Goal: Task Accomplishment & Management: Use online tool/utility

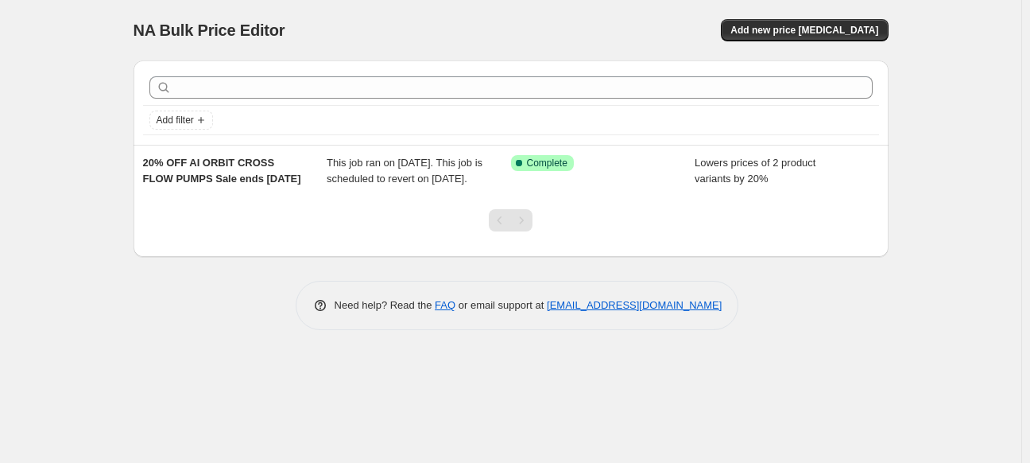
click at [336, 3] on div "NA Bulk Price Editor. This page is ready NA Bulk Price Editor Add new price [ME…" at bounding box center [511, 30] width 755 height 60
click at [87, 145] on div "NA Bulk Price Editor. This page is ready NA Bulk Price Editor Add new price [ME…" at bounding box center [510, 231] width 1021 height 463
click at [828, 395] on div "NA Bulk Price Editor. This page is ready NA Bulk Price Editor Add new price [ME…" at bounding box center [510, 231] width 1021 height 463
click at [862, 34] on span "Add new price [MEDICAL_DATA]" at bounding box center [805, 30] width 148 height 13
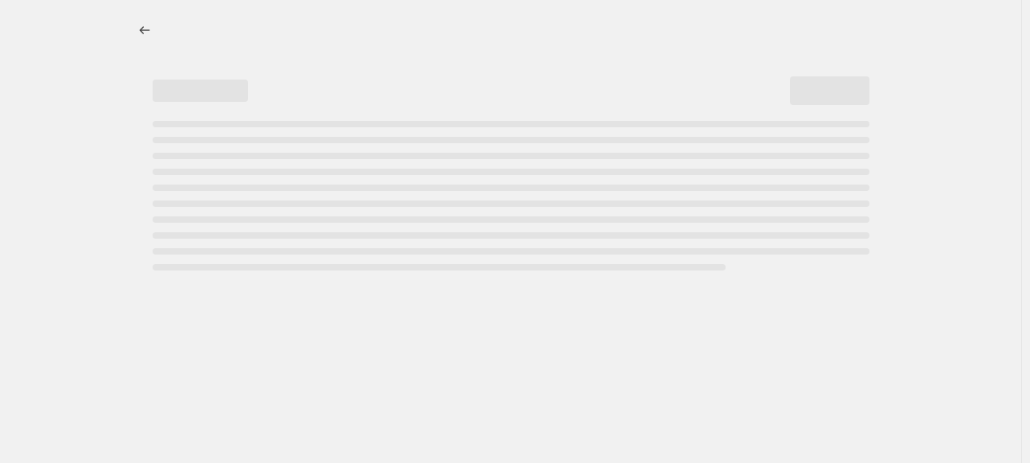
select select "percentage"
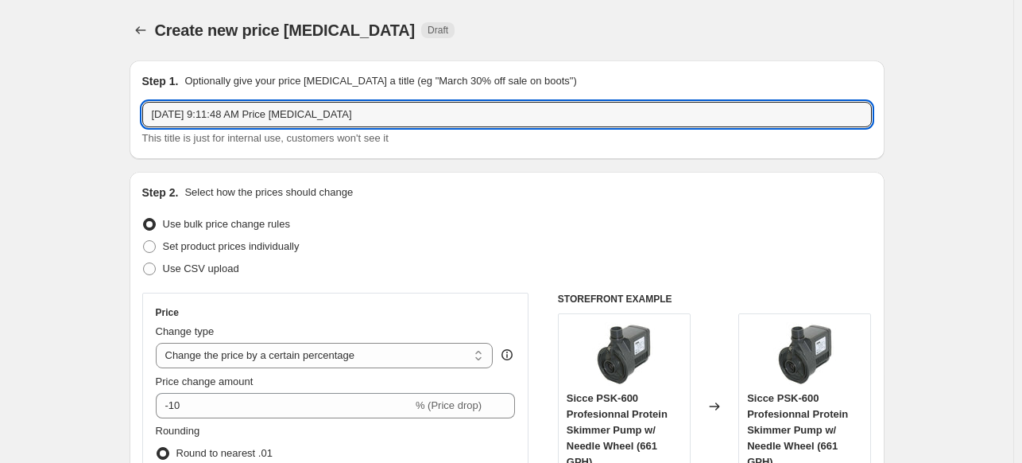
drag, startPoint x: 406, startPoint y: 122, endPoint x: 134, endPoint y: 118, distance: 272.7
click at [134, 118] on div "Step 1. Optionally give your price change job a title (eg "March 30% off sale o…" at bounding box center [507, 109] width 755 height 99
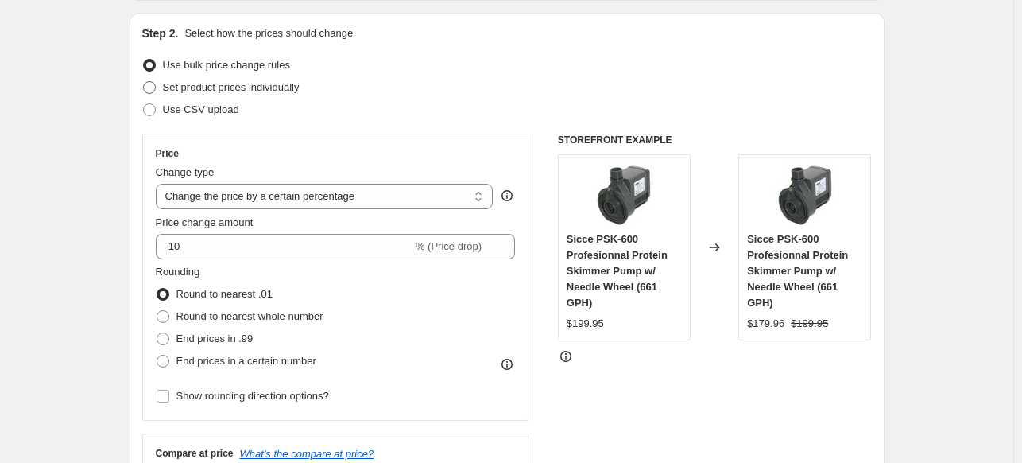
type input "Jebo Aug - Sept"
click at [162, 88] on label "Set product prices individually" at bounding box center [220, 87] width 157 height 22
click at [144, 82] on input "Set product prices individually" at bounding box center [143, 81] width 1 height 1
radio input "true"
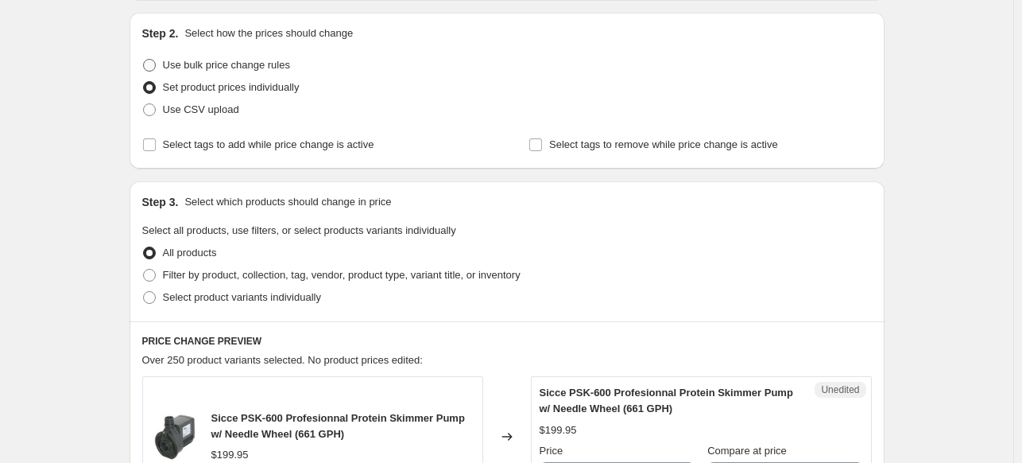
click at [156, 63] on span at bounding box center [149, 65] width 13 height 13
click at [144, 60] on input "Use bulk price change rules" at bounding box center [143, 59] width 1 height 1
radio input "true"
select select "percentage"
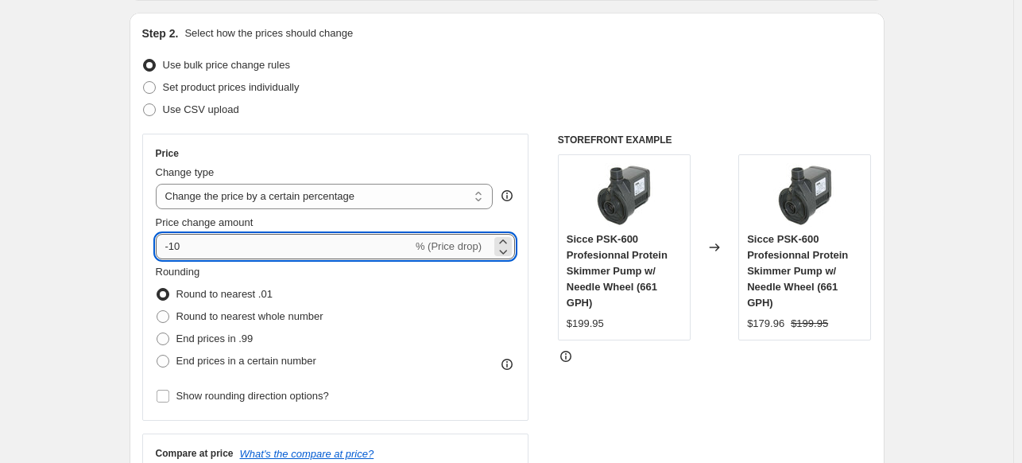
click at [236, 241] on input "-10" at bounding box center [284, 246] width 257 height 25
drag, startPoint x: 236, startPoint y: 241, endPoint x: 89, endPoint y: 245, distance: 147.1
click at [273, 251] on input "-10" at bounding box center [284, 246] width 257 height 25
click at [268, 250] on input "-10" at bounding box center [284, 246] width 257 height 25
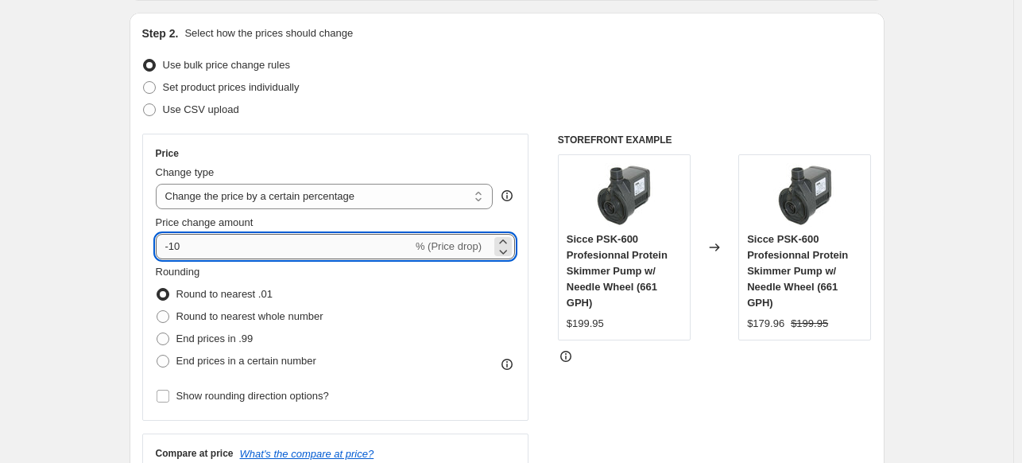
type input "-1"
type input "-25"
click at [169, 339] on span at bounding box center [163, 338] width 13 height 13
click at [157, 333] on input "End prices in .99" at bounding box center [157, 332] width 1 height 1
radio input "true"
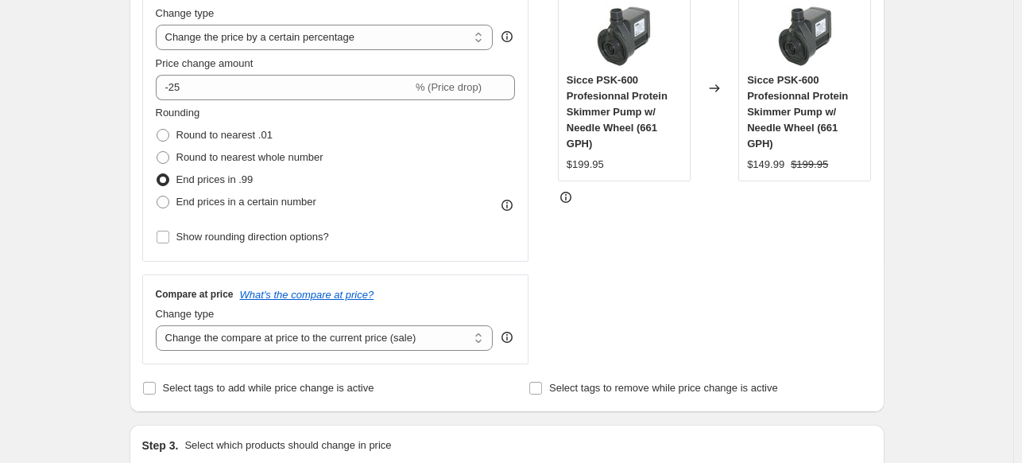
scroll to position [477, 0]
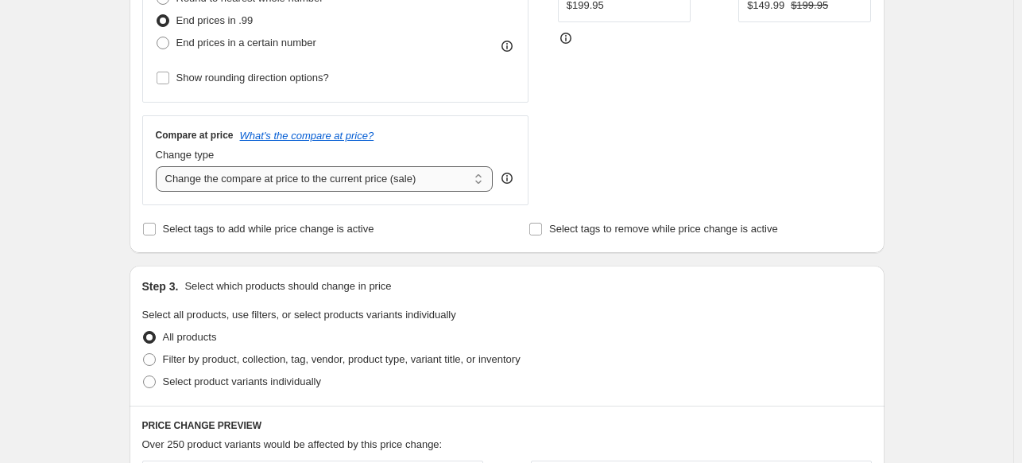
click at [393, 187] on select "Change the compare at price to the current price (sale) Change the compare at p…" at bounding box center [325, 178] width 338 height 25
select select "no_change"
click at [159, 166] on select "Change the compare at price to the current price (sale) Change the compare at p…" at bounding box center [325, 178] width 338 height 25
click at [542, 234] on input "Select tags to remove while price change is active" at bounding box center [535, 229] width 13 height 13
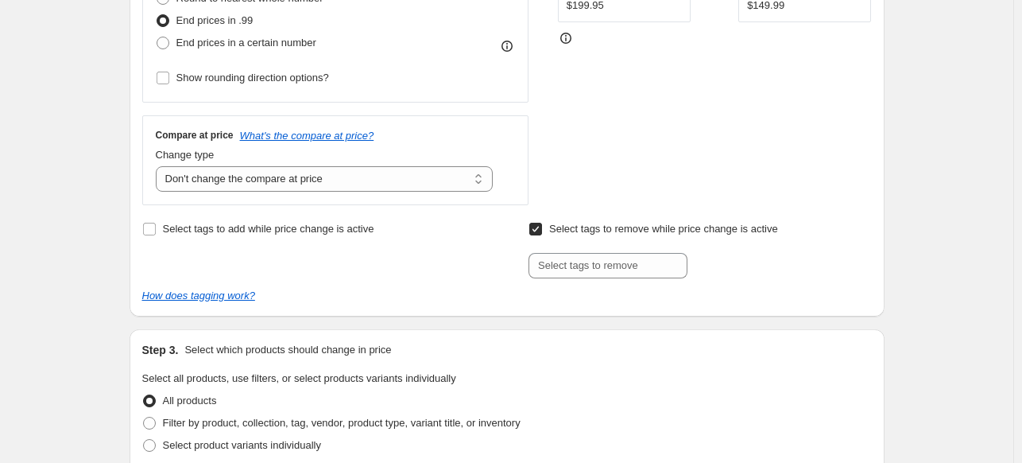
click at [542, 234] on input "Select tags to remove while price change is active" at bounding box center [535, 229] width 13 height 13
checkbox input "false"
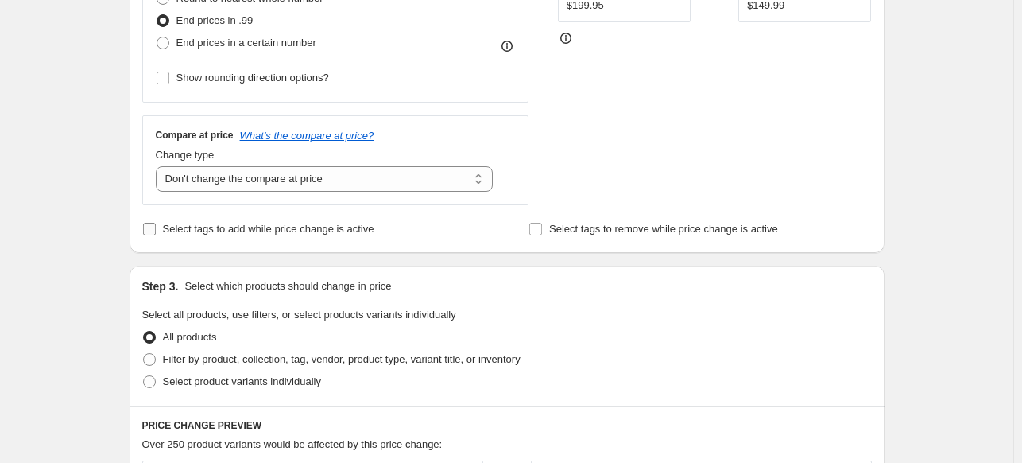
click at [158, 236] on label "Select tags to add while price change is active" at bounding box center [258, 229] width 232 height 22
click at [156, 235] on input "Select tags to add while price change is active" at bounding box center [149, 229] width 13 height 13
checkbox input "true"
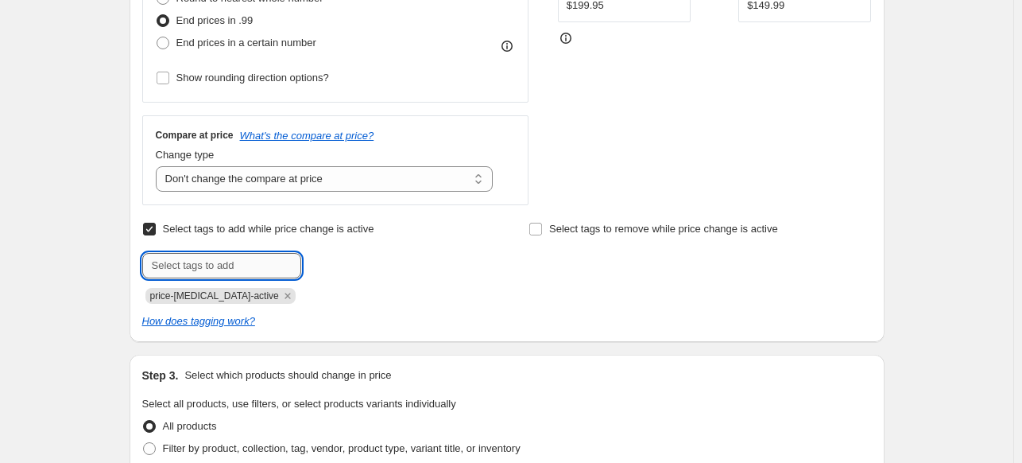
click at [209, 269] on input "text" at bounding box center [221, 265] width 159 height 25
type input "sale"
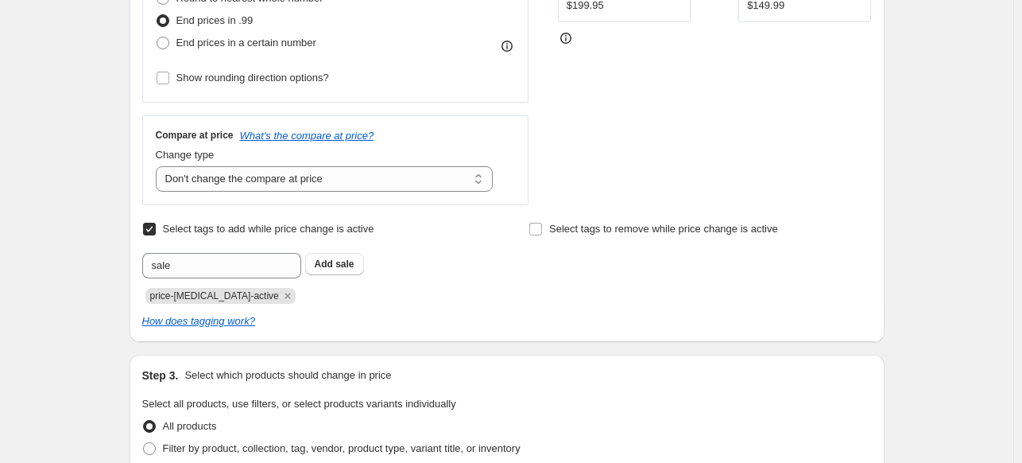
click at [107, 327] on div "Create new price change job. This page is ready Create new price change job Dra…" at bounding box center [507, 369] width 1014 height 1693
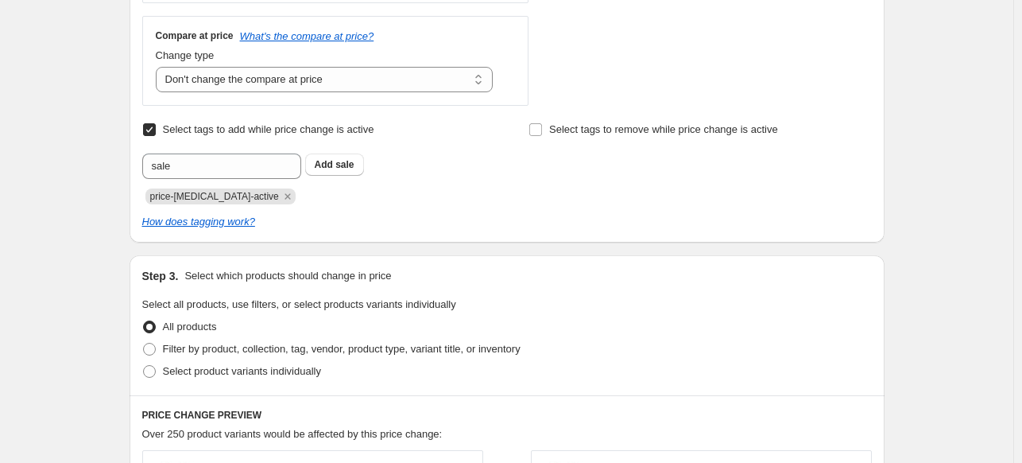
scroll to position [715, 0]
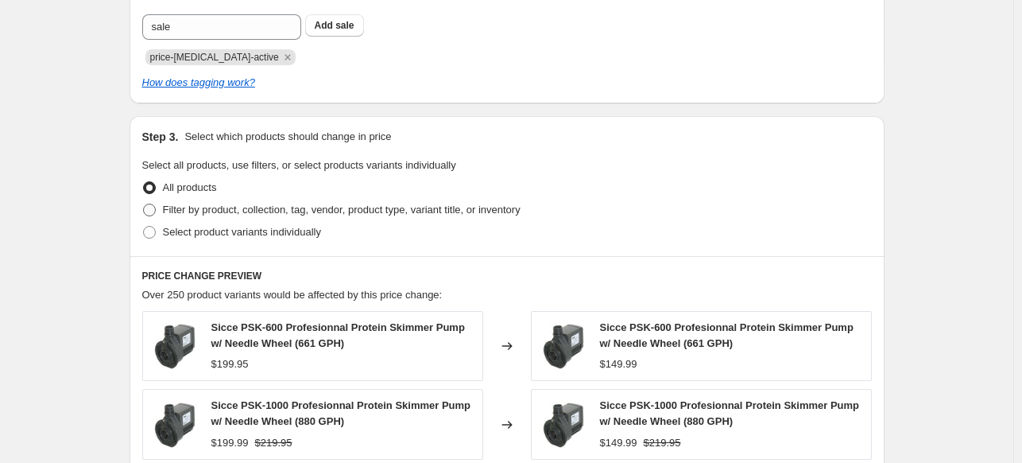
click at [156, 211] on span at bounding box center [149, 209] width 13 height 13
click at [144, 204] on input "Filter by product, collection, tag, vendor, product type, variant title, or inv…" at bounding box center [143, 203] width 1 height 1
radio input "true"
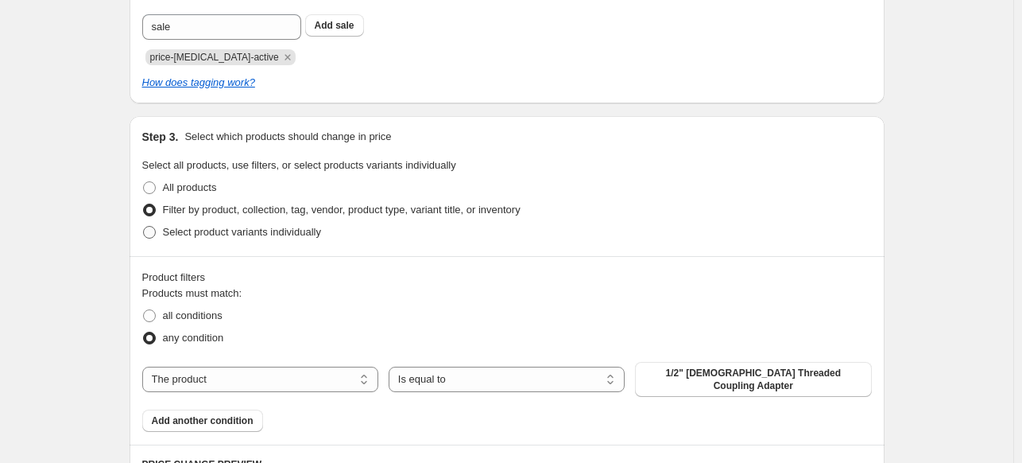
click at [153, 230] on span at bounding box center [149, 232] width 13 height 13
click at [144, 227] on input "Select product variants individually" at bounding box center [143, 226] width 1 height 1
radio input "true"
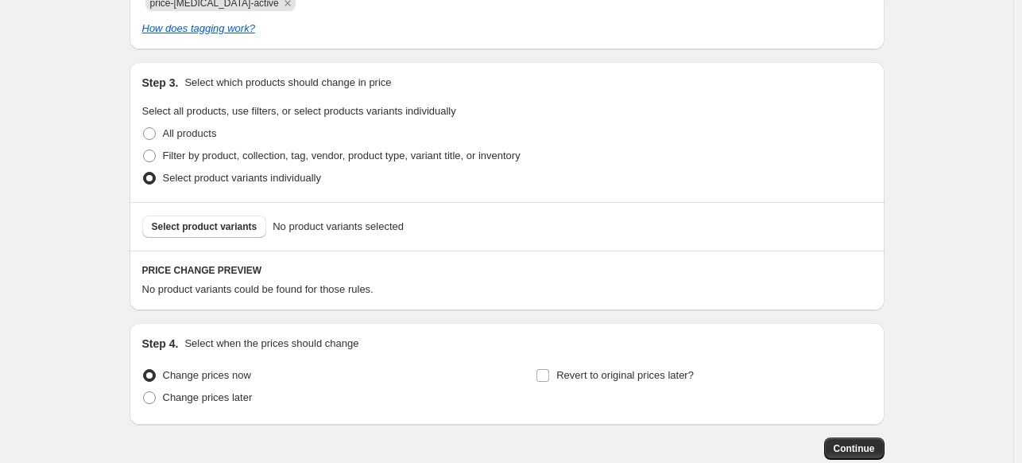
scroll to position [795, 0]
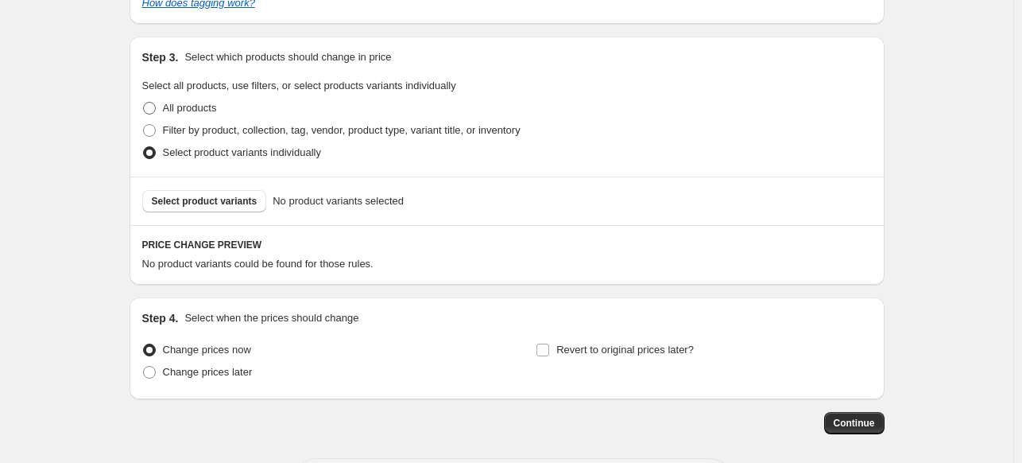
click at [155, 110] on span at bounding box center [149, 108] width 13 height 13
click at [144, 103] on input "All products" at bounding box center [143, 102] width 1 height 1
radio input "true"
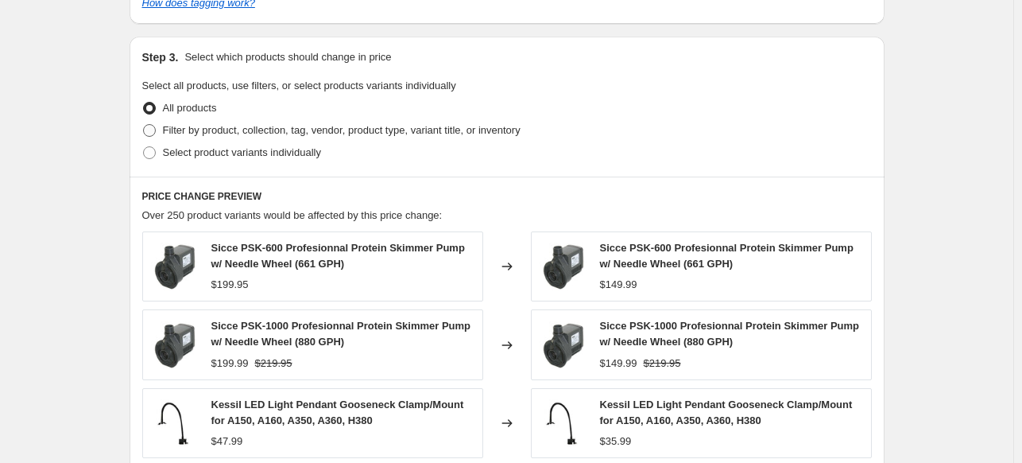
click at [157, 130] on span at bounding box center [149, 130] width 14 height 14
click at [144, 125] on input "Filter by product, collection, tag, vendor, product type, variant title, or inv…" at bounding box center [143, 124] width 1 height 1
radio input "true"
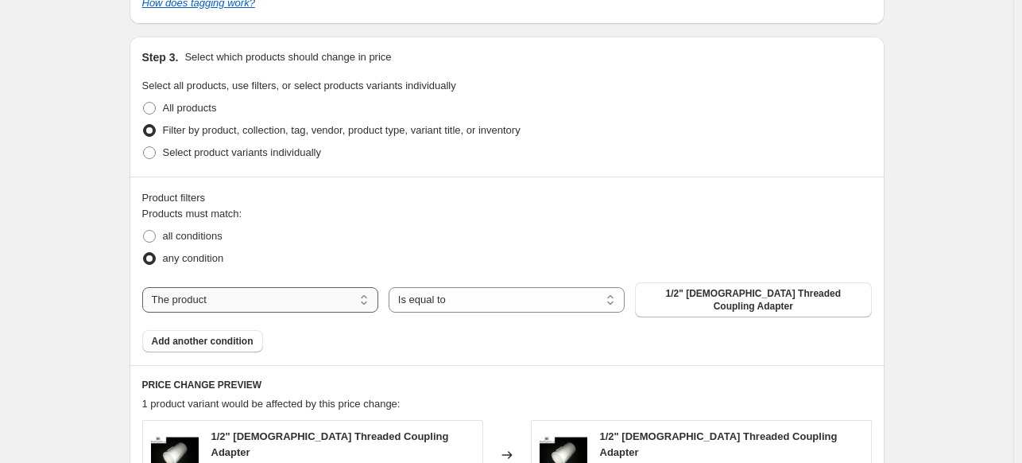
click at [270, 290] on select "The product The product's collection The product's tag The product's vendor The…" at bounding box center [260, 299] width 236 height 25
click at [145, 287] on select "The product The product's collection The product's tag The product's vendor The…" at bounding box center [260, 299] width 236 height 25
click at [458, 289] on select "Is equal to Is not equal to" at bounding box center [507, 299] width 236 height 25
click at [392, 287] on select "Is equal to Is not equal to" at bounding box center [507, 299] width 236 height 25
click at [779, 295] on span "1/2" Female Threaded Coupling Adapter" at bounding box center [753, 299] width 217 height 25
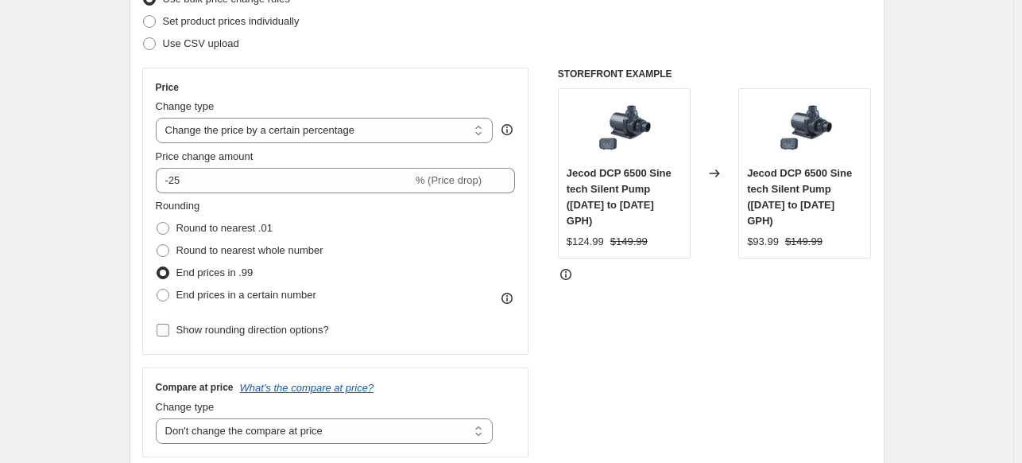
scroll to position [79, 0]
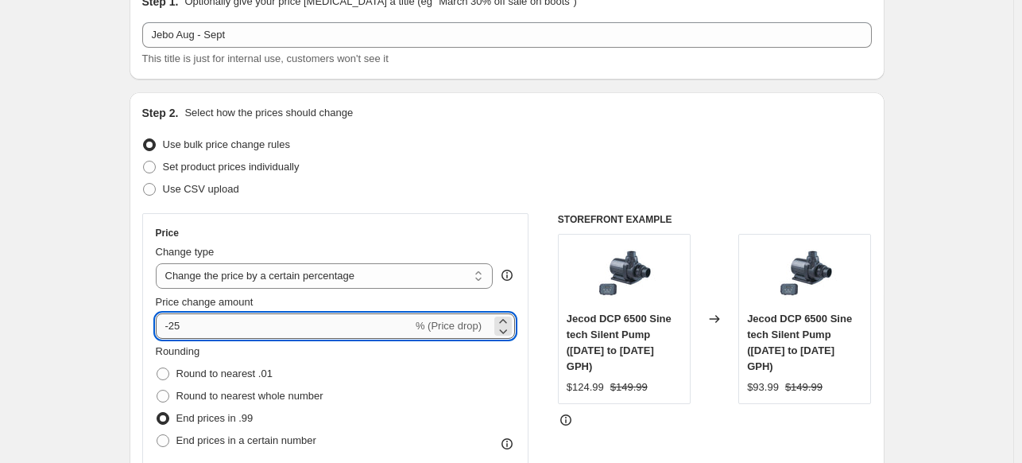
click at [197, 320] on input "-25" at bounding box center [284, 325] width 257 height 25
type input "-20"
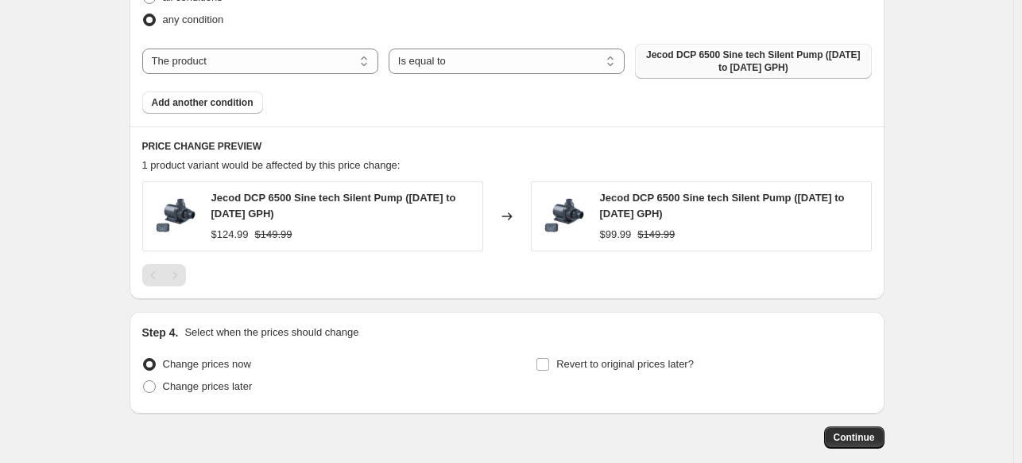
scroll to position [954, 0]
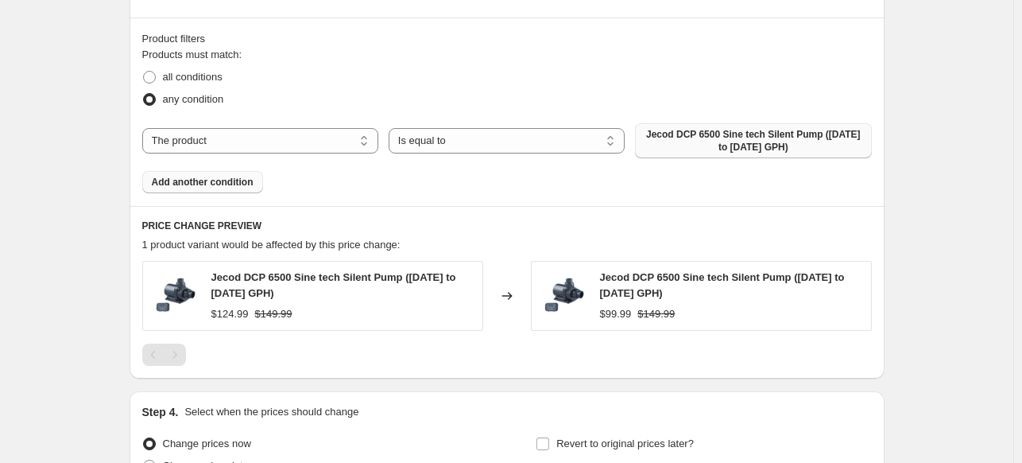
click at [206, 185] on span "Add another condition" at bounding box center [203, 182] width 102 height 13
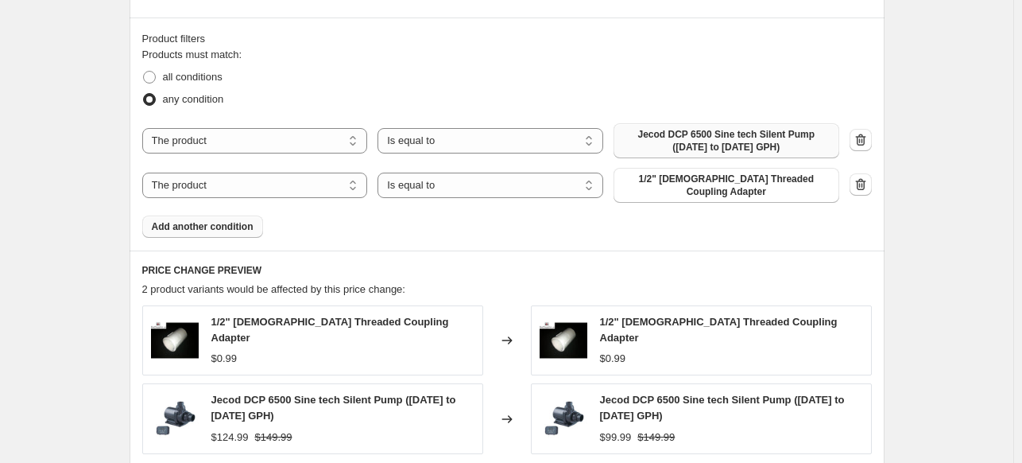
click at [221, 220] on span "Add another condition" at bounding box center [203, 226] width 102 height 13
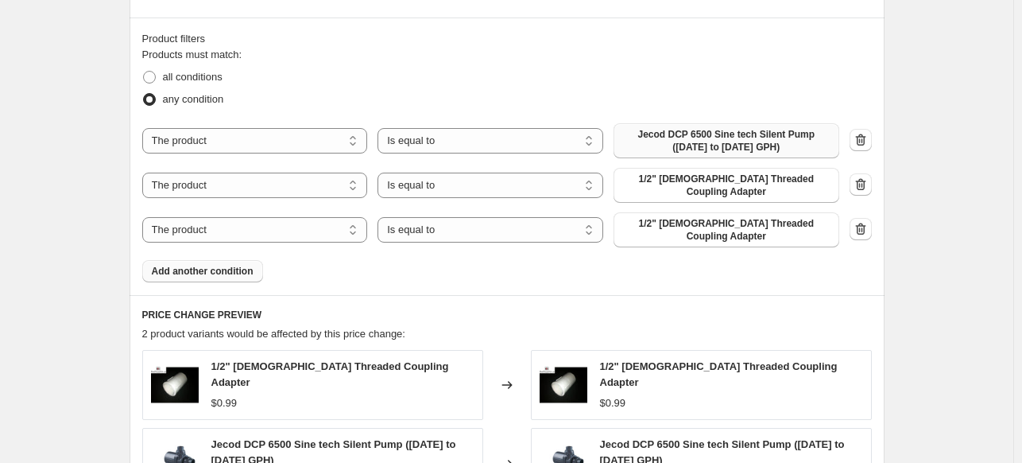
click at [230, 265] on span "Add another condition" at bounding box center [203, 271] width 102 height 13
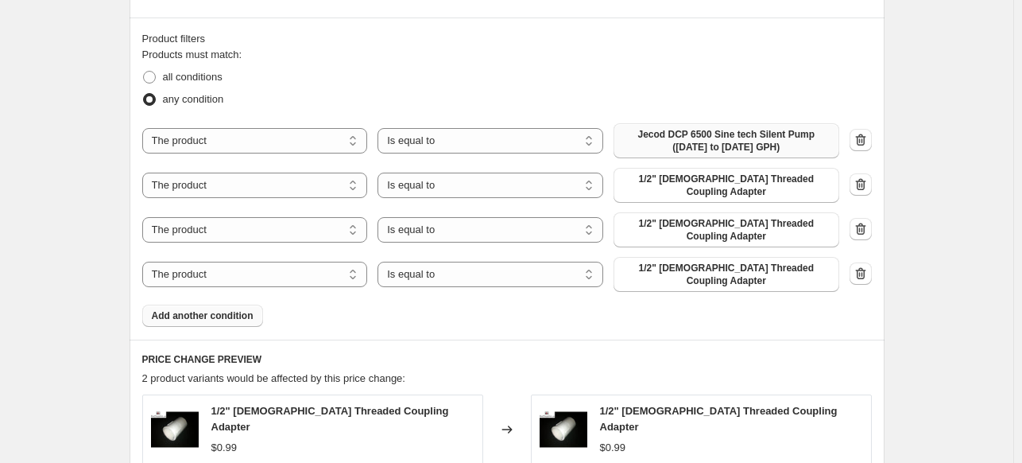
click at [234, 309] on span "Add another condition" at bounding box center [203, 315] width 102 height 13
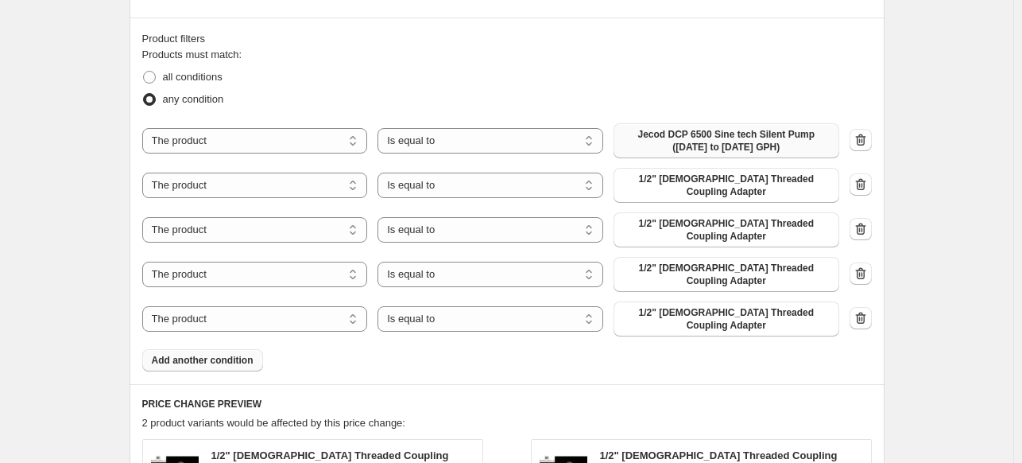
click at [244, 354] on span "Add another condition" at bounding box center [203, 360] width 102 height 13
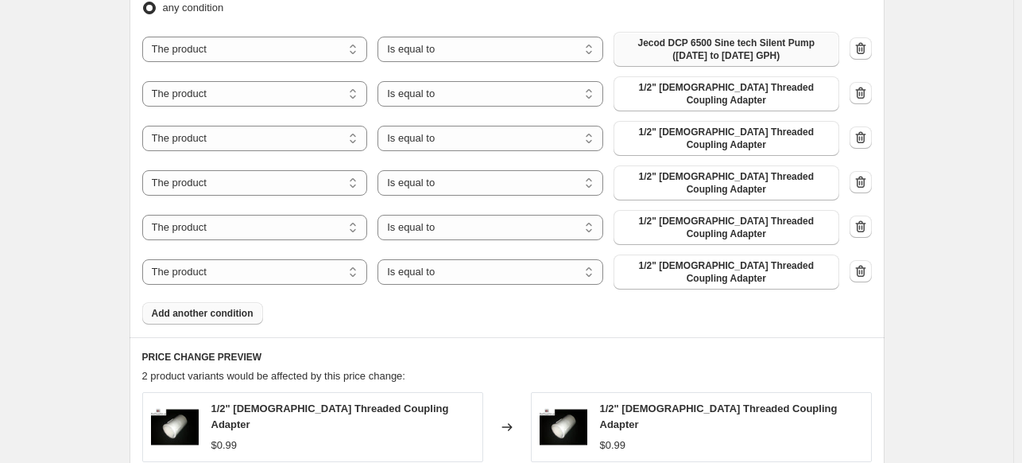
scroll to position [1113, 0]
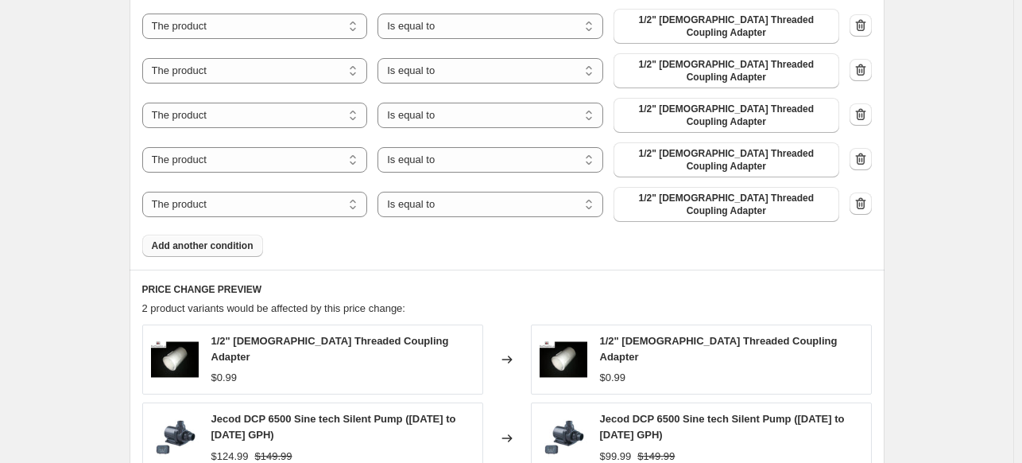
click at [245, 239] on span "Add another condition" at bounding box center [203, 245] width 102 height 13
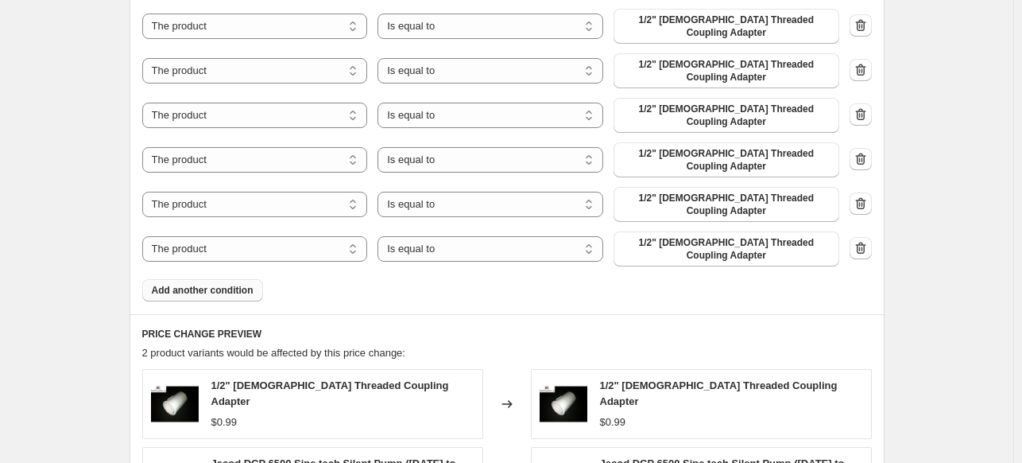
click at [248, 284] on span "Add another condition" at bounding box center [203, 290] width 102 height 13
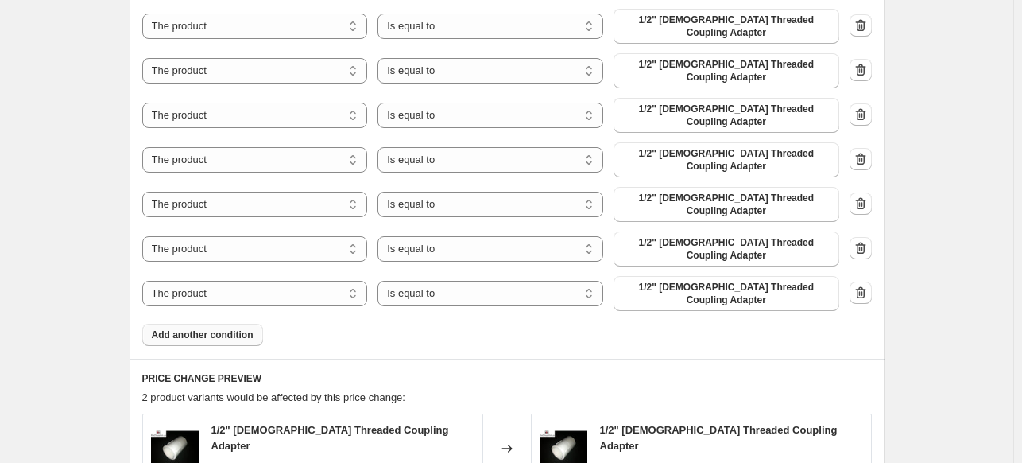
click at [219, 328] on span "Add another condition" at bounding box center [203, 334] width 102 height 13
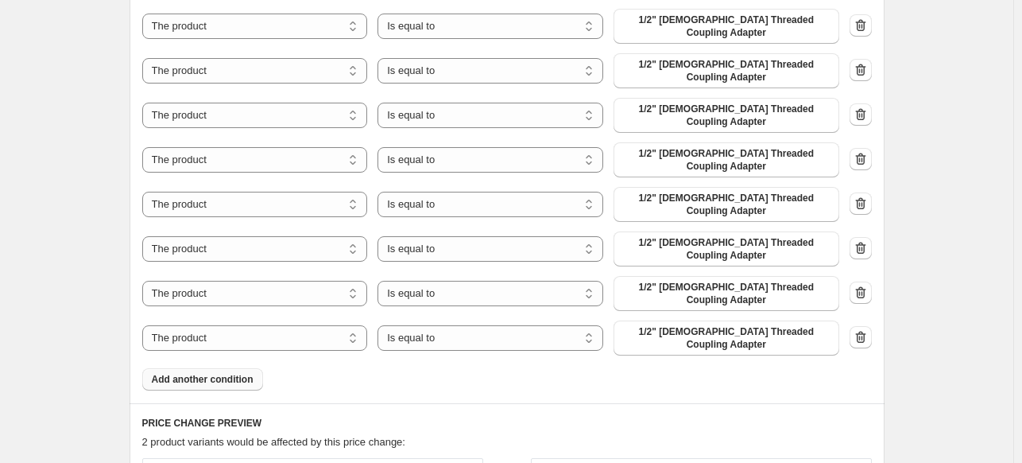
click at [229, 373] on span "Add another condition" at bounding box center [203, 379] width 102 height 13
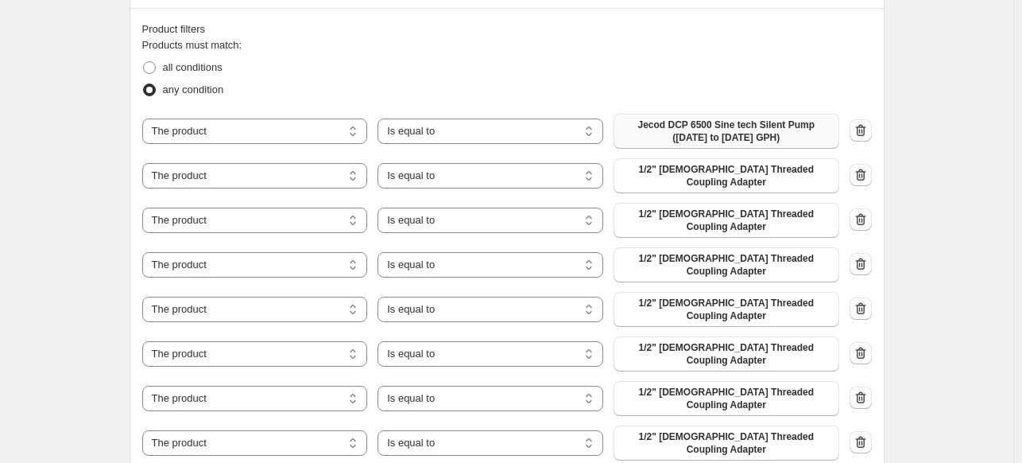
scroll to position [954, 0]
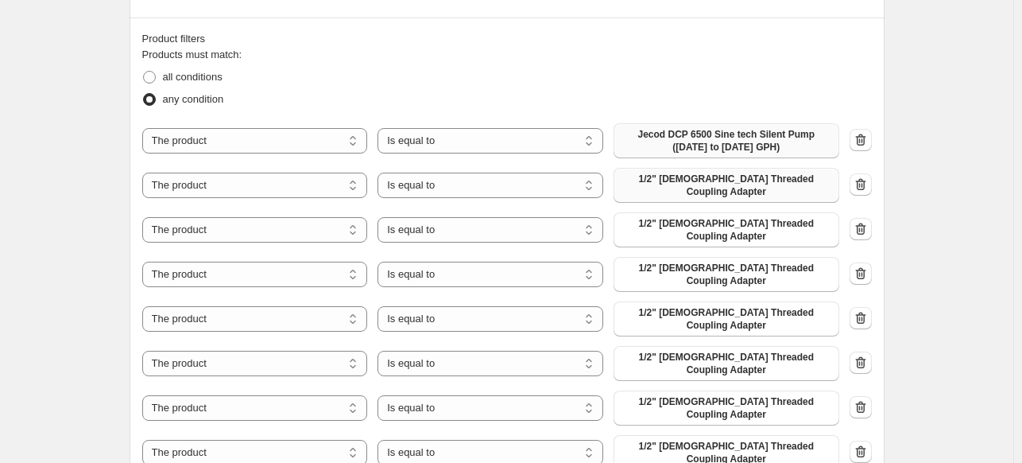
click at [765, 185] on span "1/2" Female Threaded Coupling Adapter" at bounding box center [726, 184] width 207 height 25
click at [685, 227] on span "1/2" Female Threaded Coupling Adapter" at bounding box center [726, 229] width 207 height 25
click at [727, 272] on span "1/2" Female Threaded Coupling Adapter" at bounding box center [726, 274] width 207 height 25
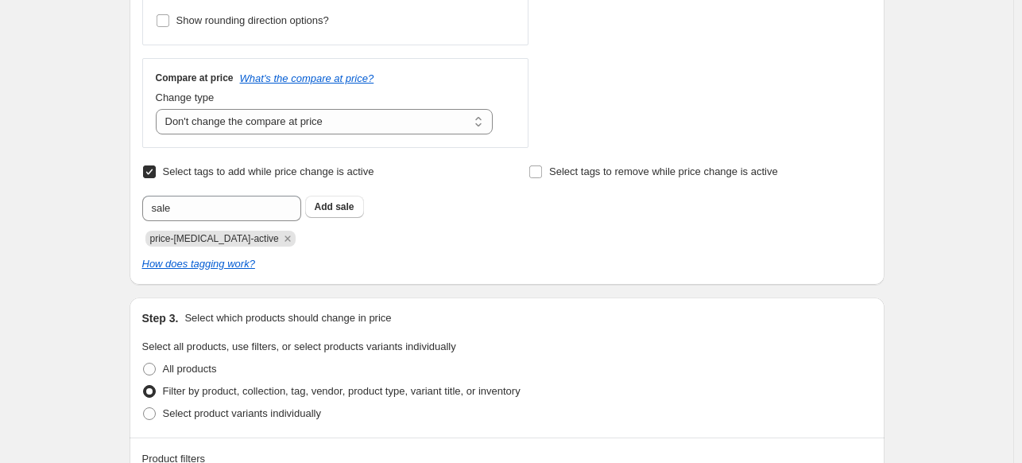
scroll to position [494, 0]
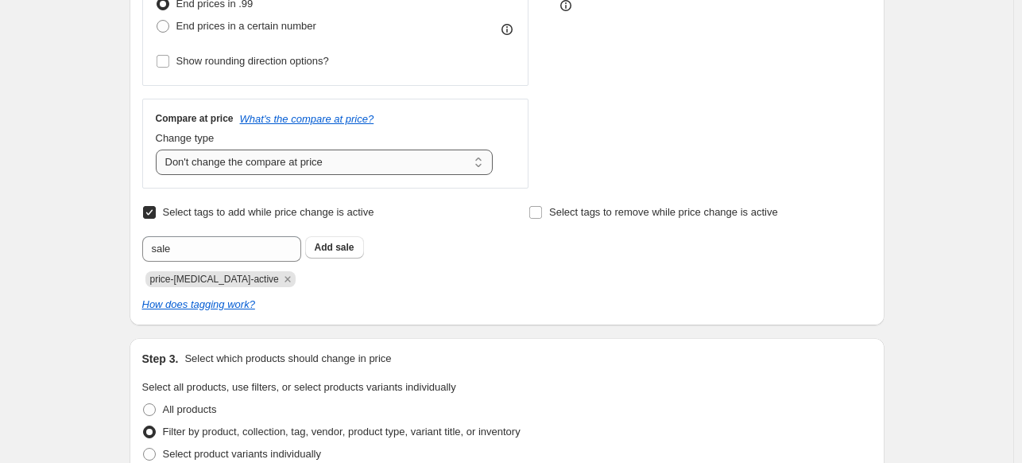
click at [274, 172] on select "Change the compare at price to the current price (sale) Change the compare at p…" at bounding box center [325, 161] width 338 height 25
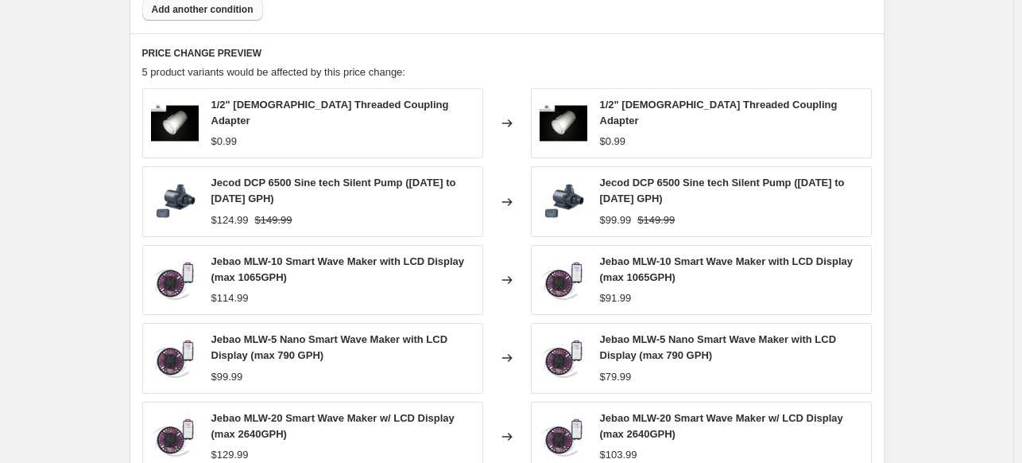
scroll to position [1607, 0]
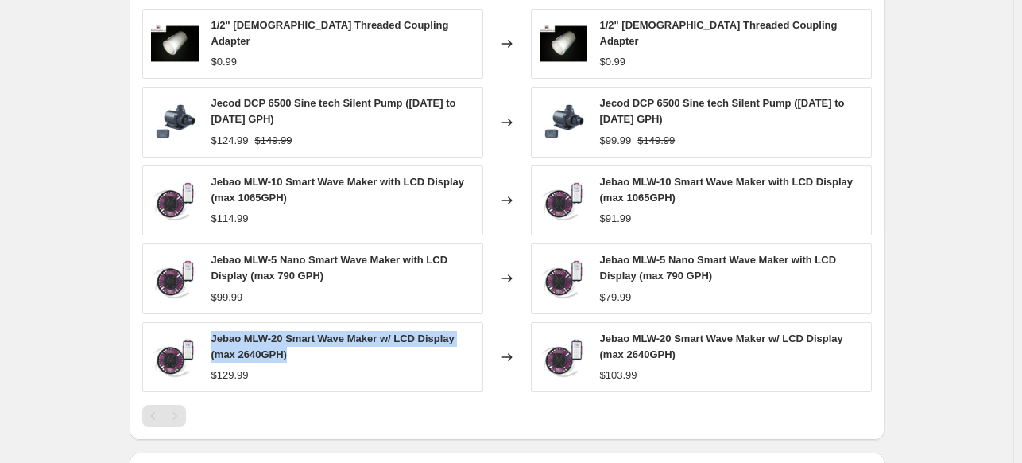
drag, startPoint x: 300, startPoint y: 287, endPoint x: 213, endPoint y: 281, distance: 87.6
click at [213, 322] on div "Jebao MLW-20 Smart Wave Maker w/ LCD Display (max 2640GPH) $129.99" at bounding box center [312, 357] width 341 height 70
copy span "Jebao MLW-20 Smart Wave Maker w/ LCD Display (max 2640GPH)"
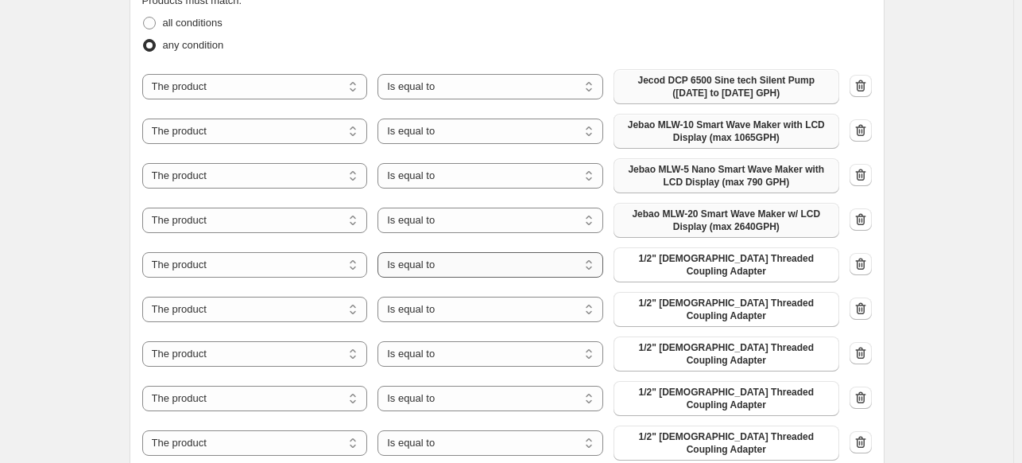
scroll to position [1050, 0]
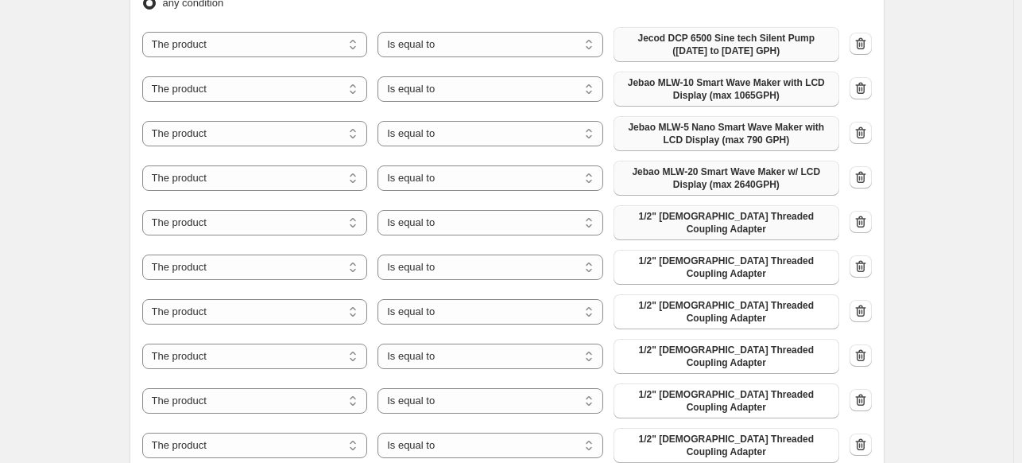
click at [735, 221] on span "1/2" Female Threaded Coupling Adapter" at bounding box center [726, 222] width 207 height 25
click at [704, 266] on span "1/2" Female Threaded Coupling Adapter" at bounding box center [726, 266] width 207 height 25
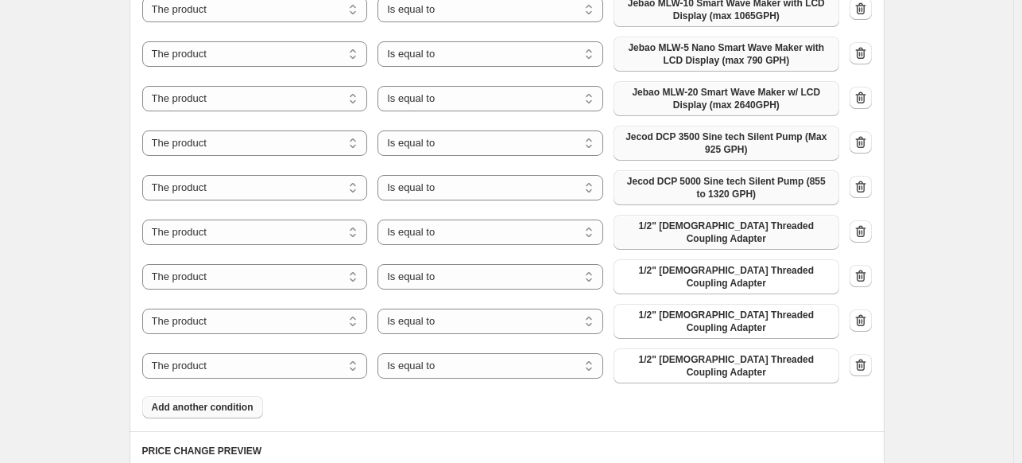
click at [715, 228] on span "1/2" Female Threaded Coupling Adapter" at bounding box center [726, 231] width 207 height 25
click at [700, 273] on span "1/2" Female Threaded Coupling Adapter" at bounding box center [726, 276] width 207 height 25
click at [721, 311] on span "1/2" Female Threaded Coupling Adapter" at bounding box center [726, 320] width 207 height 25
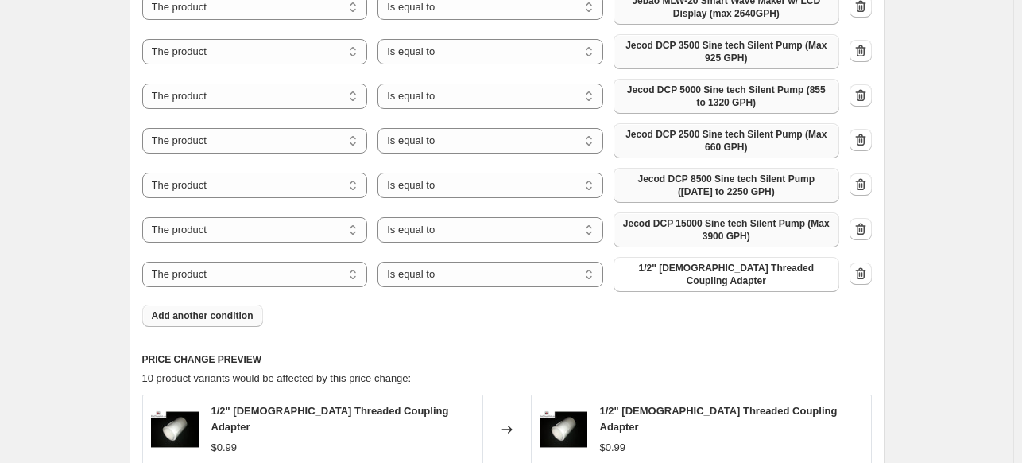
scroll to position [1289, 0]
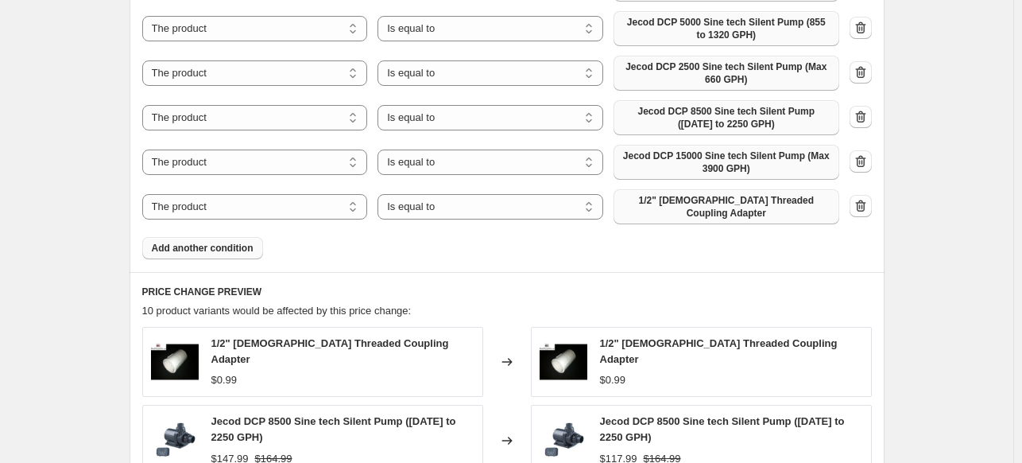
click at [738, 206] on span "1/2" Female Threaded Coupling Adapter" at bounding box center [726, 206] width 207 height 25
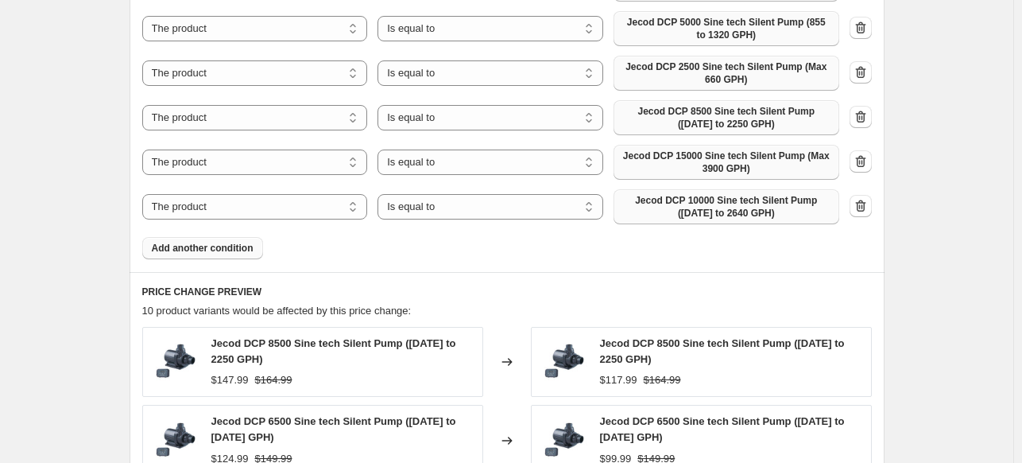
click at [227, 250] on span "Add another condition" at bounding box center [203, 248] width 102 height 13
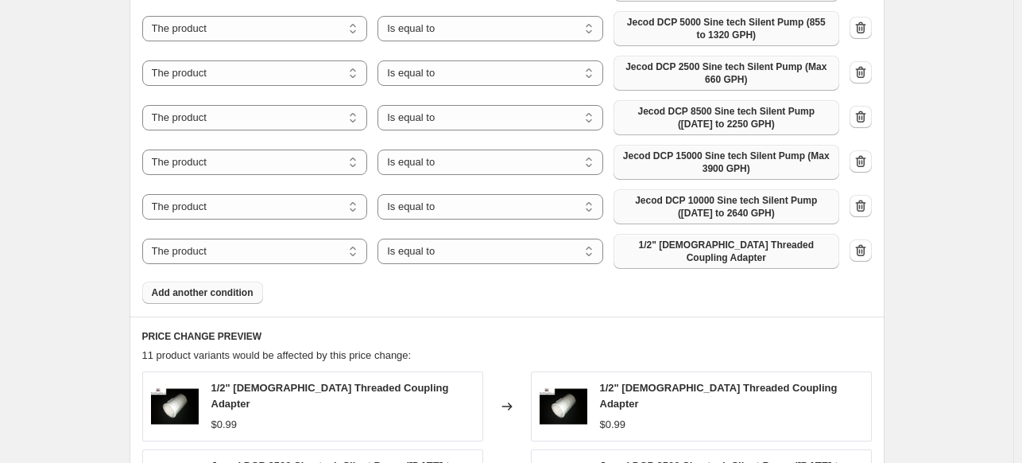
click at [731, 243] on span "1/2" Female Threaded Coupling Adapter" at bounding box center [726, 250] width 207 height 25
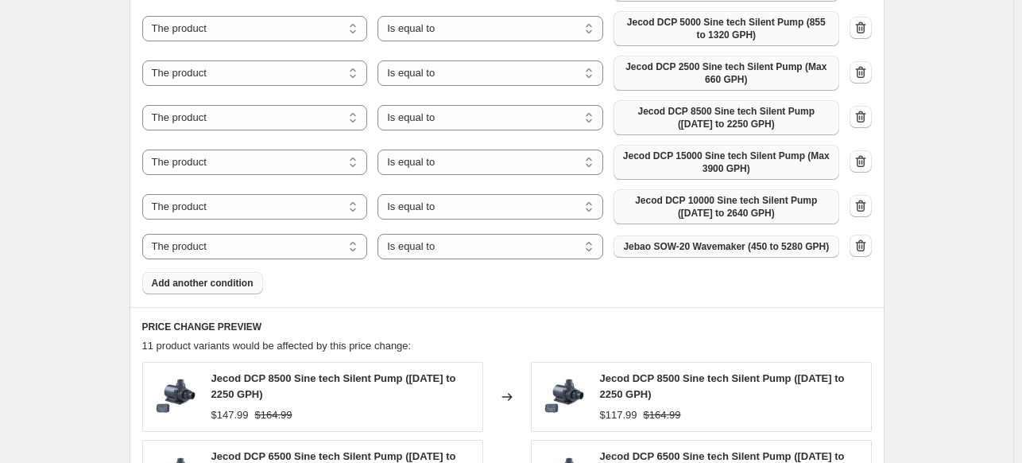
click at [235, 287] on span "Add another condition" at bounding box center [203, 283] width 102 height 13
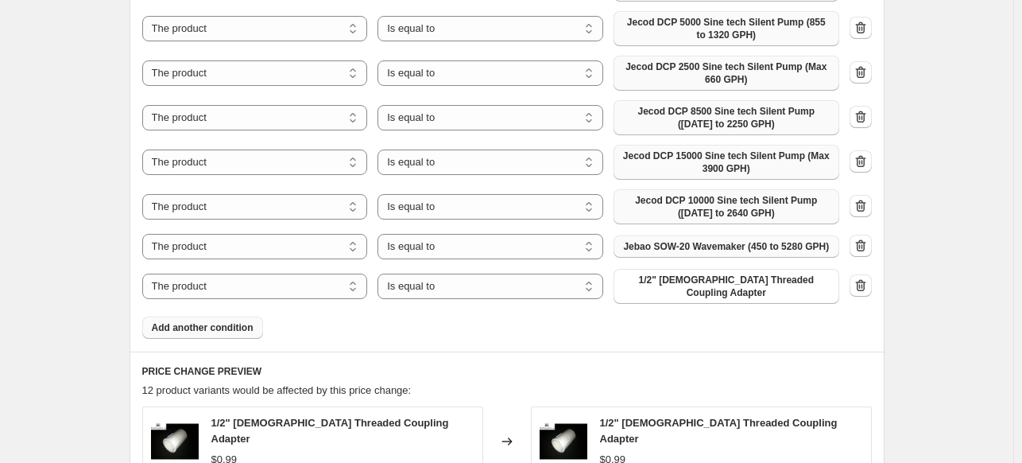
click at [240, 321] on span "Add another condition" at bounding box center [203, 327] width 102 height 13
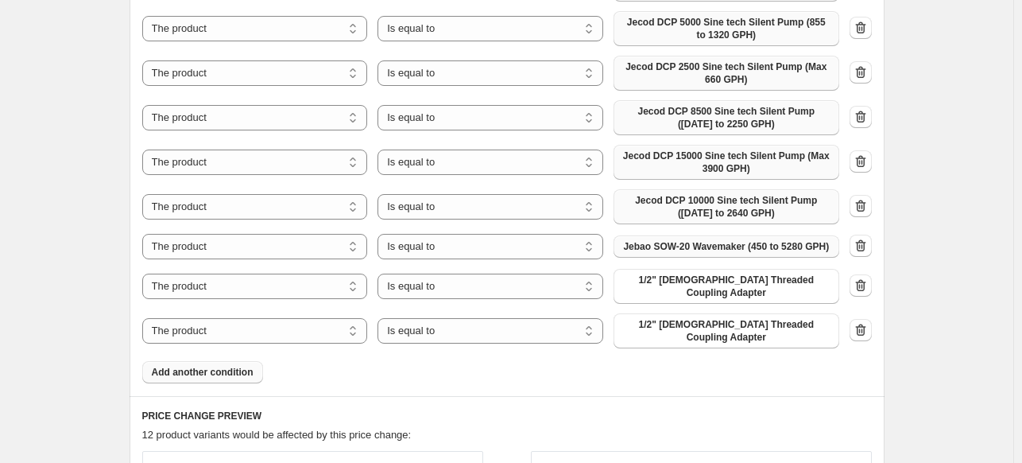
click at [238, 366] on span "Add another condition" at bounding box center [203, 372] width 102 height 13
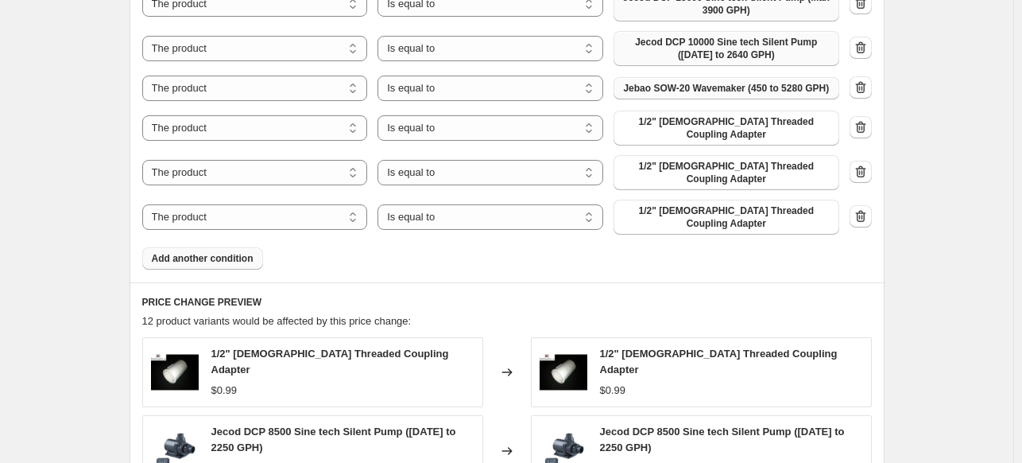
scroll to position [1448, 0]
click at [232, 246] on button "Add another condition" at bounding box center [202, 257] width 121 height 22
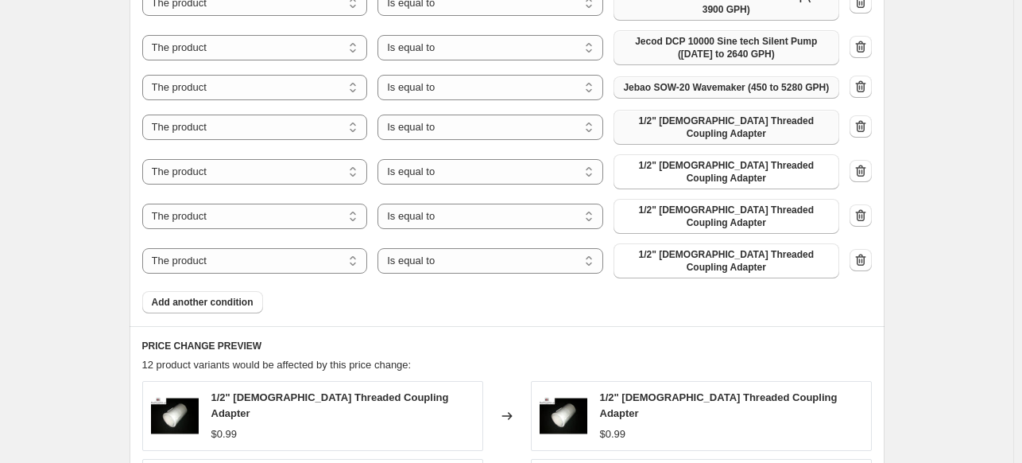
click at [680, 114] on button "1/2" Female Threaded Coupling Adapter" at bounding box center [727, 127] width 226 height 35
click at [693, 170] on span "1/2" Female Threaded Coupling Adapter" at bounding box center [726, 171] width 207 height 25
click at [741, 209] on span "1/2" Female Threaded Coupling Adapter" at bounding box center [726, 215] width 207 height 25
click at [241, 296] on span "Add another condition" at bounding box center [203, 302] width 102 height 13
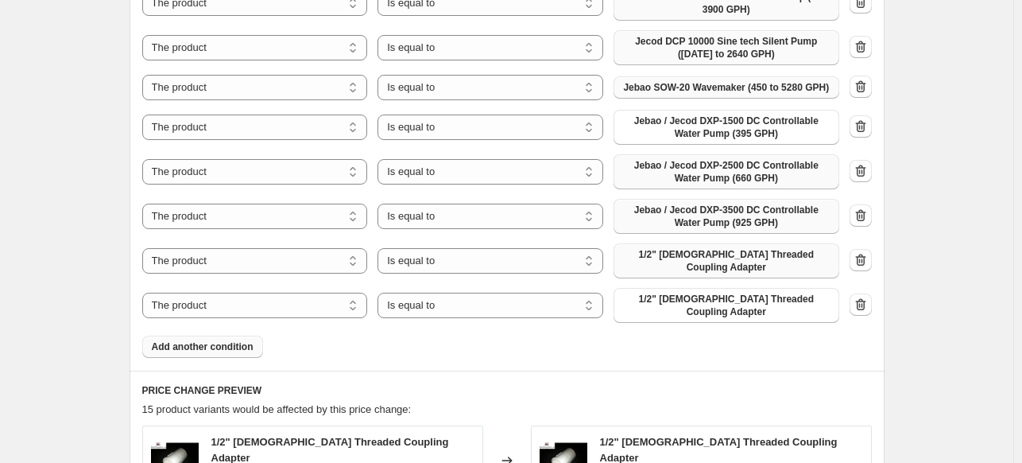
click at [680, 255] on span "1/2" Female Threaded Coupling Adapter" at bounding box center [726, 260] width 207 height 25
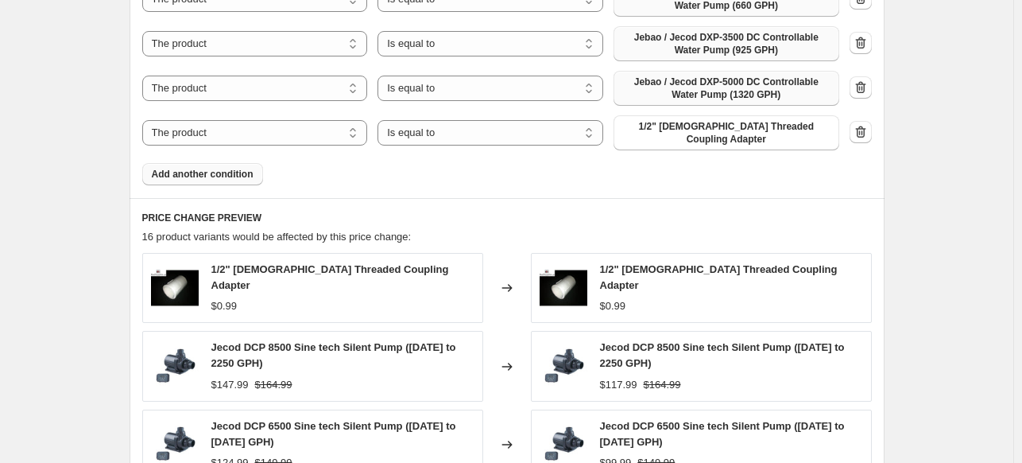
scroll to position [1686, 0]
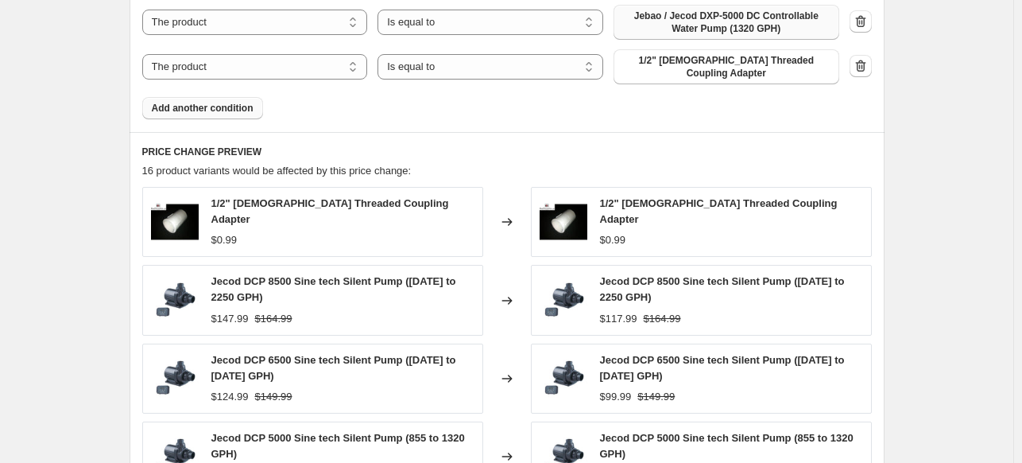
click at [230, 102] on span "Add another condition" at bounding box center [203, 108] width 102 height 13
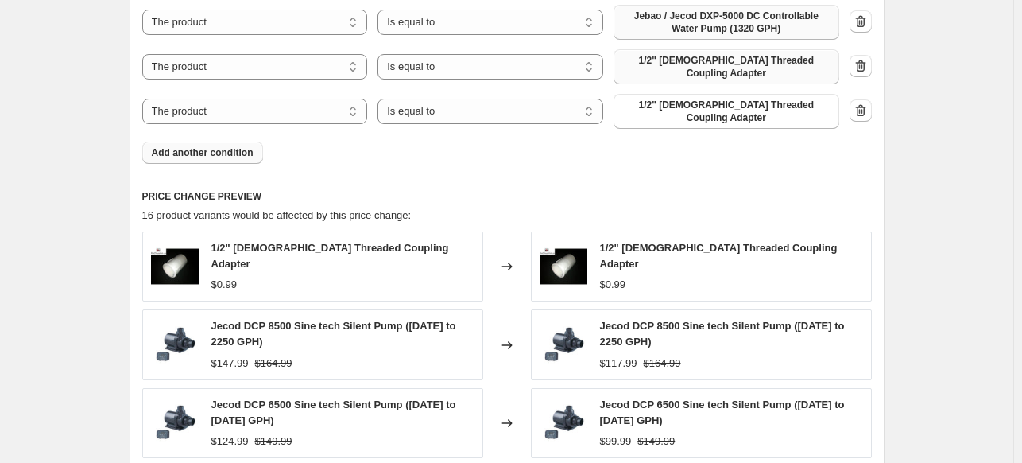
click at [675, 64] on span "1/2" Female Threaded Coupling Adapter" at bounding box center [726, 66] width 207 height 25
click at [725, 113] on button "1/2" Female Threaded Coupling Adapter" at bounding box center [727, 111] width 226 height 35
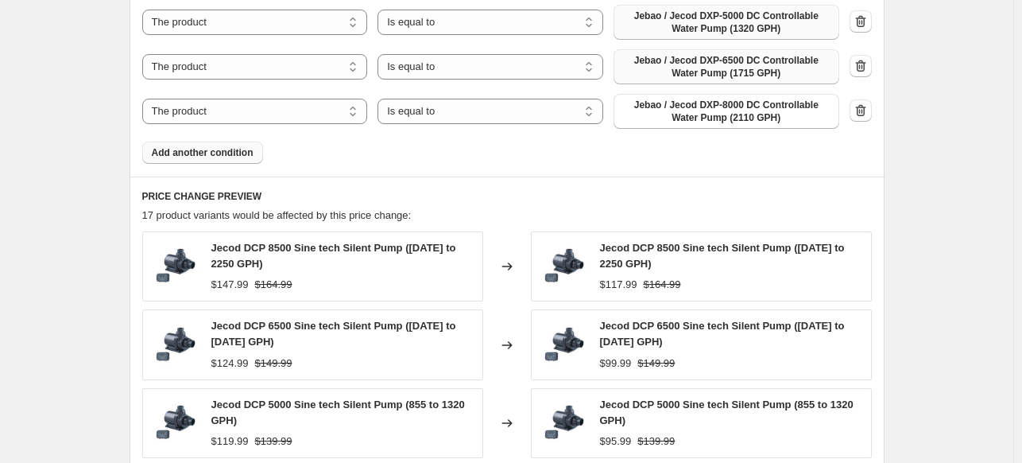
click at [235, 151] on span "Add another condition" at bounding box center [203, 152] width 102 height 13
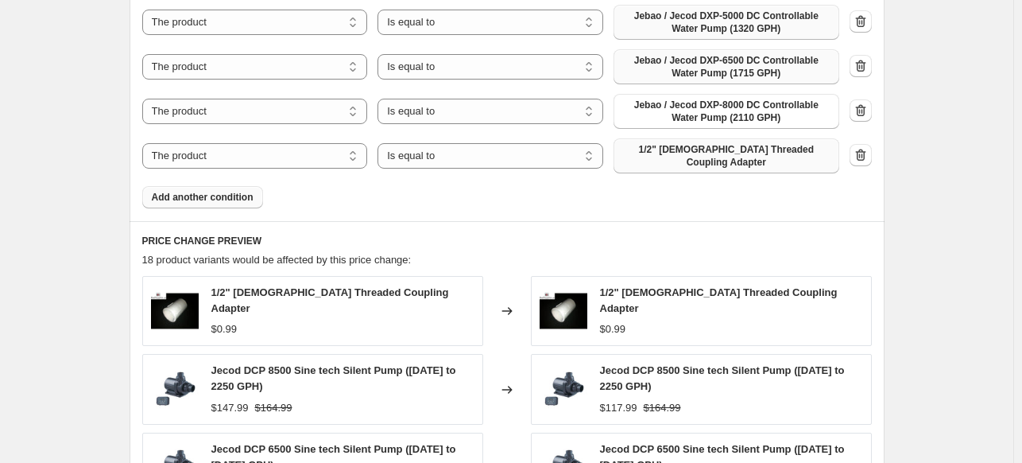
click at [674, 152] on span "1/2" Female Threaded Coupling Adapter" at bounding box center [726, 155] width 207 height 25
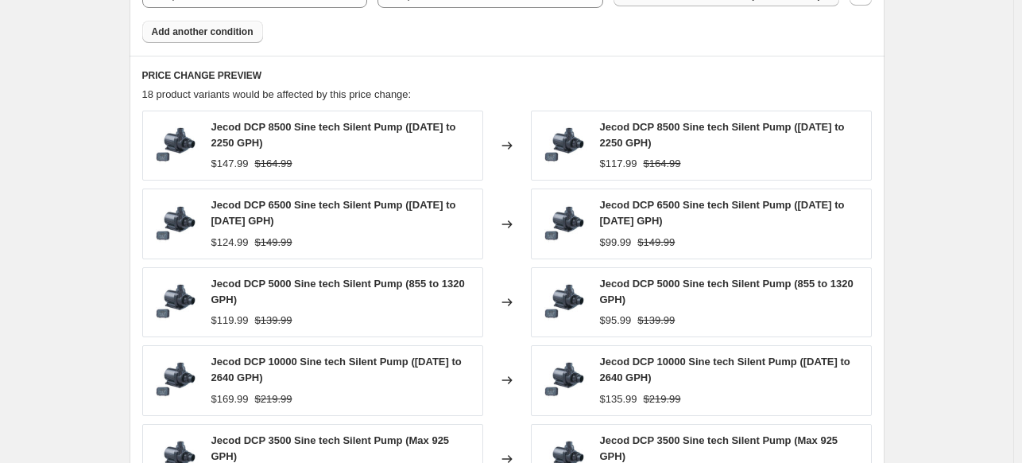
scroll to position [2160, 0]
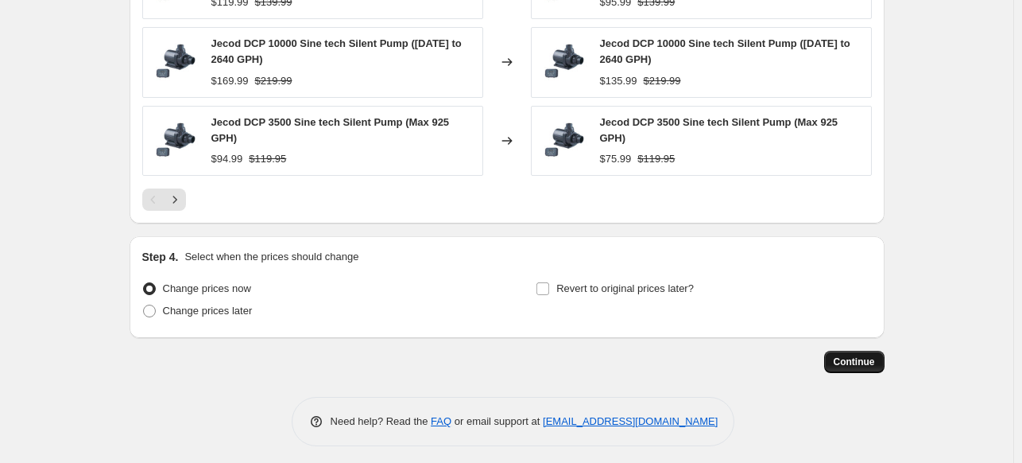
click at [874, 356] on span "Continue" at bounding box center [854, 361] width 41 height 13
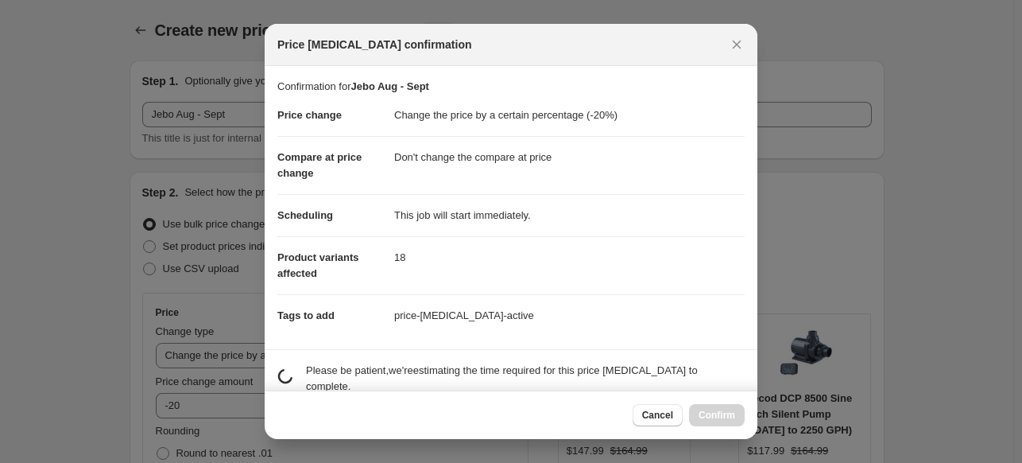
scroll to position [0, 0]
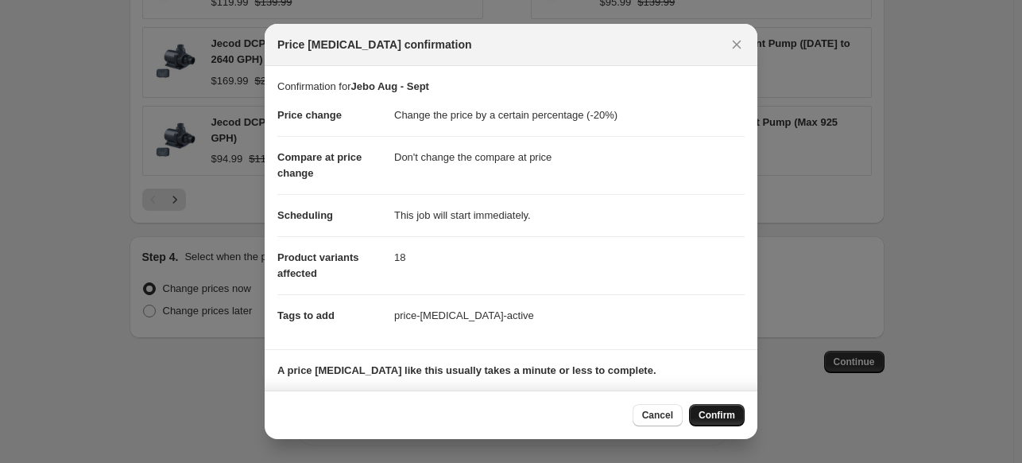
click at [729, 420] on span "Confirm" at bounding box center [717, 415] width 37 height 13
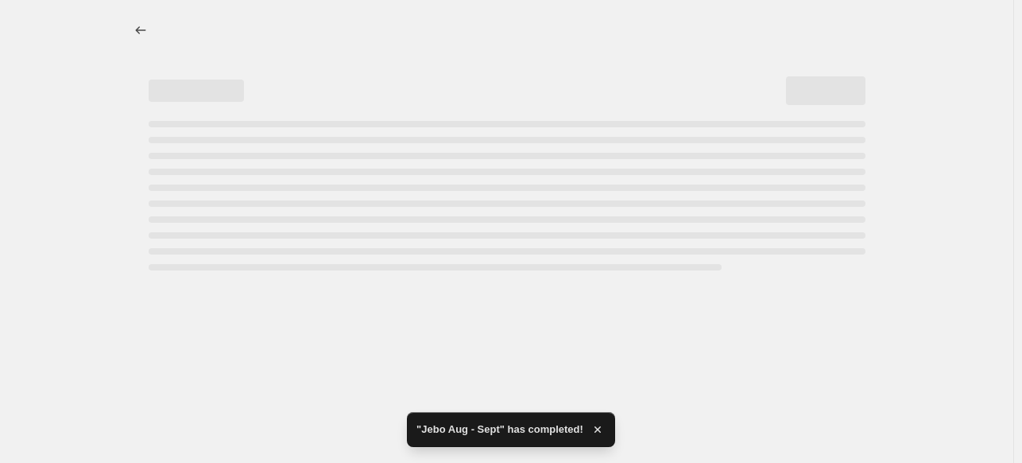
select select "percentage"
select select "no_change"
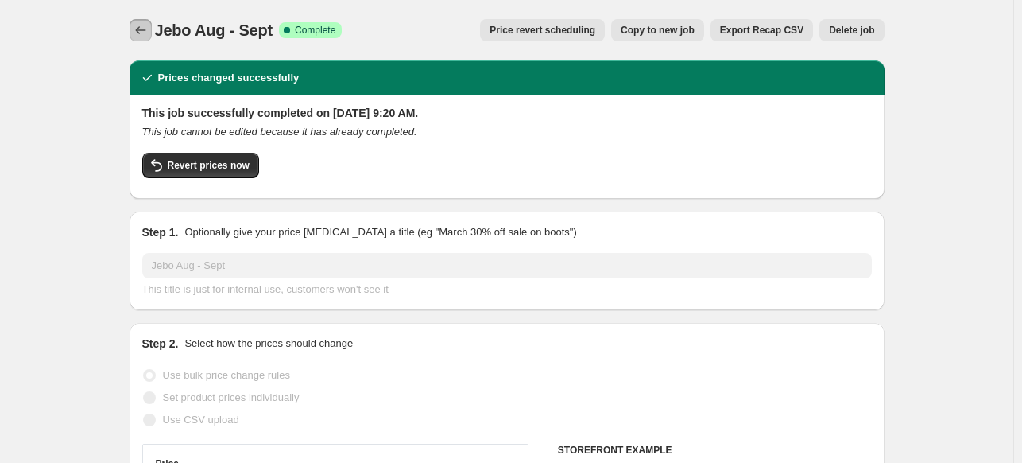
click at [140, 26] on icon "Price change jobs" at bounding box center [141, 30] width 16 height 16
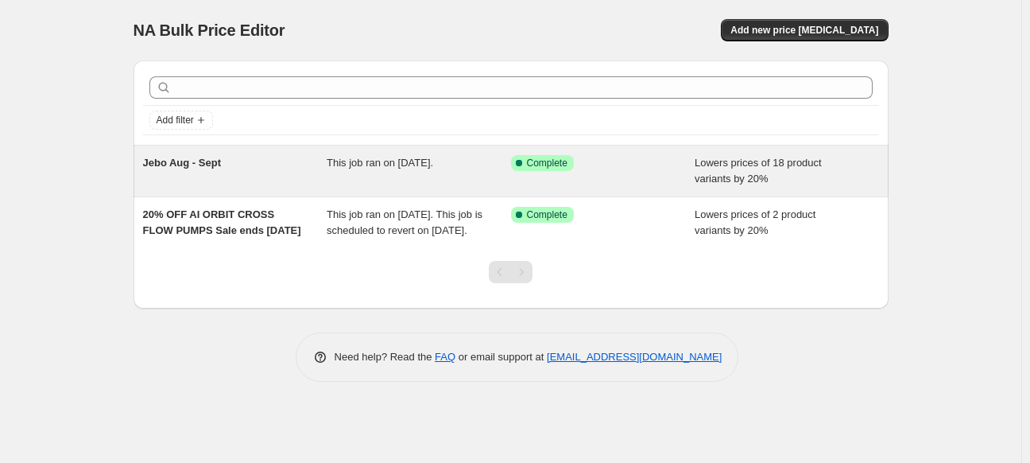
click at [227, 168] on div "Jebo Aug - Sept" at bounding box center [235, 171] width 184 height 32
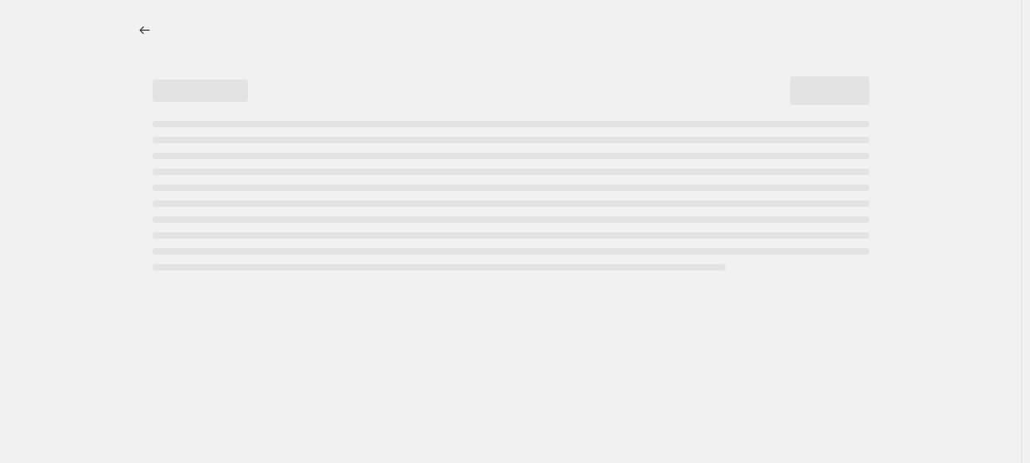
select select "percentage"
select select "no_change"
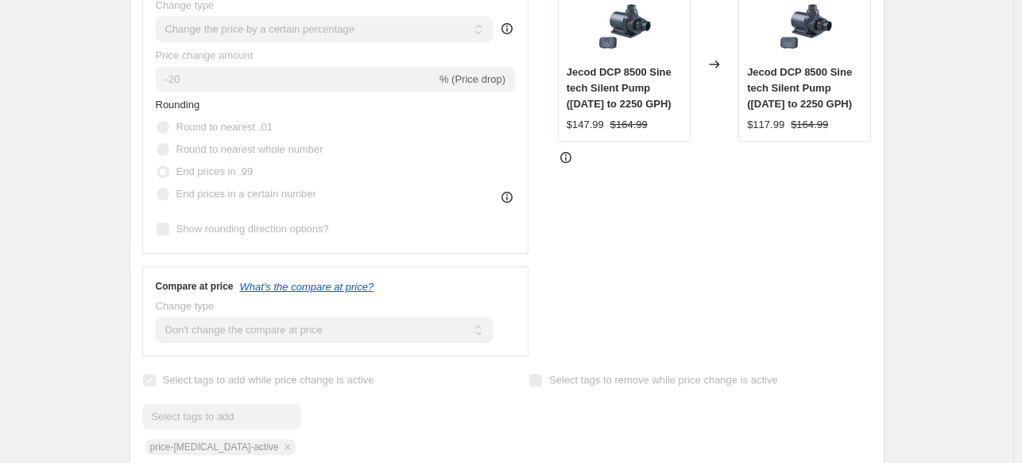
click at [350, 246] on div "Price Change type Change the price to a certain amount Change the price by a ce…" at bounding box center [335, 110] width 387 height 287
click at [490, 188] on div "Rounding Round to nearest .01 Round to nearest whole number End prices in .99 E…" at bounding box center [336, 151] width 360 height 108
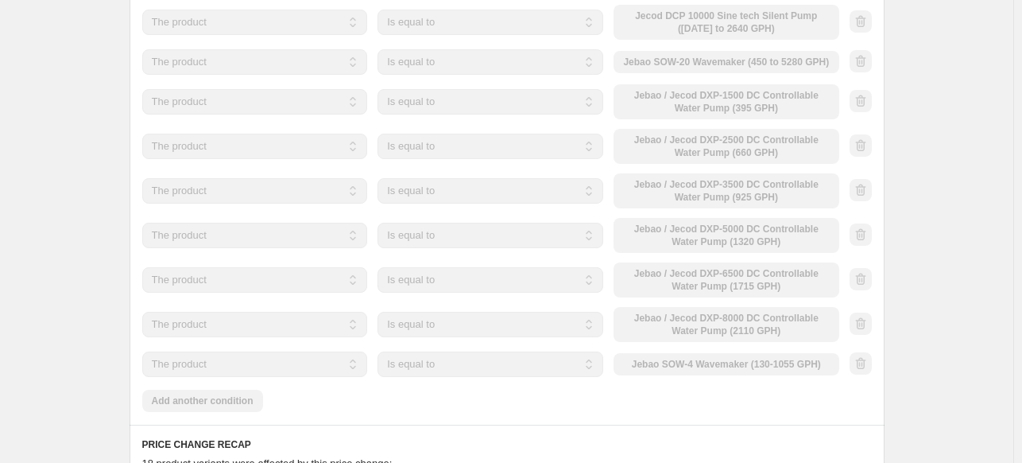
scroll to position [1590, 0]
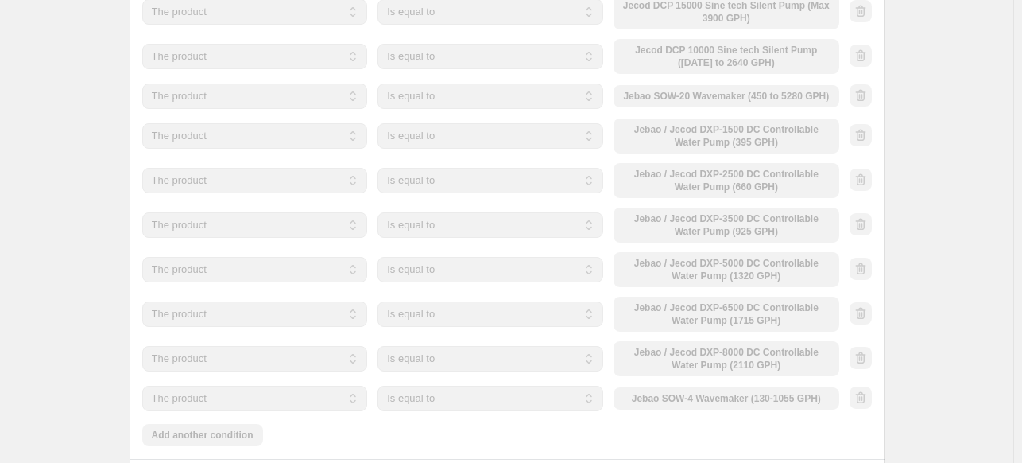
click at [791, 88] on div "The product The product's collection The product's tag The product's vendor The…" at bounding box center [490, 95] width 697 height 25
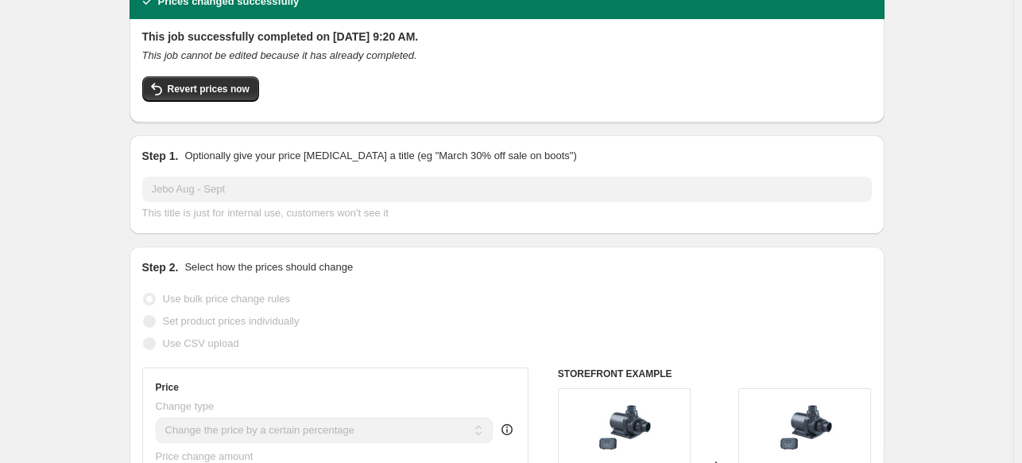
scroll to position [0, 0]
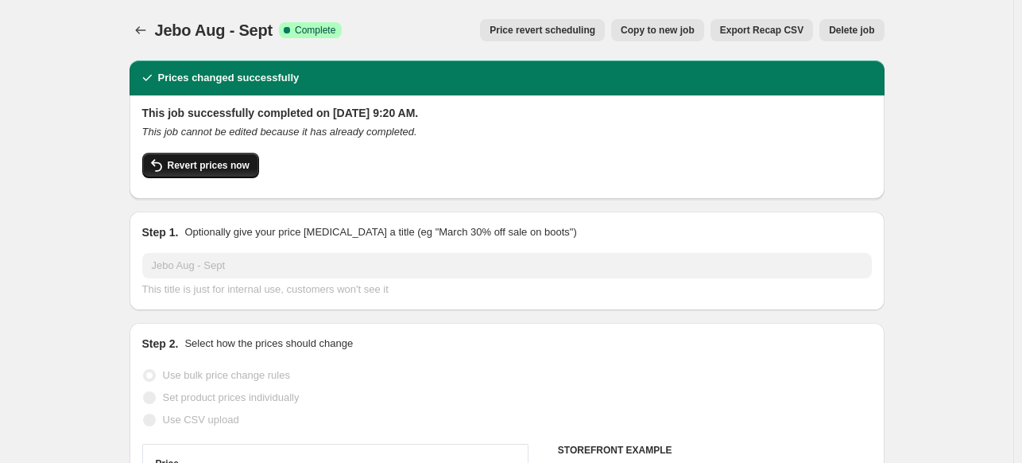
click at [233, 169] on span "Revert prices now" at bounding box center [209, 165] width 82 height 13
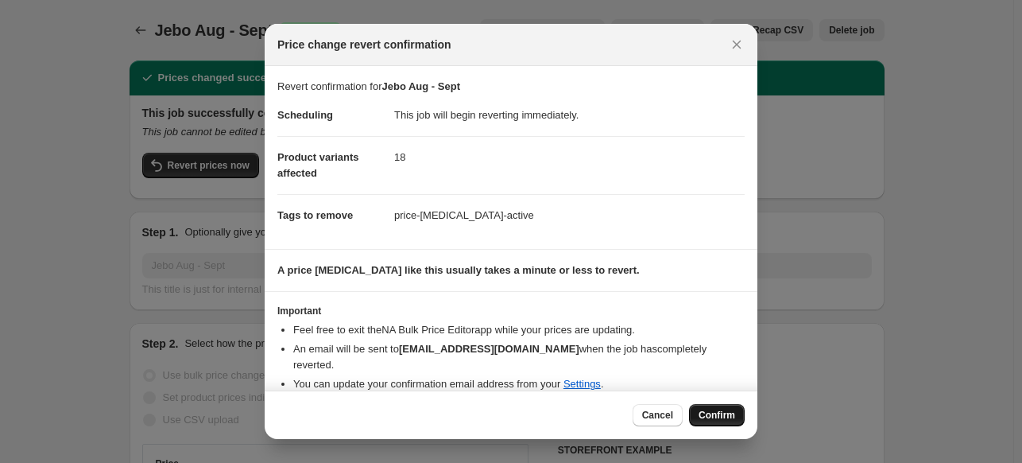
click at [715, 423] on button "Confirm" at bounding box center [717, 415] width 56 height 22
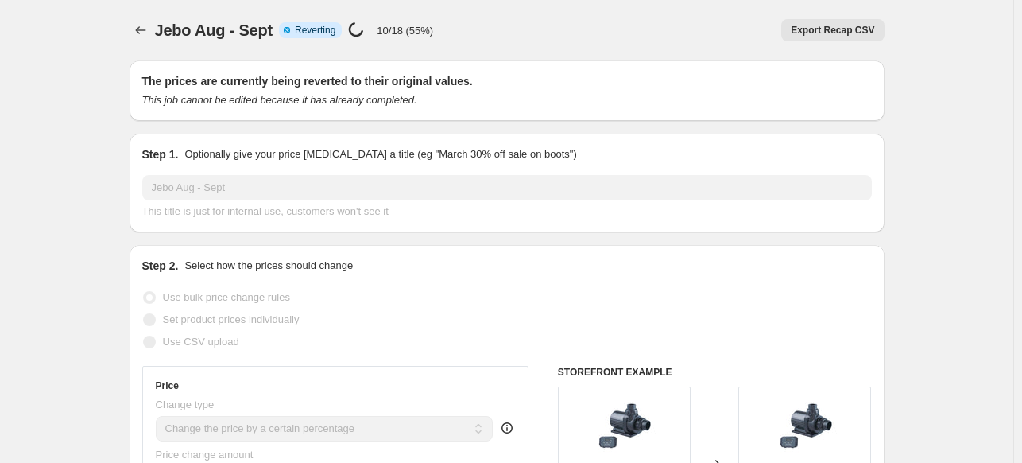
select select "percentage"
select select "no_change"
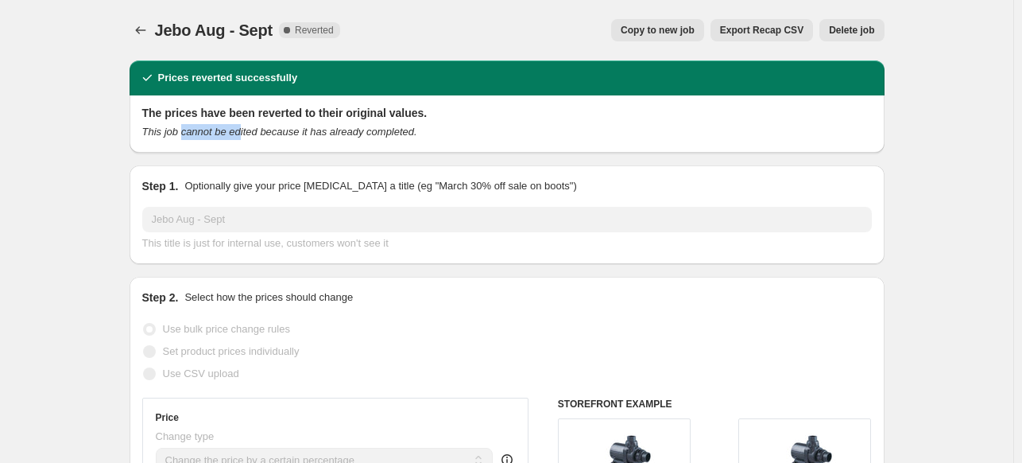
drag, startPoint x: 211, startPoint y: 138, endPoint x: 178, endPoint y: 142, distance: 33.7
click at [182, 136] on icon "This job cannot be edited because it has already completed." at bounding box center [279, 132] width 275 height 12
click at [146, 33] on icon "Price change jobs" at bounding box center [141, 30] width 16 height 16
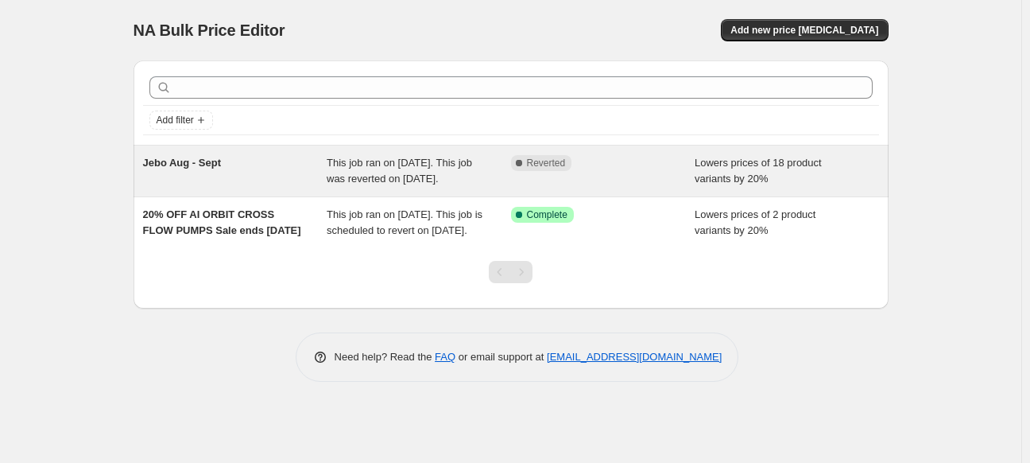
click at [231, 155] on div "Jebo Aug - Sept" at bounding box center [235, 171] width 184 height 32
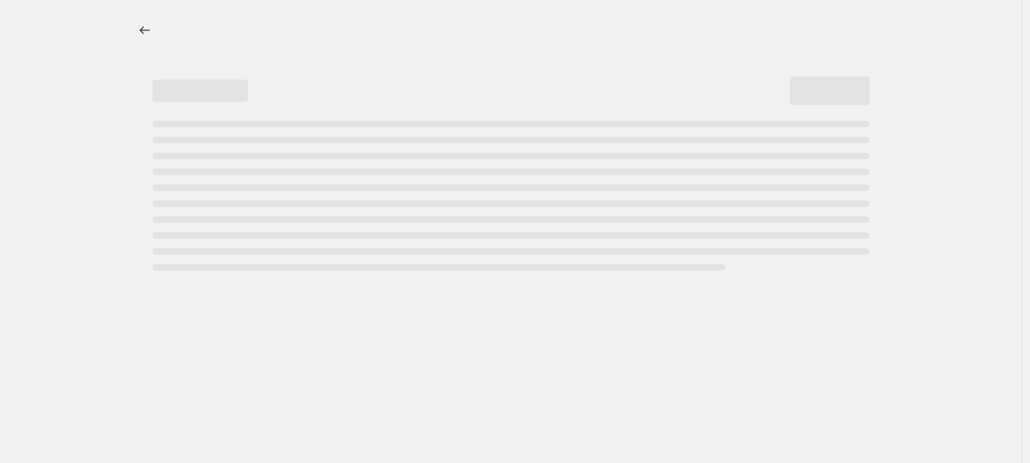
select select "percentage"
select select "no_change"
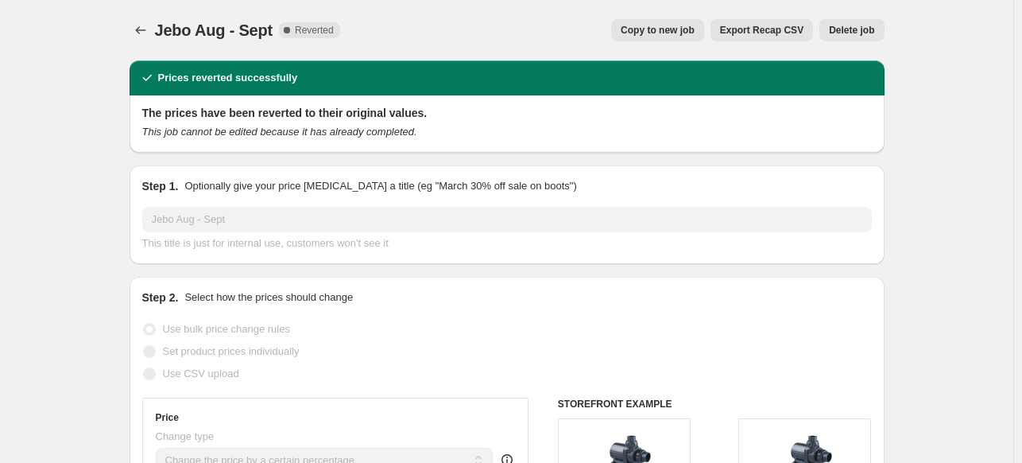
click at [669, 34] on span "Copy to new job" at bounding box center [658, 30] width 74 height 13
select select "percentage"
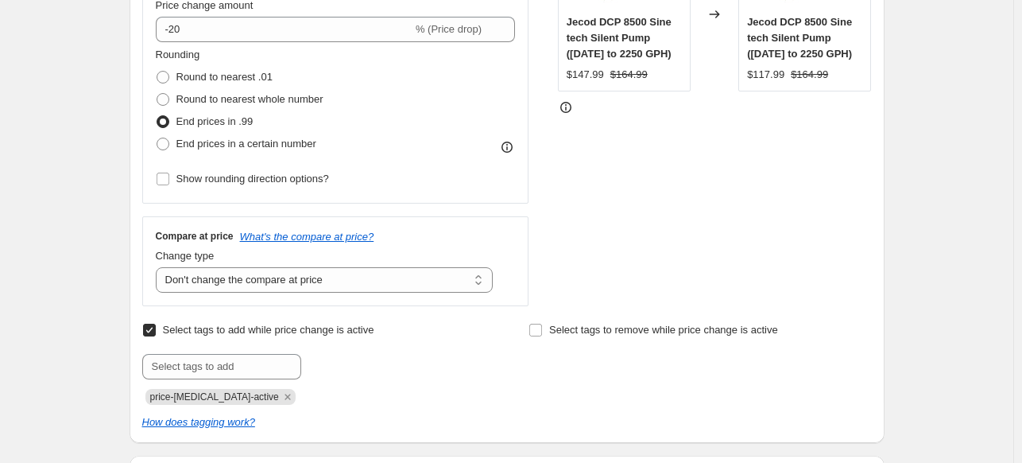
scroll to position [477, 0]
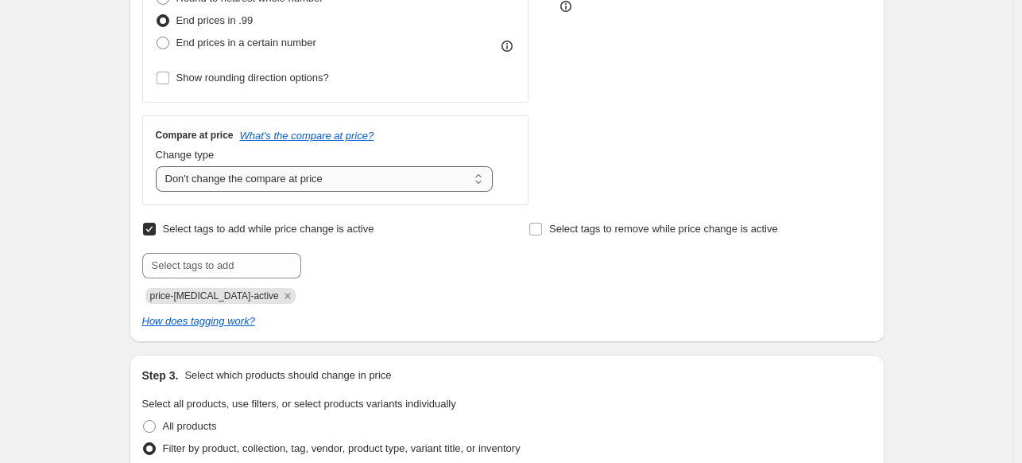
click at [225, 184] on select "Change the compare at price to the current price (sale) Change the compare at p…" at bounding box center [325, 178] width 338 height 25
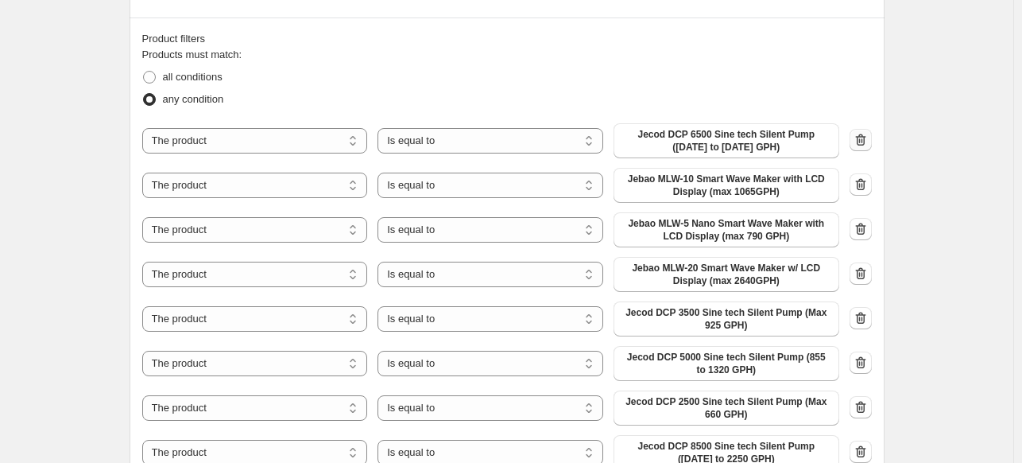
click at [862, 142] on icon "button" at bounding box center [861, 140] width 16 height 16
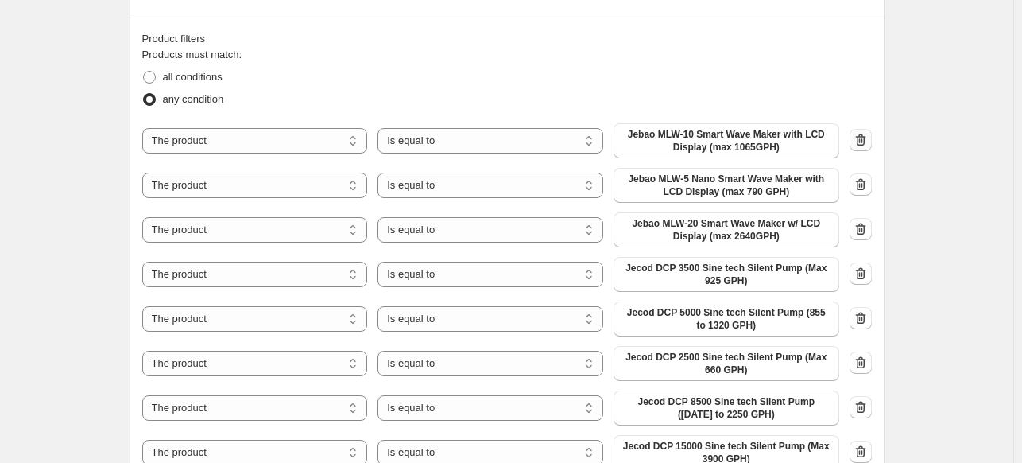
click at [862, 142] on icon "button" at bounding box center [861, 140] width 16 height 16
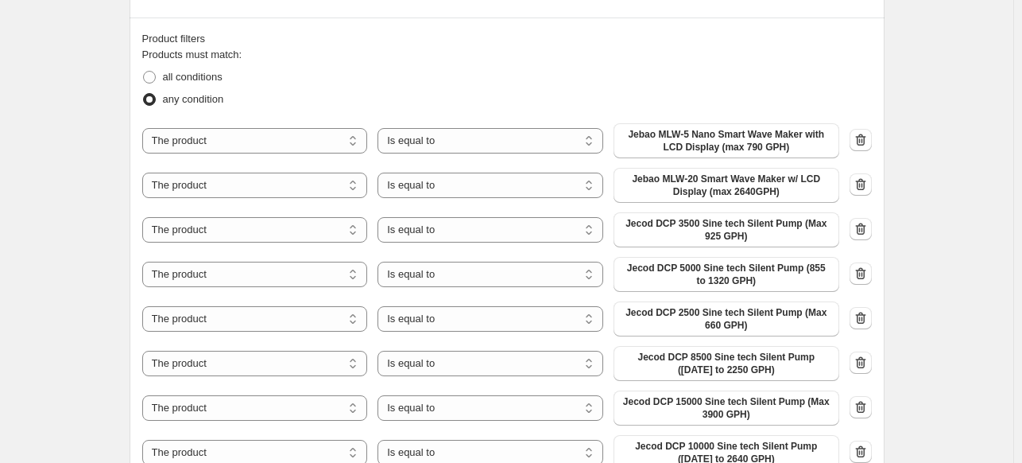
click at [862, 142] on icon "button" at bounding box center [861, 140] width 16 height 16
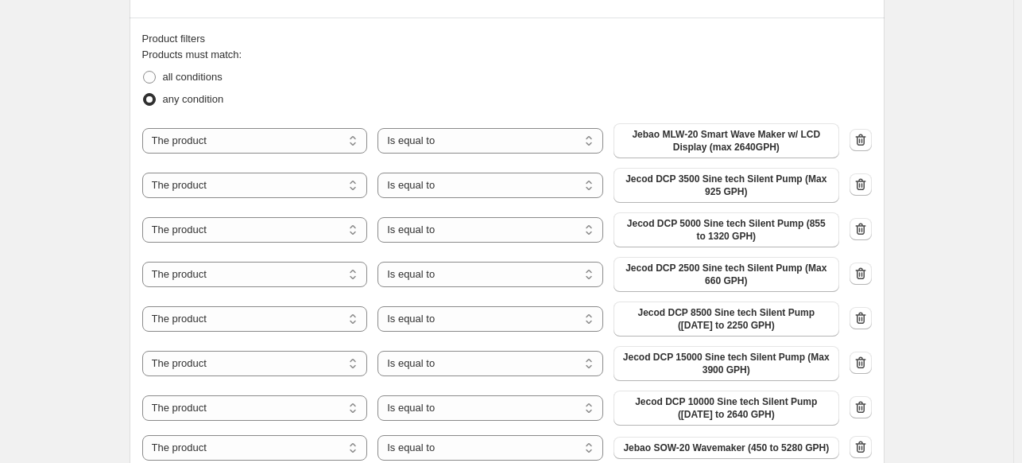
scroll to position [1431, 0]
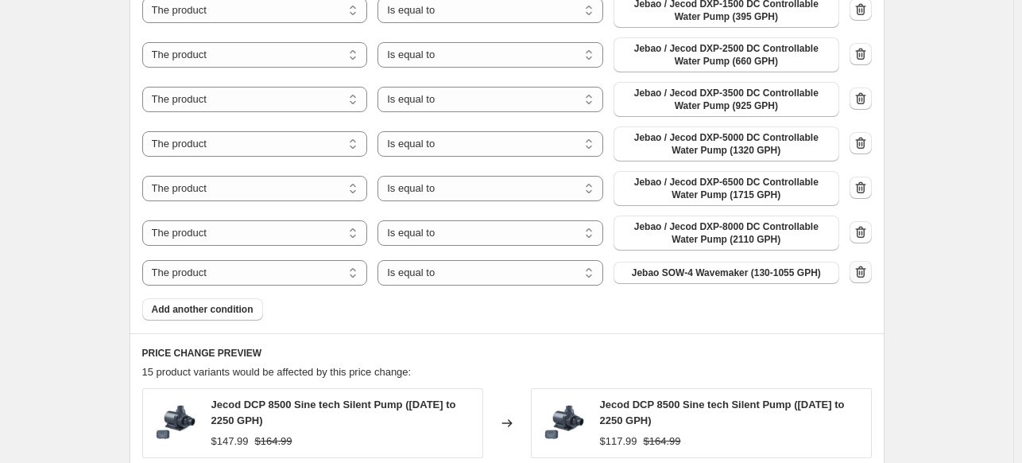
click at [869, 277] on icon "button" at bounding box center [861, 272] width 16 height 16
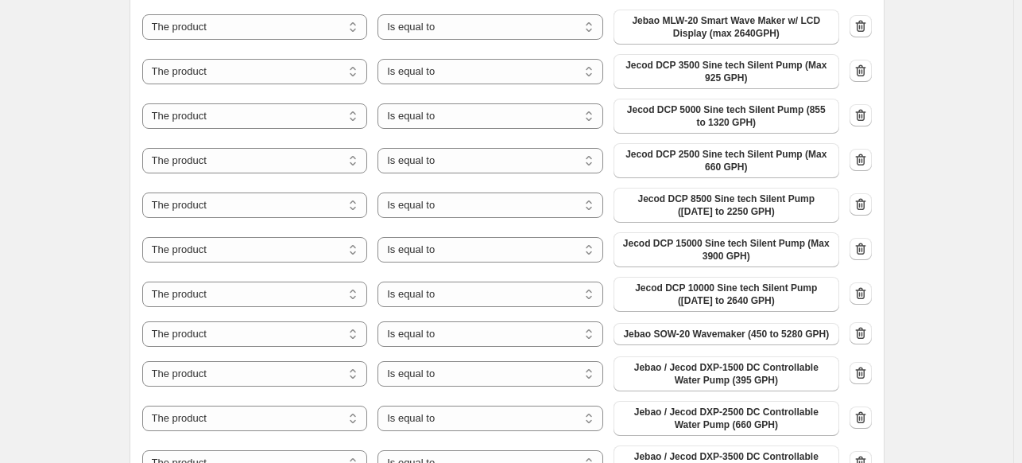
scroll to position [932, 0]
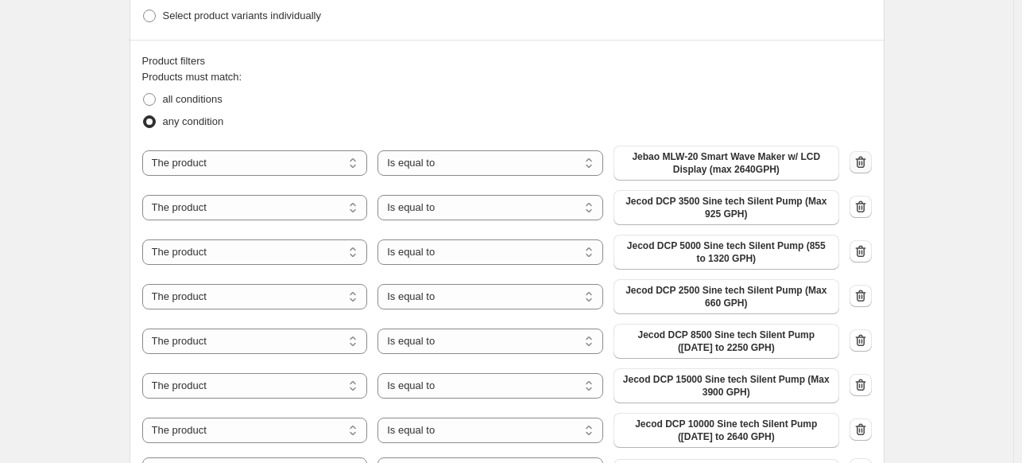
click at [868, 158] on icon "button" at bounding box center [861, 162] width 16 height 16
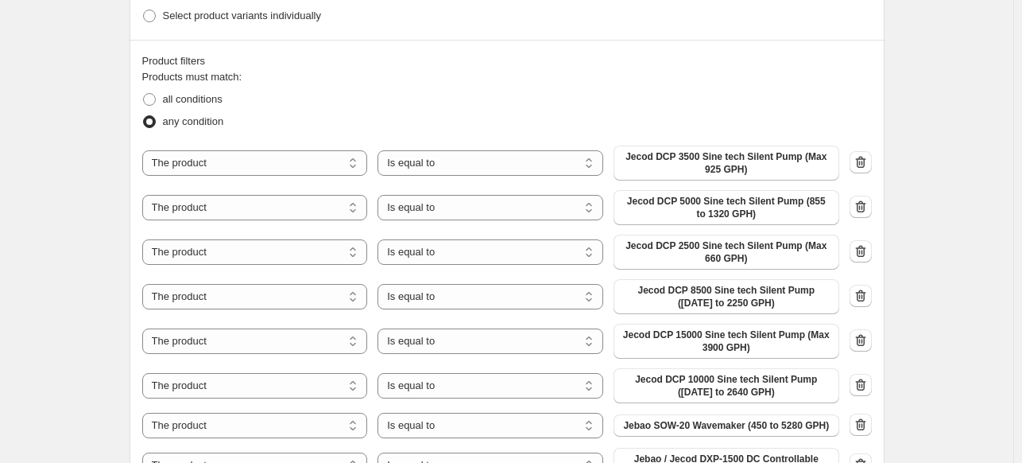
click at [866, 158] on icon "button" at bounding box center [861, 162] width 16 height 16
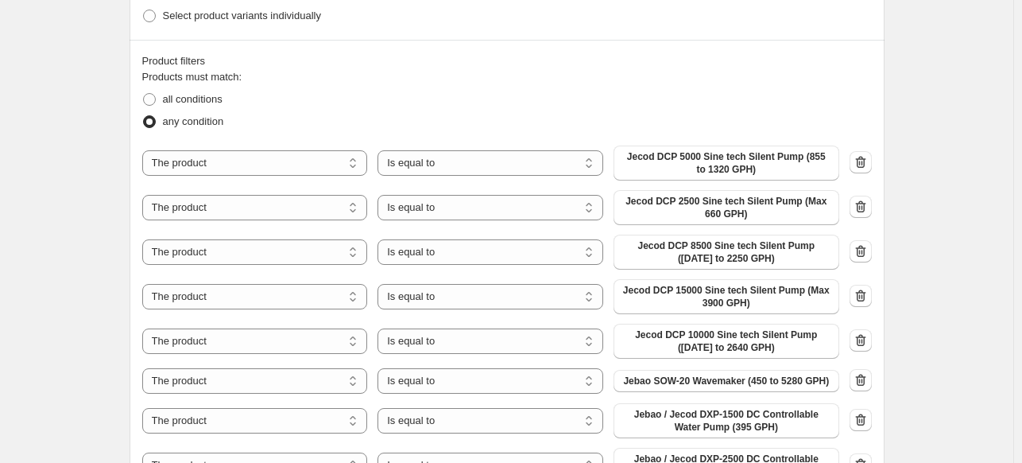
click at [866, 158] on icon "button" at bounding box center [861, 162] width 16 height 16
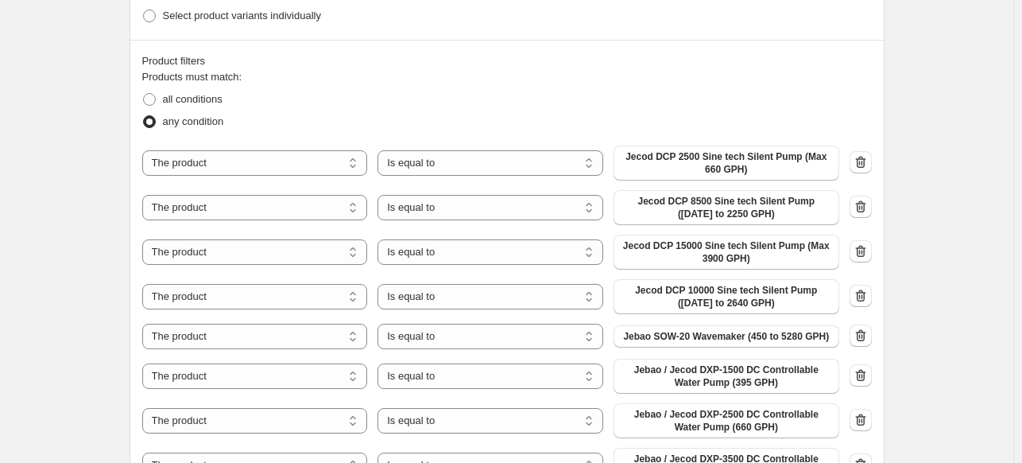
click at [866, 158] on icon "button" at bounding box center [861, 162] width 16 height 16
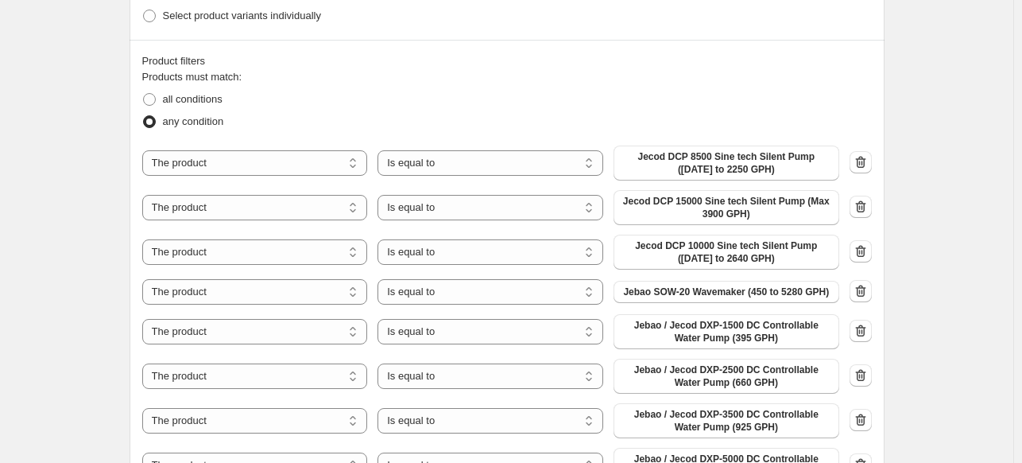
click at [866, 158] on icon "button" at bounding box center [861, 162] width 16 height 16
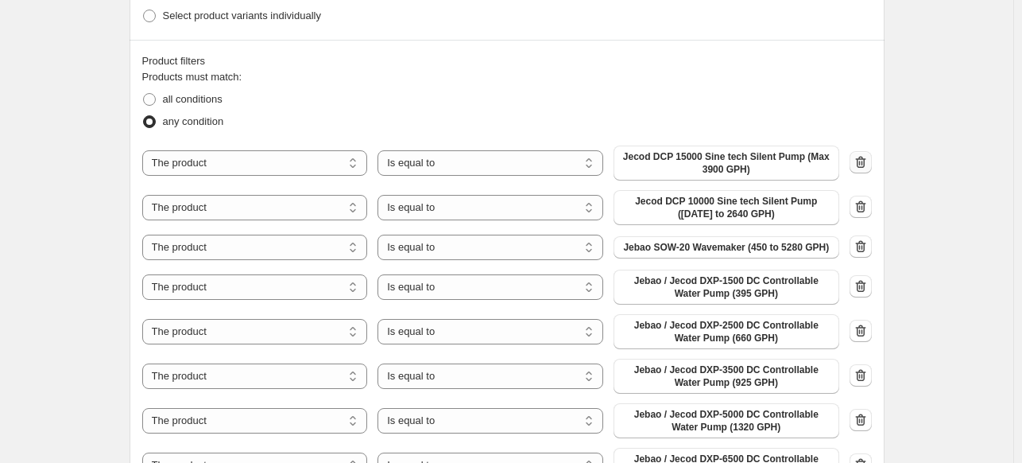
click at [862, 162] on icon "button" at bounding box center [862, 163] width 2 height 5
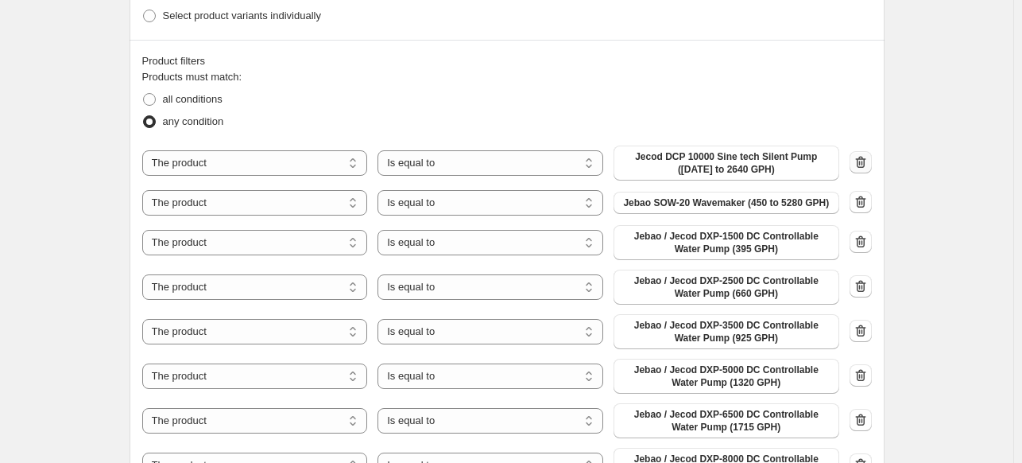
click at [862, 162] on icon "button" at bounding box center [862, 163] width 2 height 5
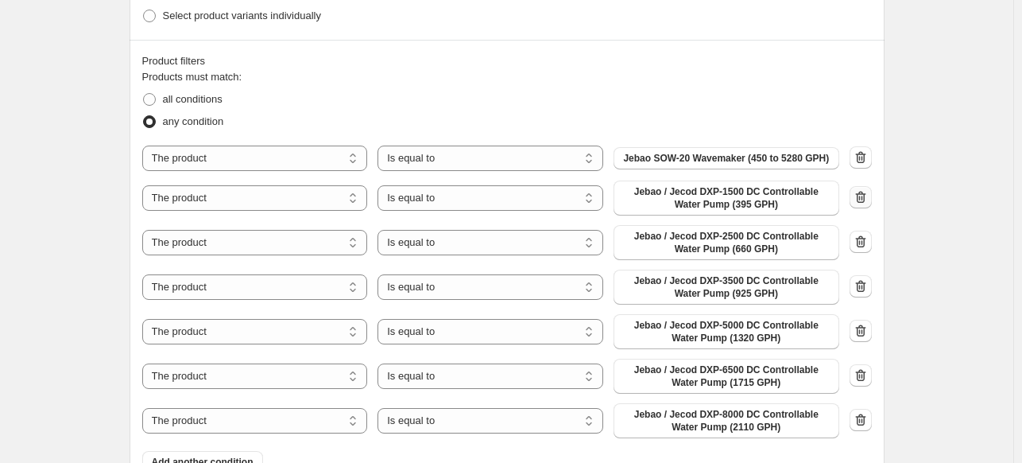
click at [865, 196] on icon "button" at bounding box center [861, 197] width 16 height 16
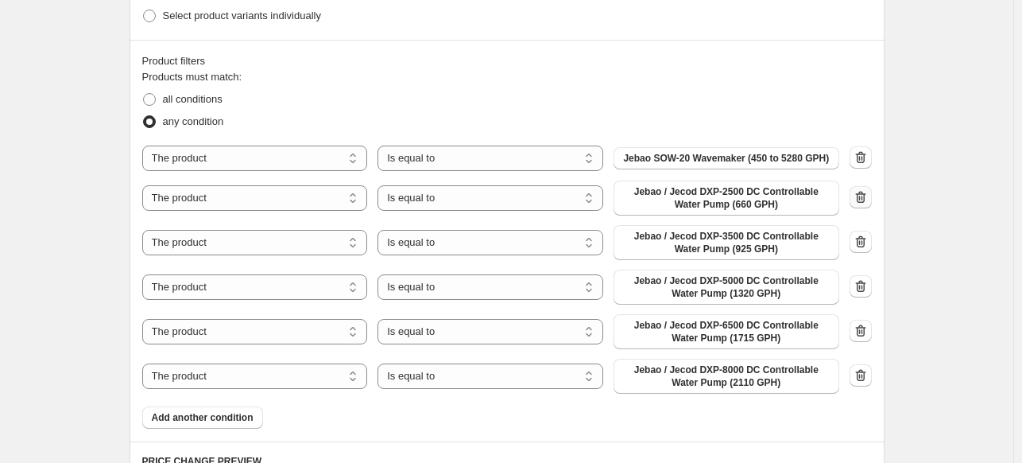
click at [867, 204] on icon "button" at bounding box center [861, 197] width 16 height 16
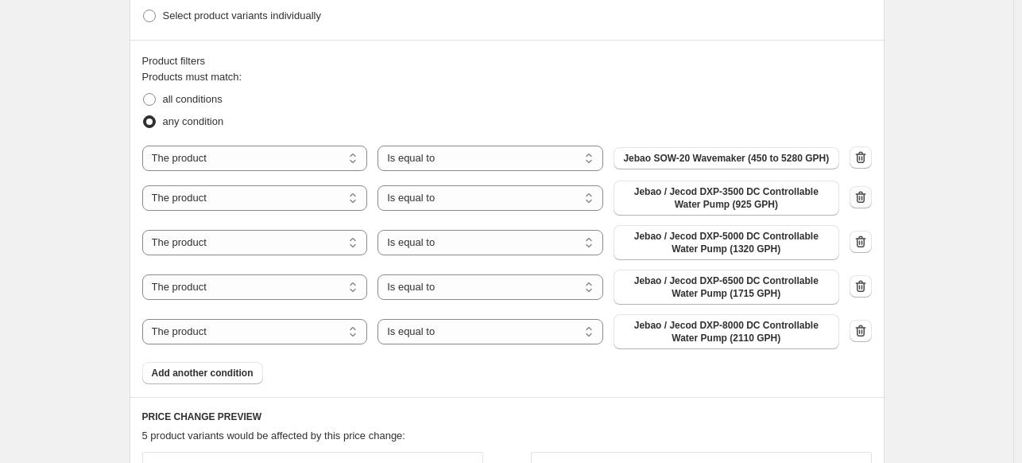
click at [867, 204] on icon "button" at bounding box center [861, 197] width 16 height 16
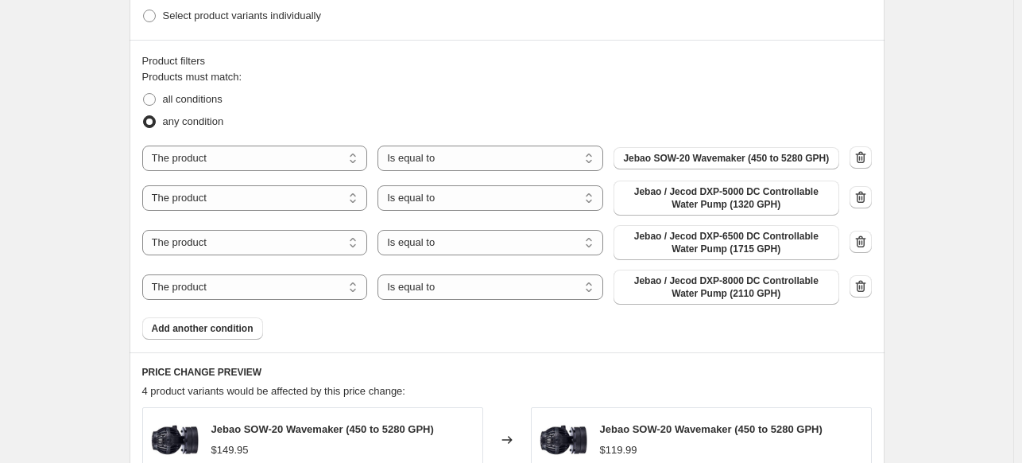
click at [859, 196] on icon "button" at bounding box center [861, 197] width 16 height 16
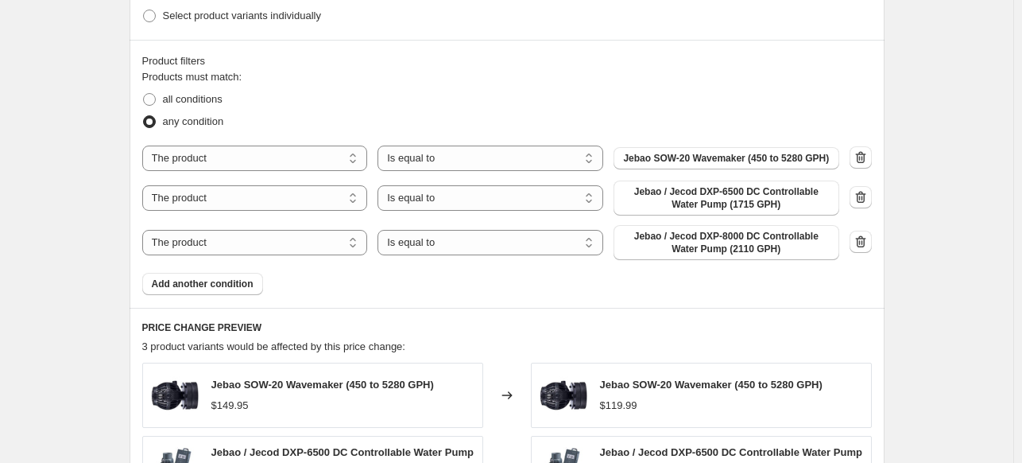
click at [860, 197] on icon "button" at bounding box center [861, 197] width 16 height 16
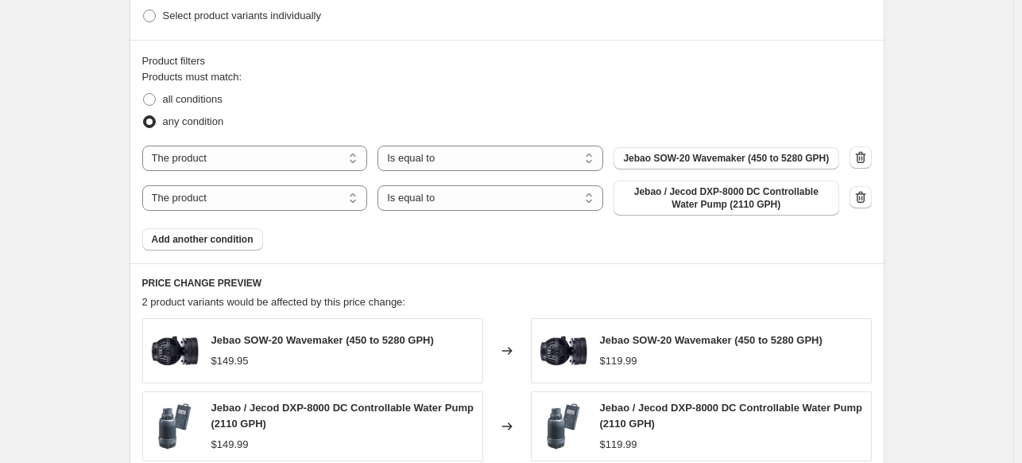
click at [860, 197] on icon "button" at bounding box center [861, 197] width 16 height 16
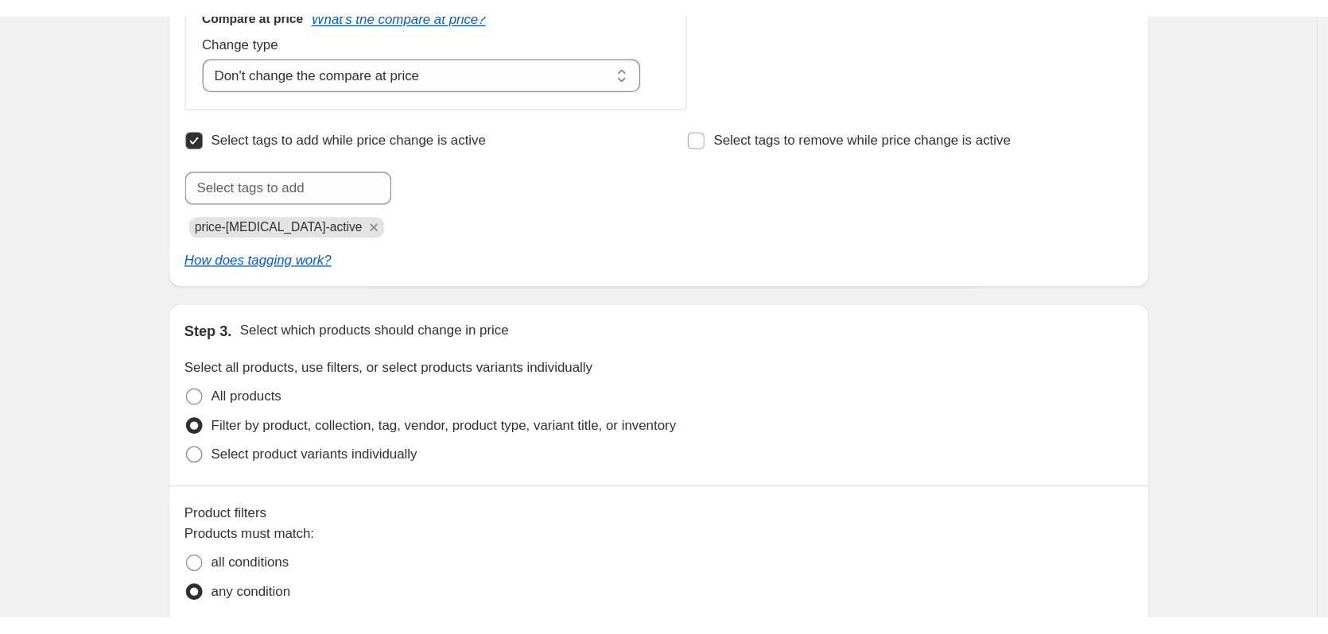
scroll to position [534, 0]
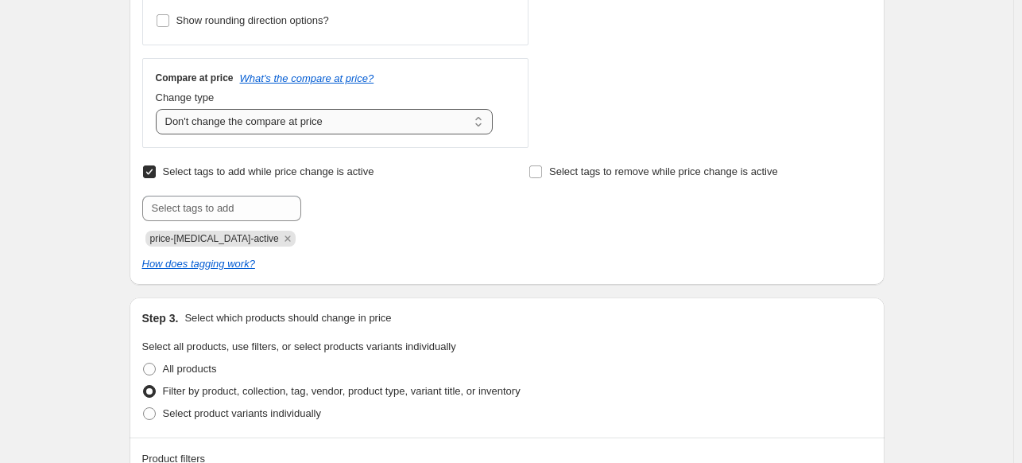
click at [277, 130] on select "Change the compare at price to the current price (sale) Change the compare at p…" at bounding box center [325, 121] width 338 height 25
select select "ep"
click at [159, 109] on select "Change the compare at price to the current price (sale) Change the compare at p…" at bounding box center [325, 121] width 338 height 25
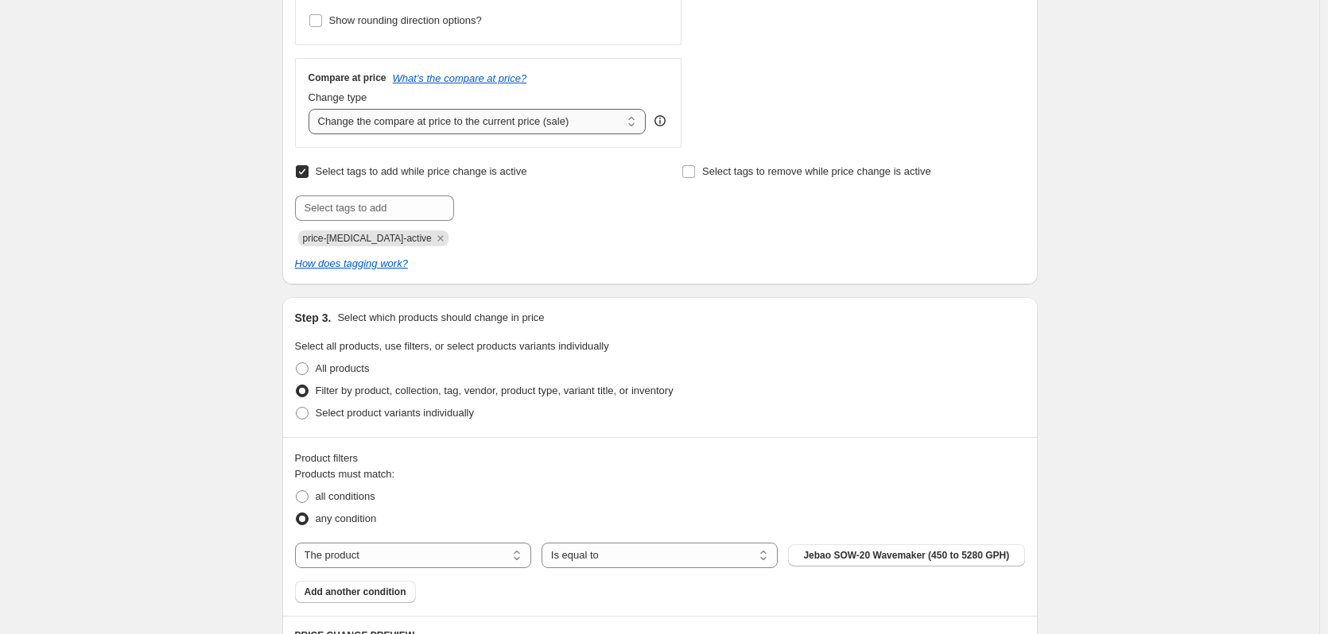
click at [386, 117] on select "Change the compare at price to the current price (sale) Change the compare at p…" at bounding box center [477, 121] width 338 height 25
click at [312, 109] on select "Change the compare at price to the current price (sale) Change the compare at p…" at bounding box center [477, 121] width 338 height 25
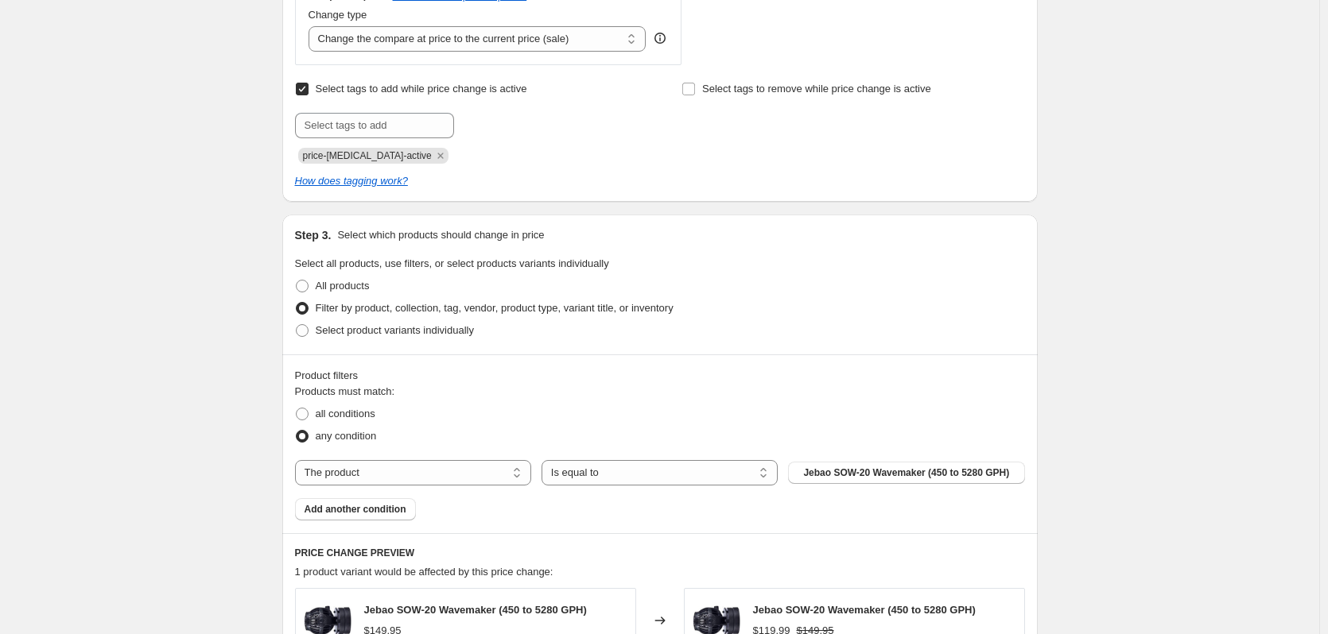
scroll to position [295, 0]
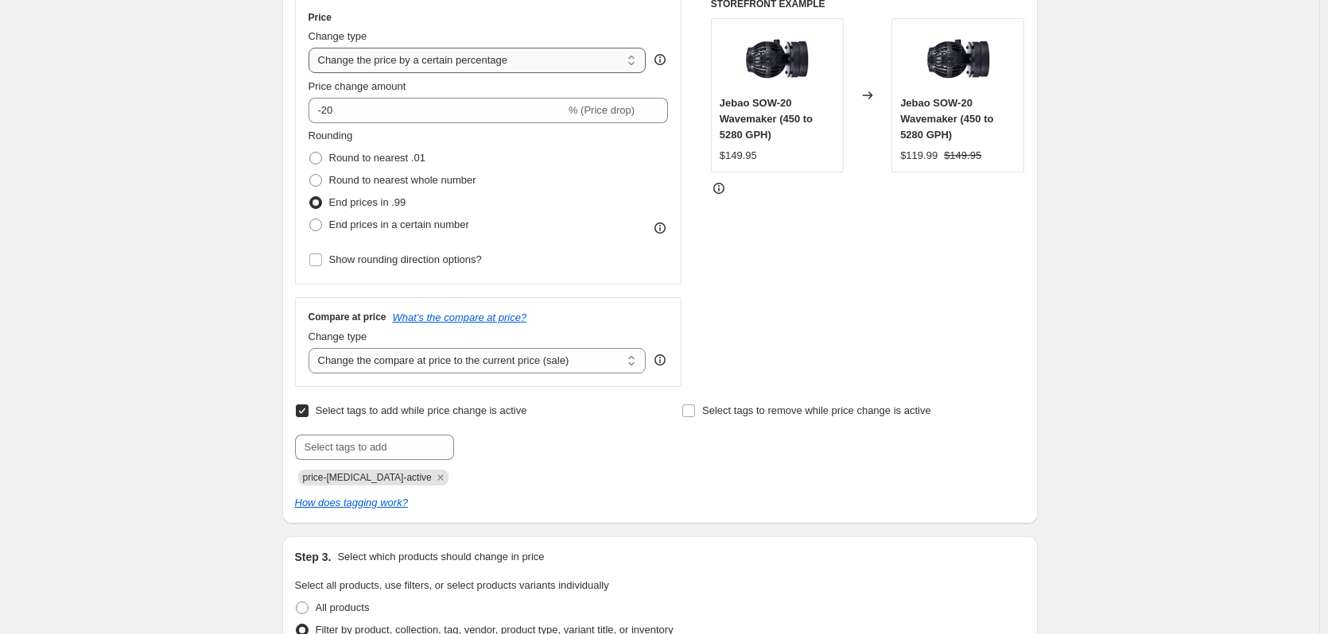
click at [485, 58] on select "Change the price to a certain amount Change the price by a certain amount Chang…" at bounding box center [477, 60] width 338 height 25
select select "to"
click at [312, 48] on select "Change the price to a certain amount Change the price by a certain amount Chang…" at bounding box center [477, 60] width 338 height 25
type input "80.00"
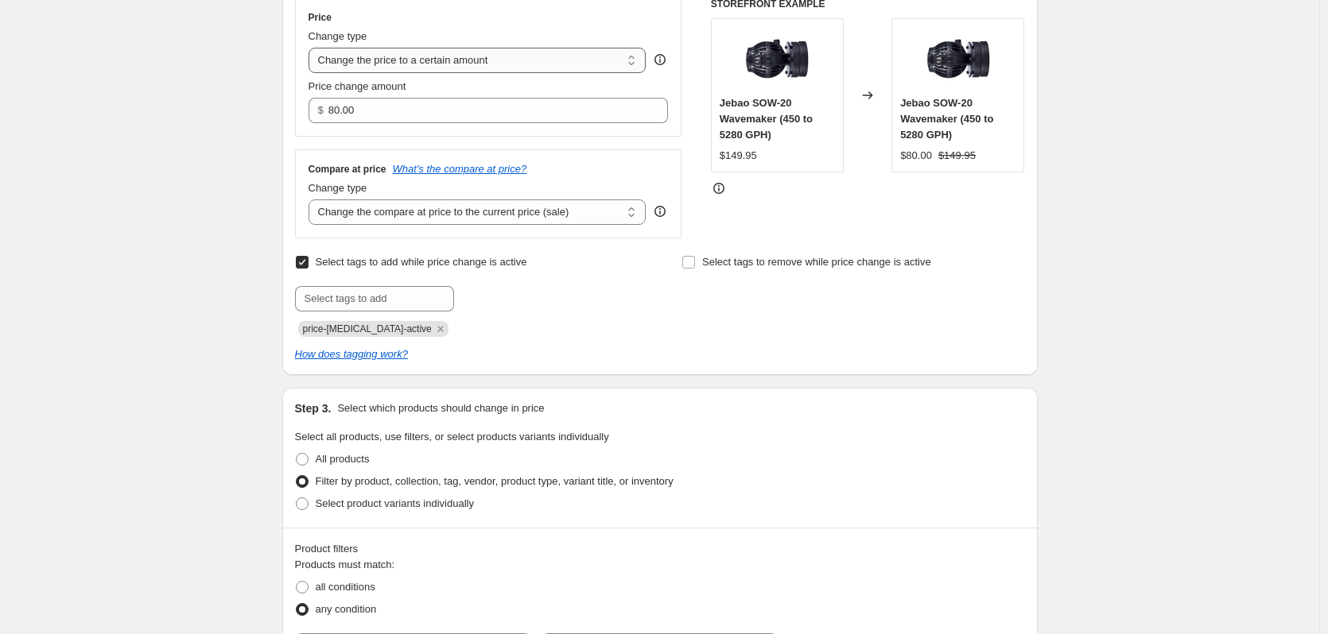
click at [424, 60] on select "Change the price to a certain amount Change the price by a certain amount Chang…" at bounding box center [477, 60] width 338 height 25
select select "by"
click at [312, 48] on select "Change the price to a certain amount Change the price by a certain amount Chang…" at bounding box center [477, 60] width 338 height 25
type input "-10.00"
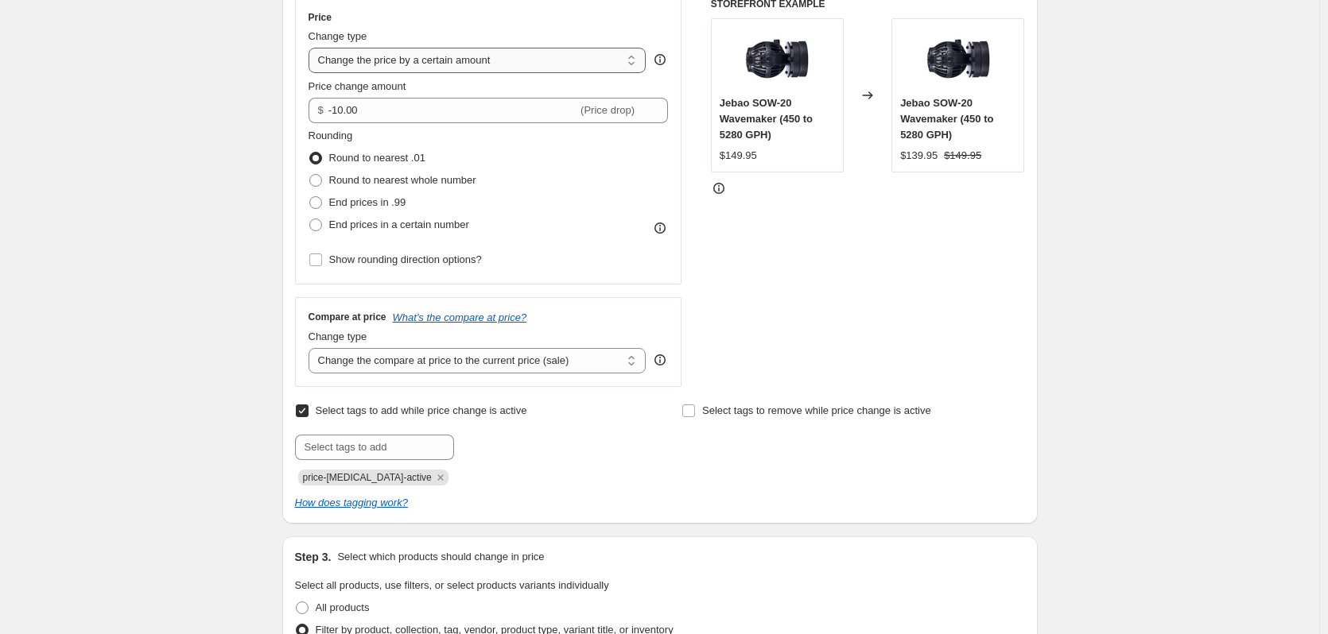
click at [479, 56] on select "Change the price to a certain amount Change the price by a certain amount Chang…" at bounding box center [477, 60] width 338 height 25
select select "percentage"
click at [312, 48] on select "Change the price to a certain amount Change the price by a certain amount Chang…" at bounding box center [477, 60] width 338 height 25
type input "-15"
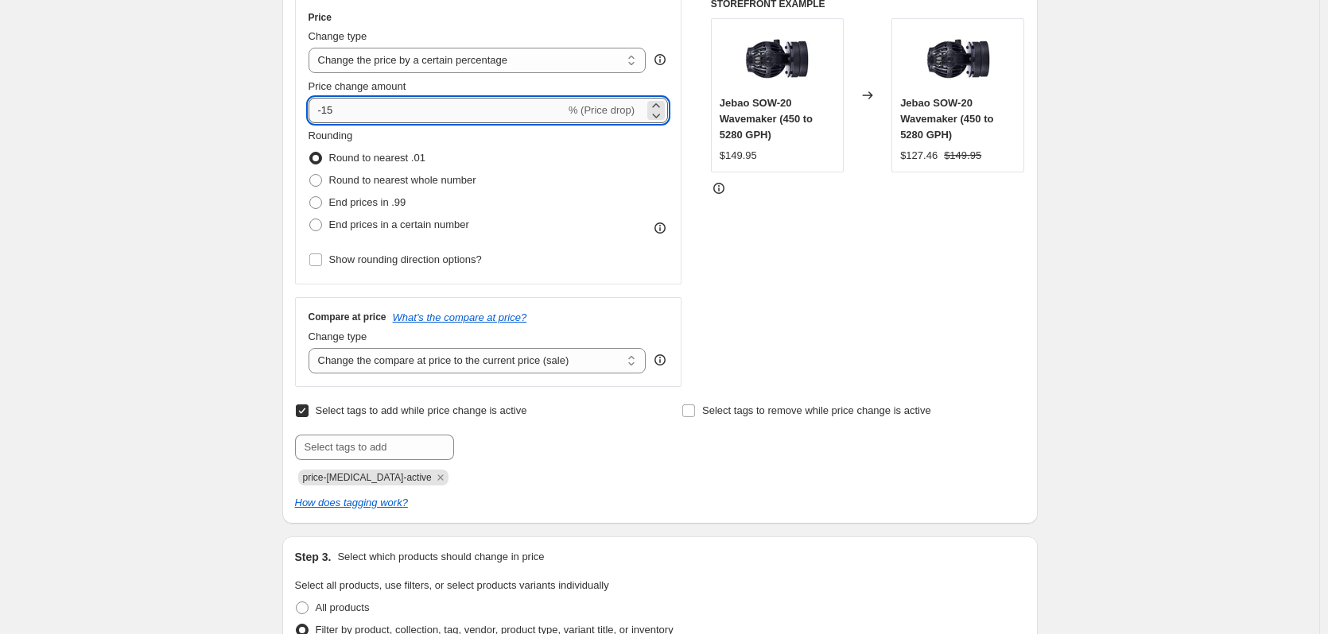
click at [374, 109] on input "-15" at bounding box center [436, 110] width 257 height 25
drag, startPoint x: 247, startPoint y: 111, endPoint x: 174, endPoint y: 116, distance: 73.3
click at [174, 115] on div "Create new price change job. This page is ready Create new price change job Dra…" at bounding box center [659, 487] width 1319 height 1564
type input "-20"
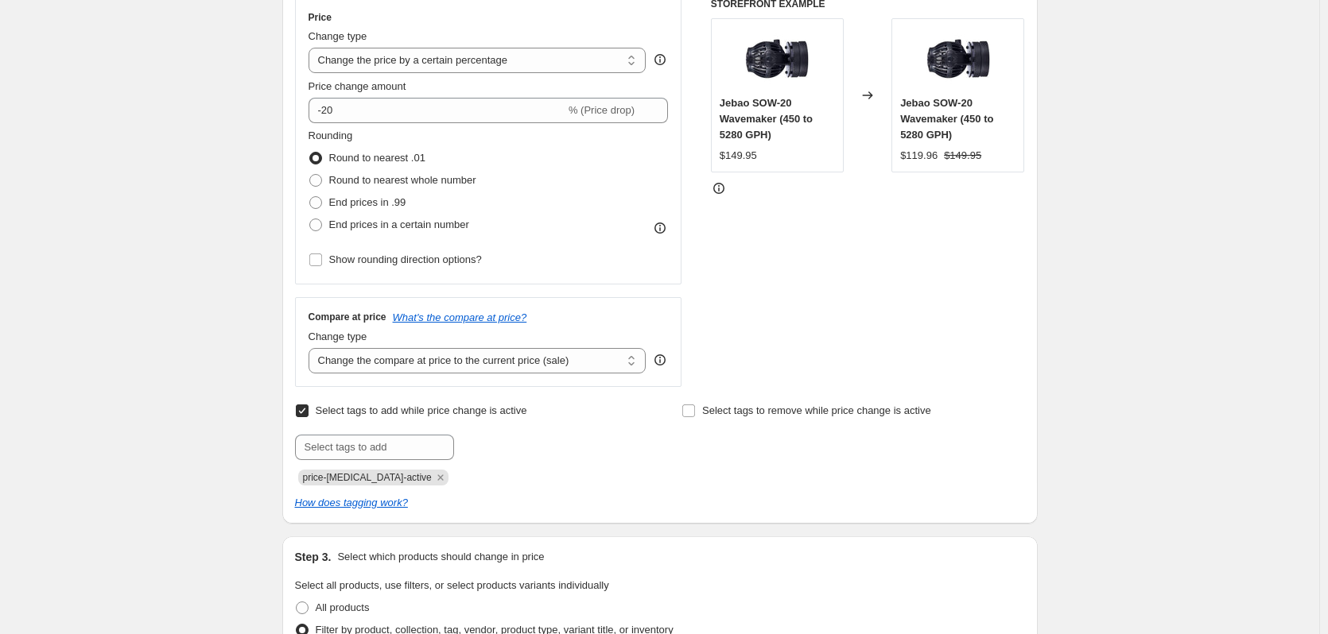
click at [178, 118] on div "Create new price change job. This page is ready Create new price change job Dra…" at bounding box center [659, 487] width 1319 height 1564
click at [668, 363] on icon at bounding box center [660, 360] width 16 height 16
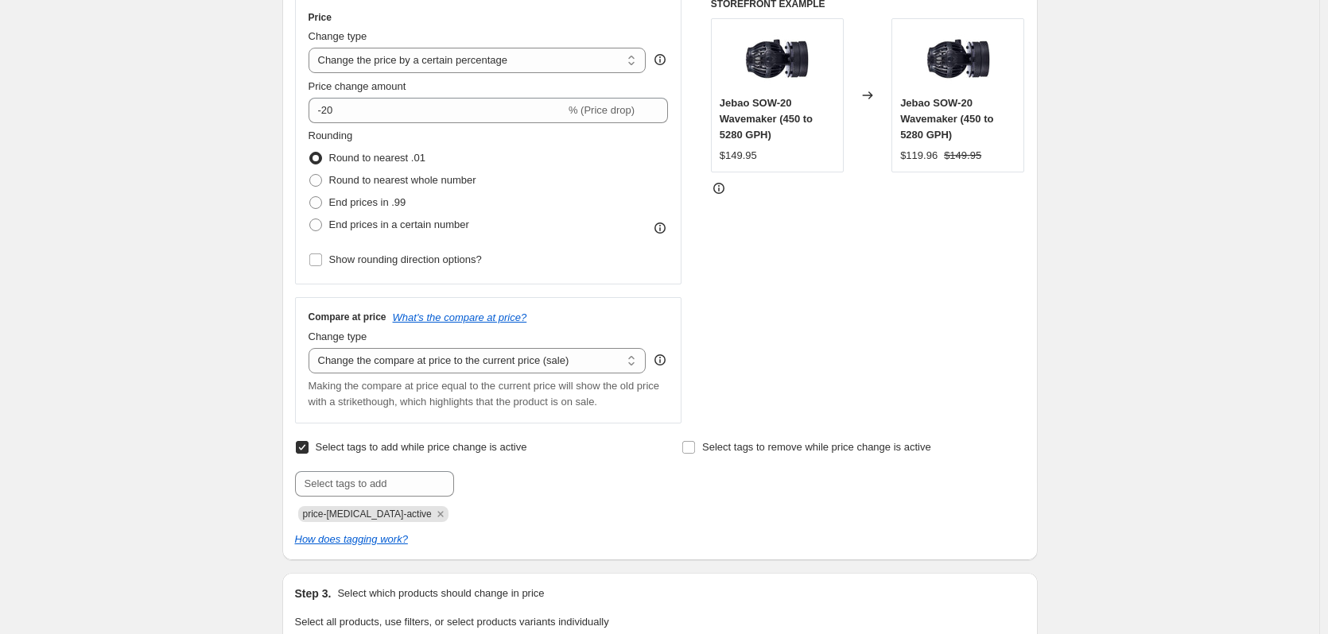
click at [776, 366] on div "STOREFRONT EXAMPLE Jebao SOW-20 Wavemaker (450 to 5280 GPH) $149.95 Changed to …" at bounding box center [868, 211] width 314 height 426
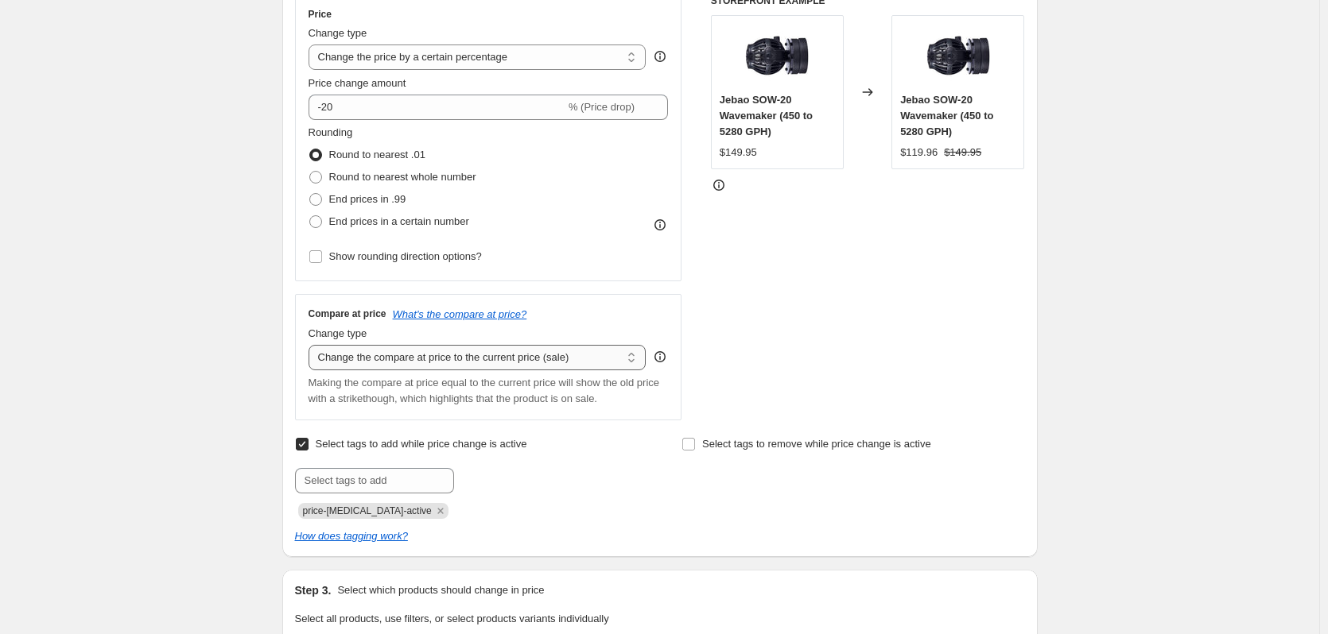
scroll to position [374, 0]
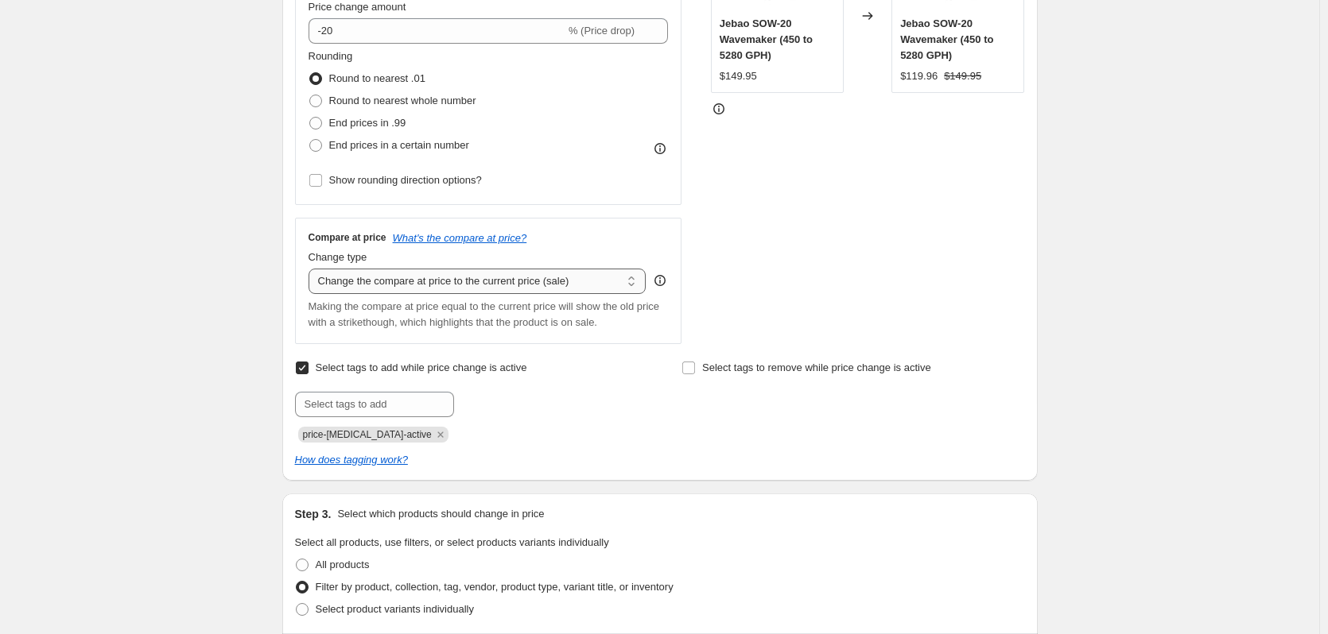
click at [422, 280] on select "Change the compare at price to the current price (sale) Change the compare at p…" at bounding box center [477, 281] width 338 height 25
click at [312, 269] on select "Change the compare at price to the current price (sale) Change the compare at p…" at bounding box center [477, 281] width 338 height 25
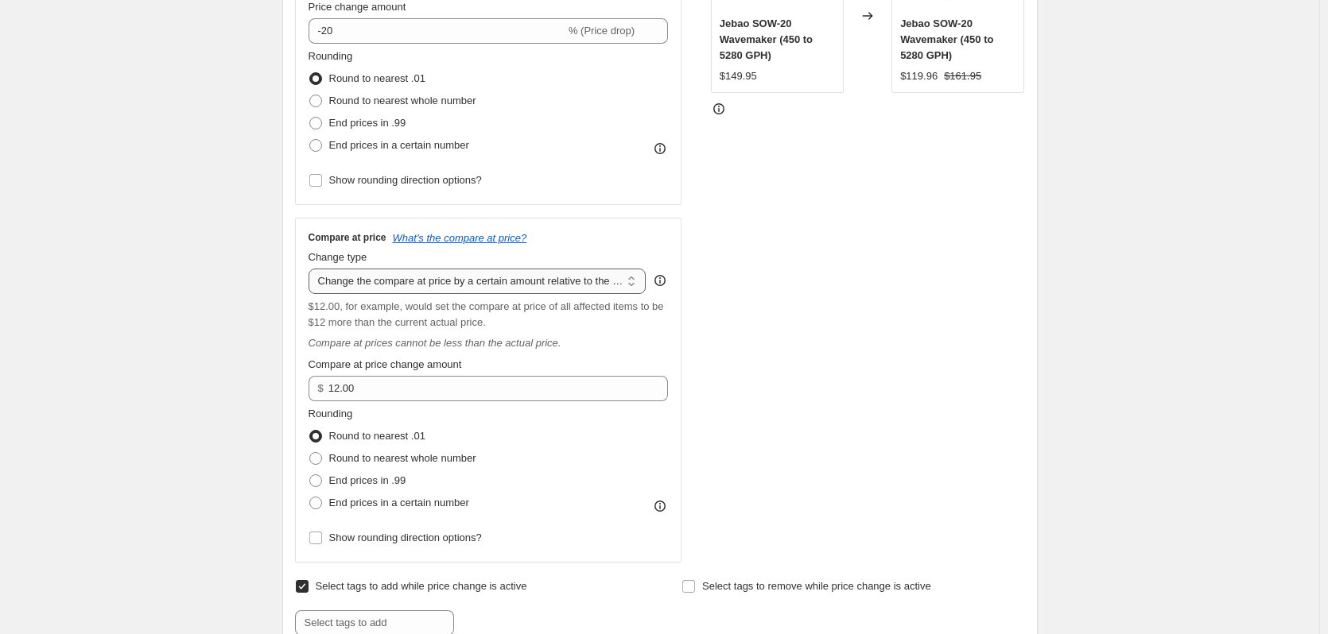
click at [432, 281] on select "Change the compare at price to the current price (sale) Change the compare at p…" at bounding box center [477, 281] width 338 height 25
select select "ep"
click at [312, 269] on select "Change the compare at price to the current price (sale) Change the compare at p…" at bounding box center [477, 281] width 338 height 25
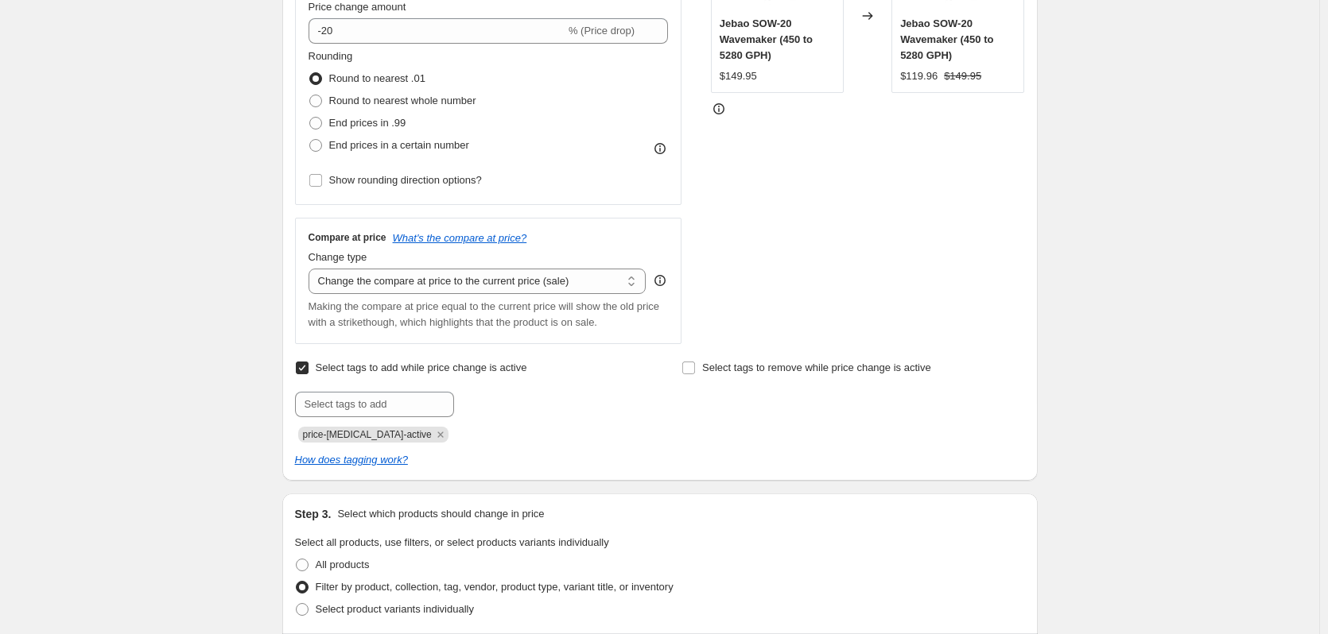
scroll to position [215, 0]
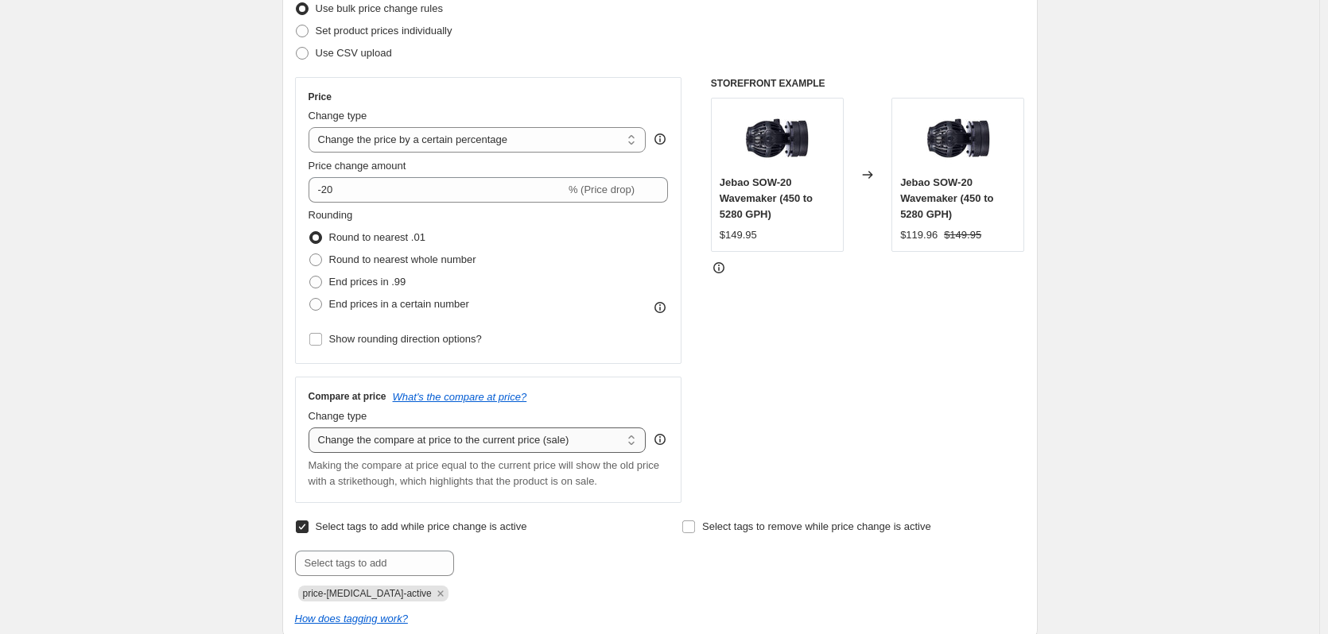
click at [550, 447] on select "Change the compare at price to the current price (sale) Change the compare at p…" at bounding box center [477, 440] width 338 height 25
click at [549, 447] on select "Change the compare at price to the current price (sale) Change the compare at p…" at bounding box center [477, 440] width 338 height 25
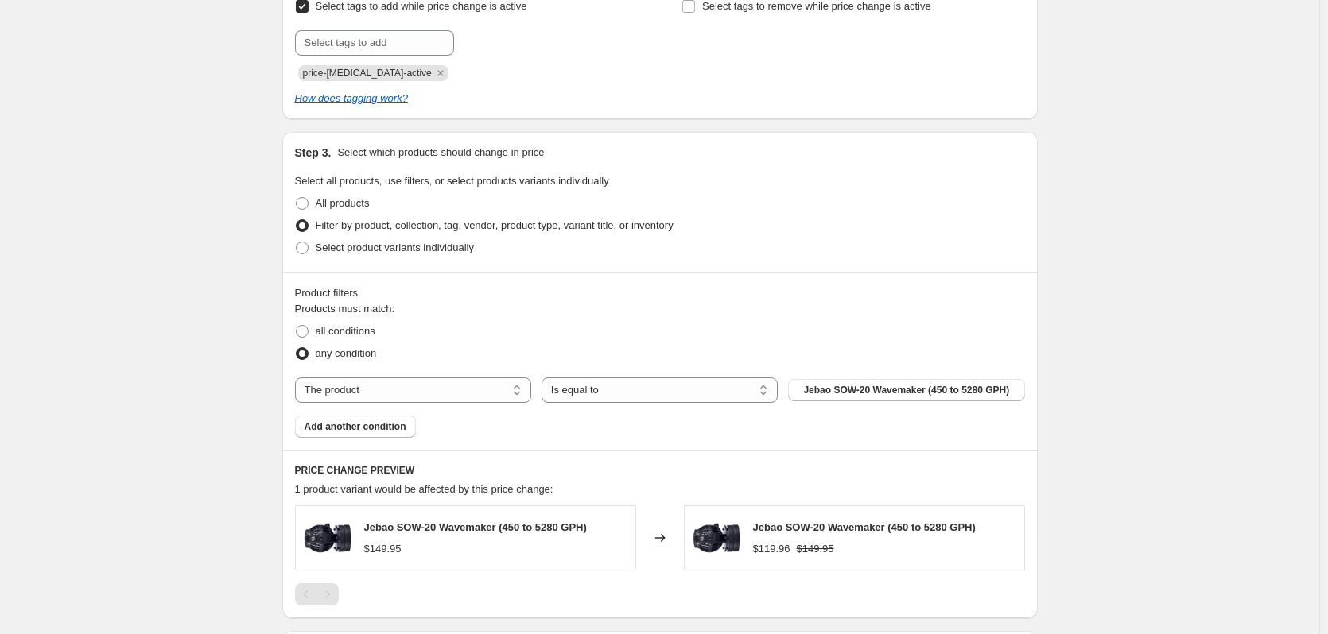
scroll to position [967, 0]
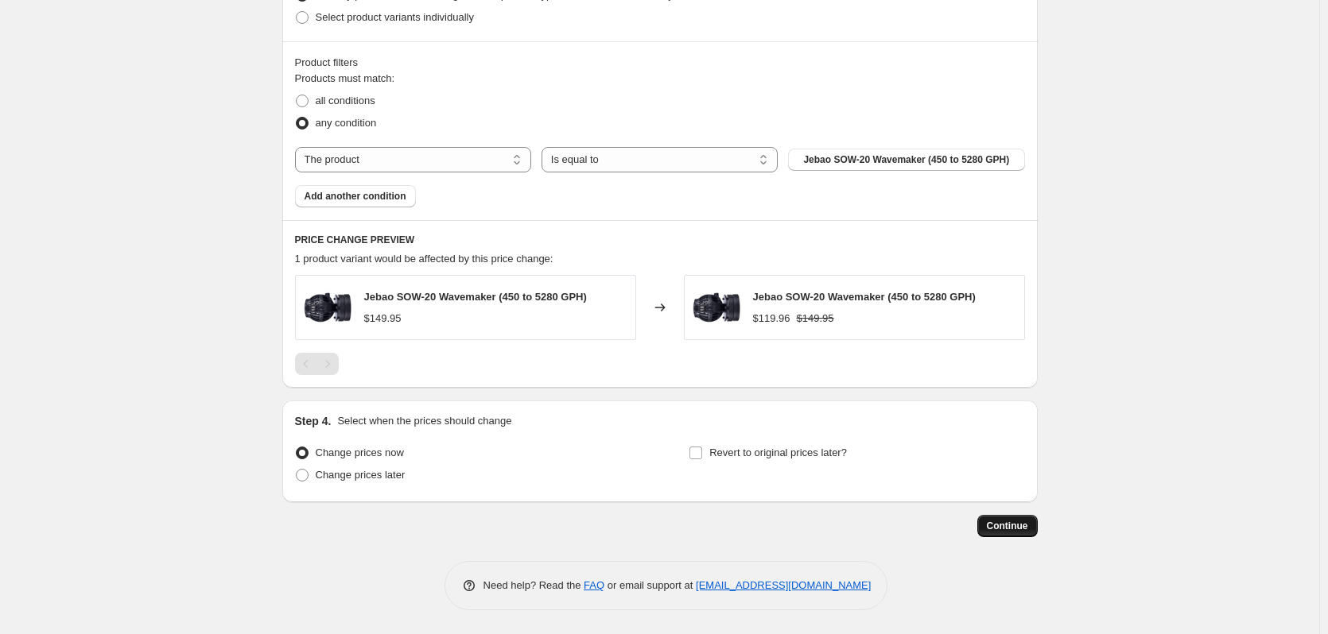
click at [1006, 462] on span "Continue" at bounding box center [1006, 526] width 41 height 13
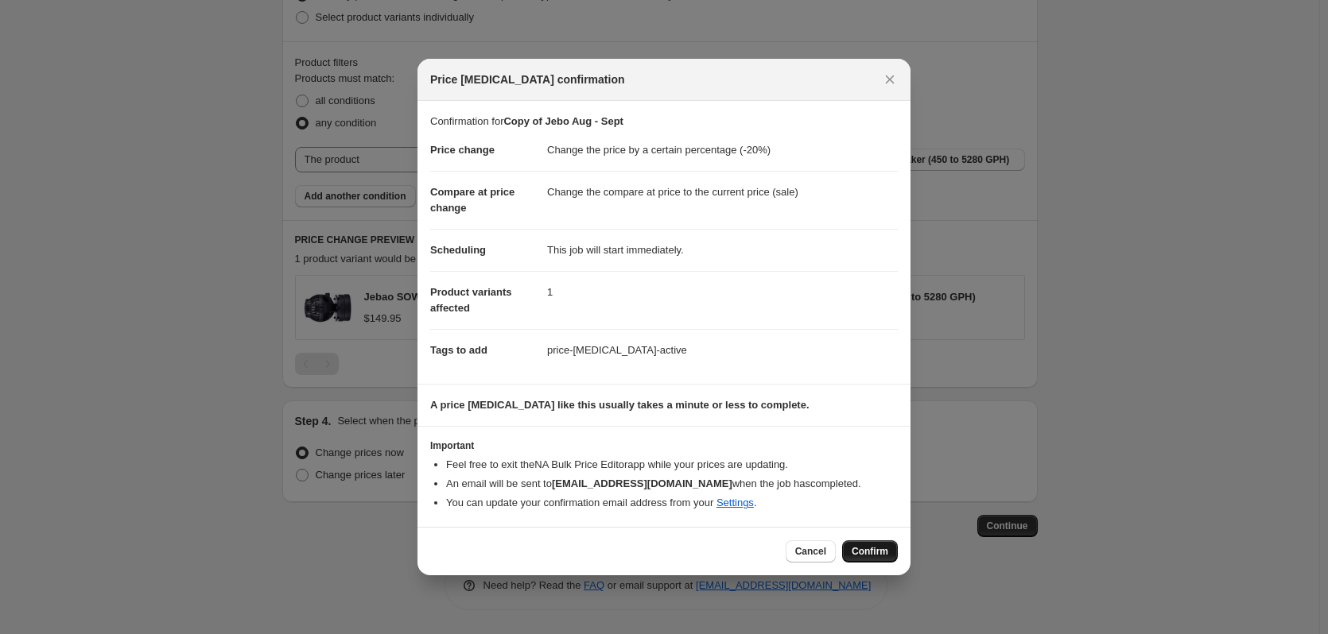
click at [862, 462] on span "Confirm" at bounding box center [869, 551] width 37 height 13
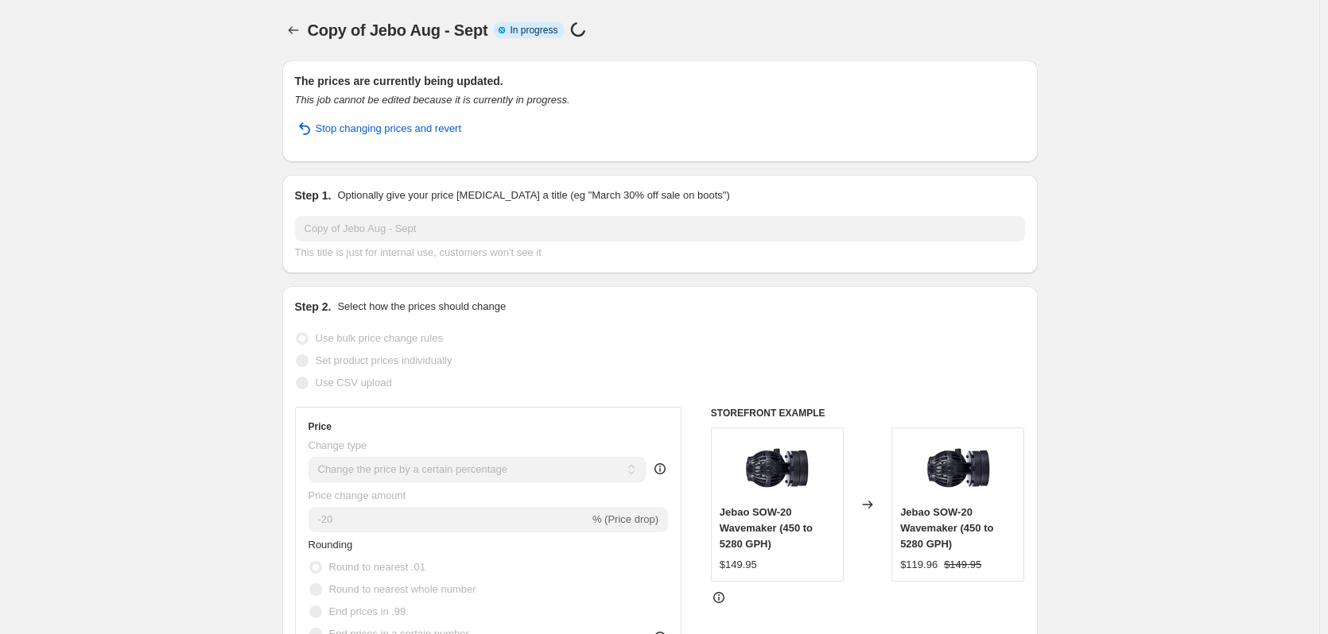
select select "percentage"
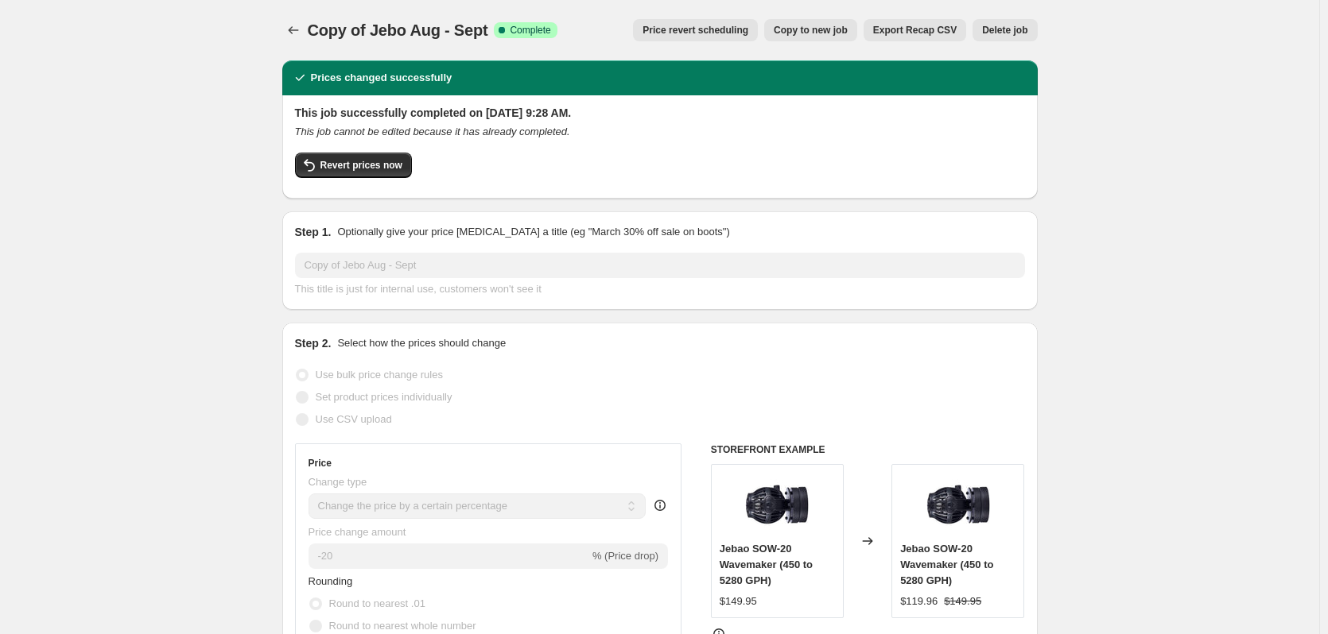
click at [828, 33] on span "Copy to new job" at bounding box center [810, 30] width 74 height 13
select select "percentage"
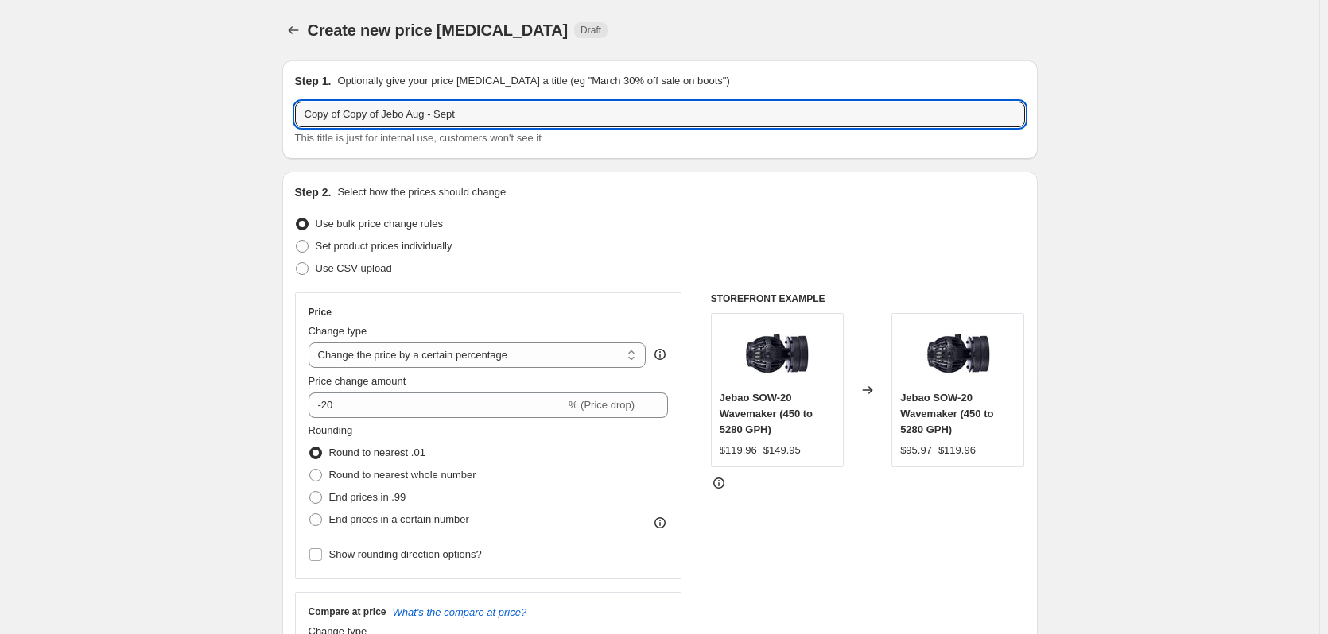
paste input "Jecod DCP 2500"
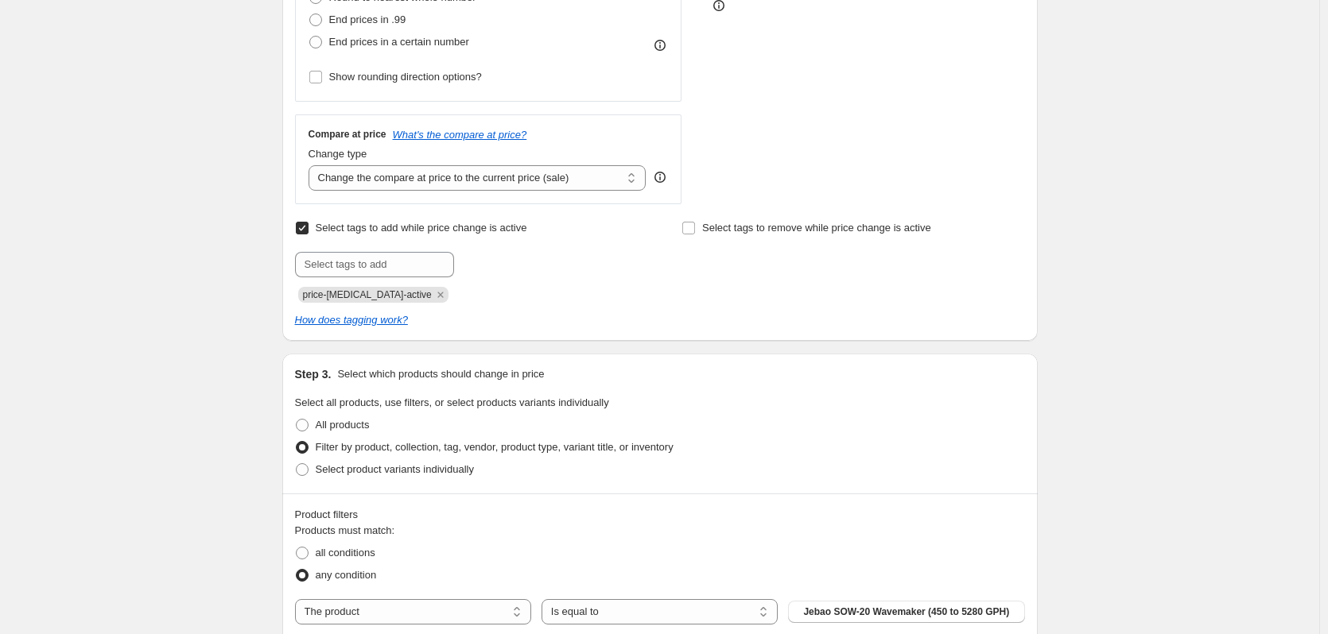
scroll to position [477, 0]
type input "Jecod DCP 2500"
click at [390, 266] on input "text" at bounding box center [374, 265] width 159 height 25
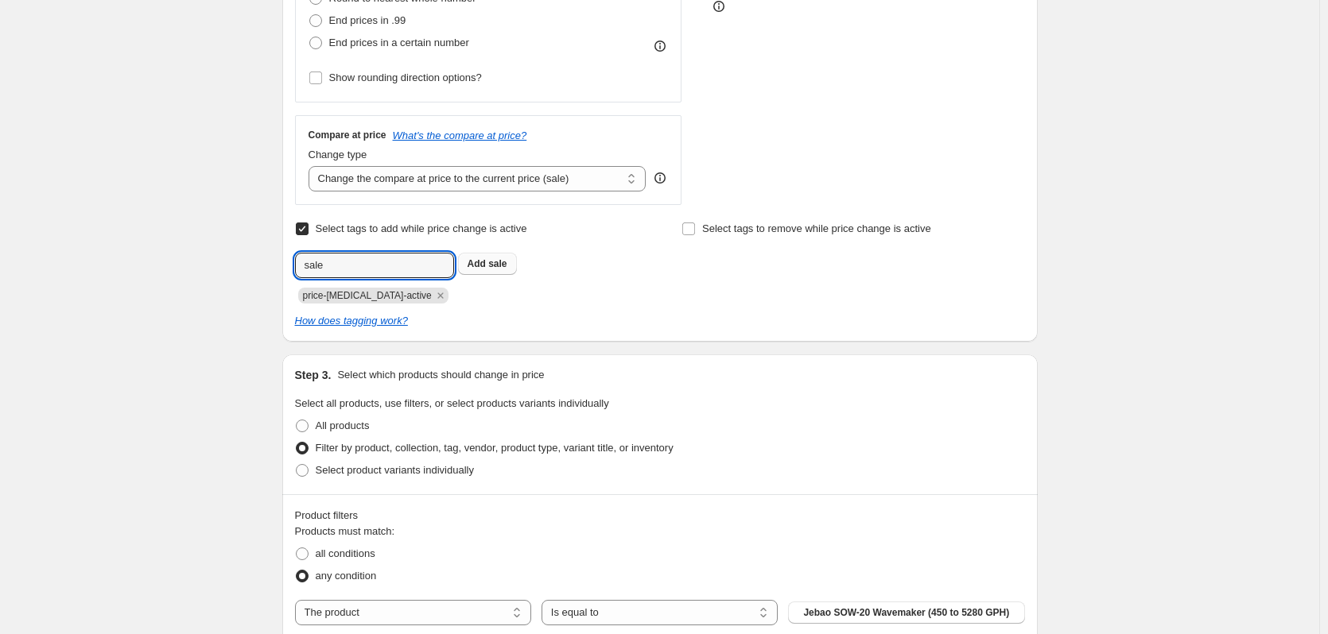
type input "sale"
click at [490, 269] on span "Add sale" at bounding box center [487, 264] width 40 height 13
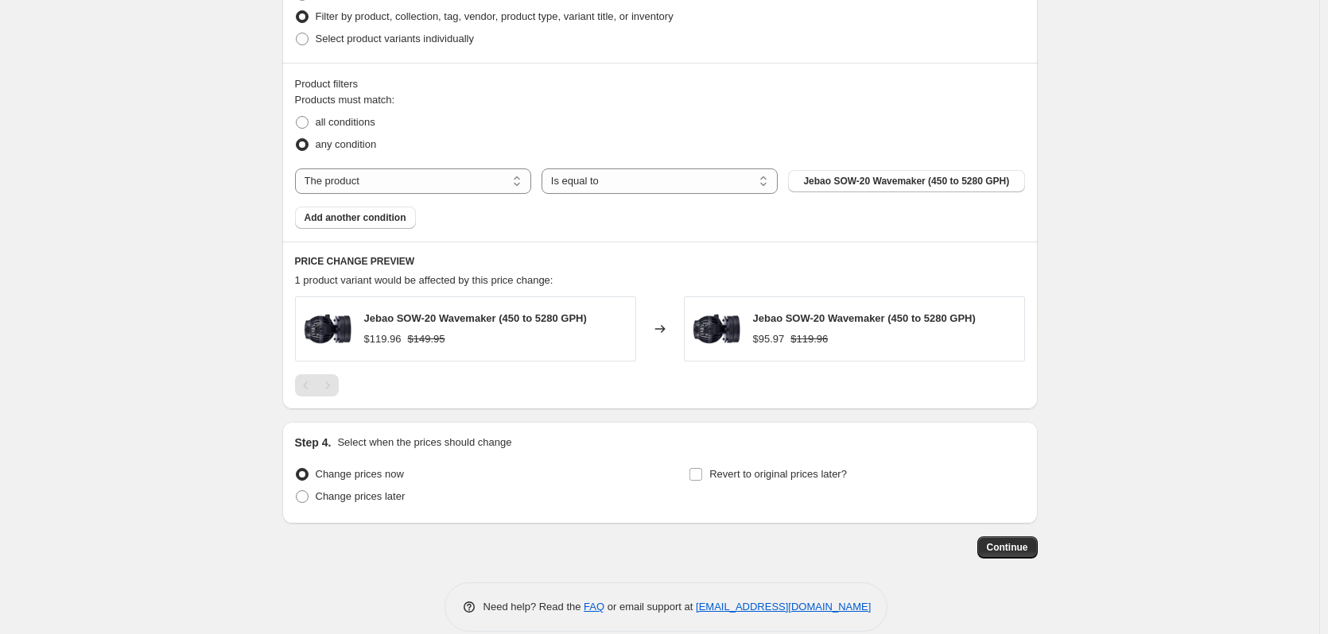
scroll to position [931, 0]
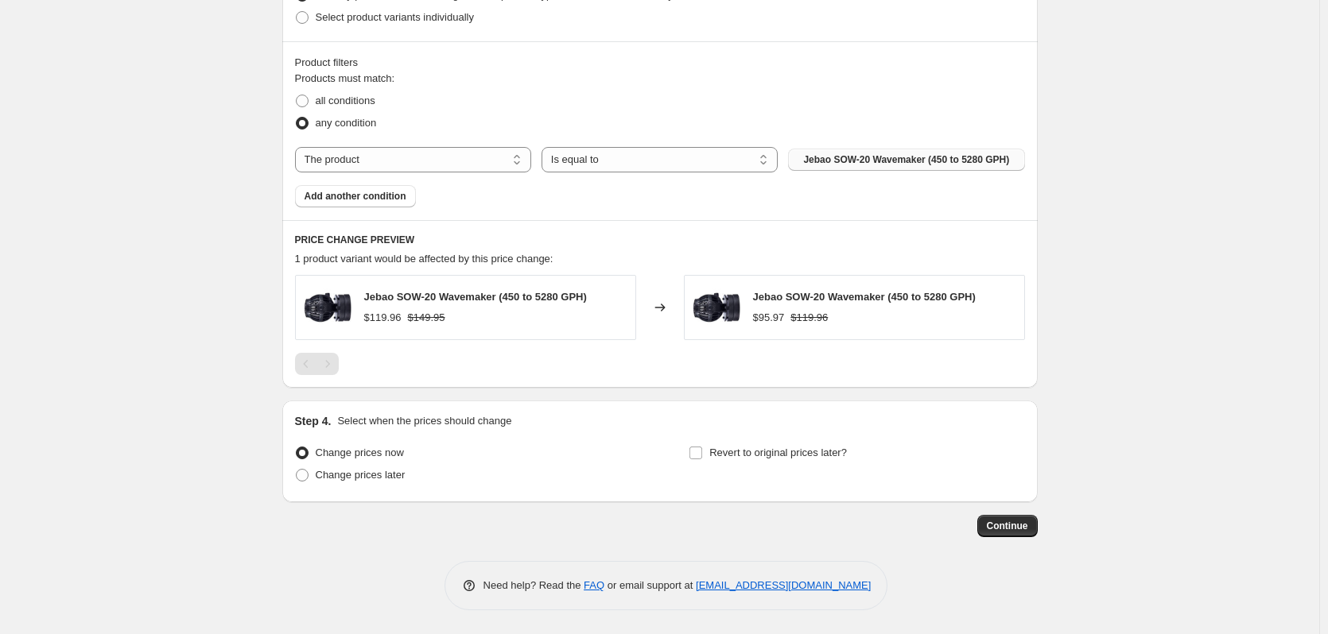
click at [866, 165] on span "Jebao SOW-20 Wavemaker (450 to 5280 GPH)" at bounding box center [906, 159] width 206 height 13
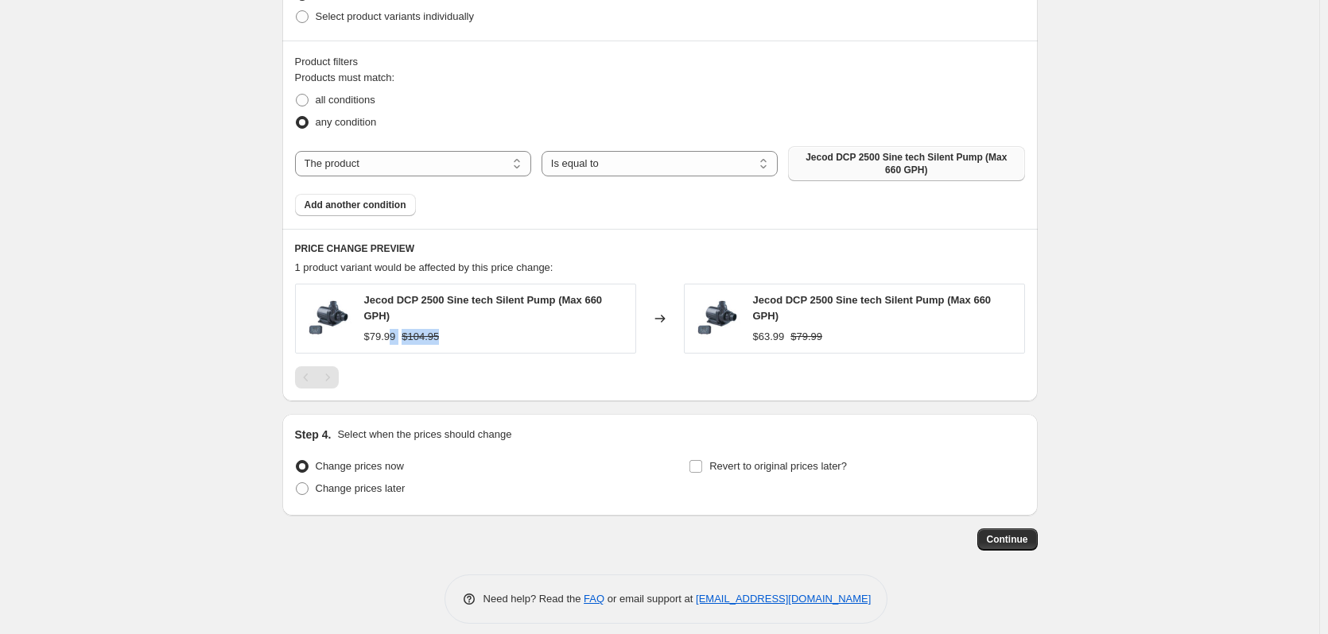
drag, startPoint x: 442, startPoint y: 341, endPoint x: 390, endPoint y: 343, distance: 51.7
click at [390, 343] on div "$79.99 $104.95" at bounding box center [495, 337] width 263 height 16
drag, startPoint x: 785, startPoint y: 343, endPoint x: 774, endPoint y: 342, distance: 11.2
click at [774, 342] on div "$63.99" at bounding box center [769, 337] width 32 height 16
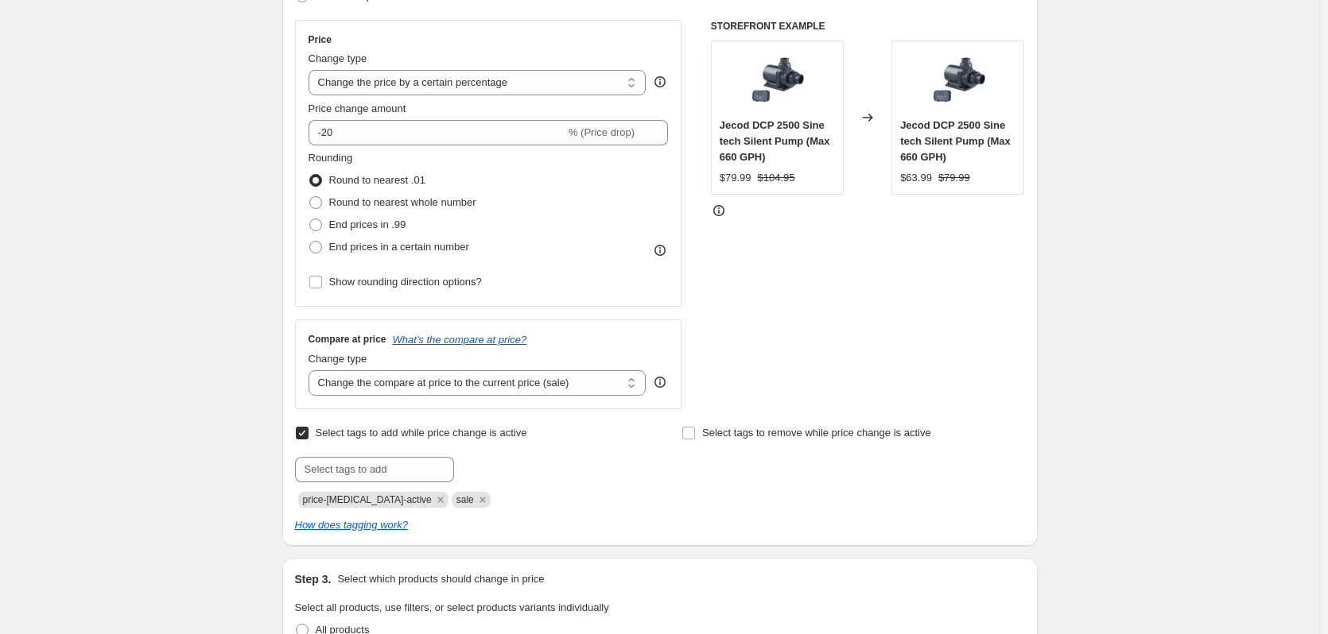
scroll to position [0, 0]
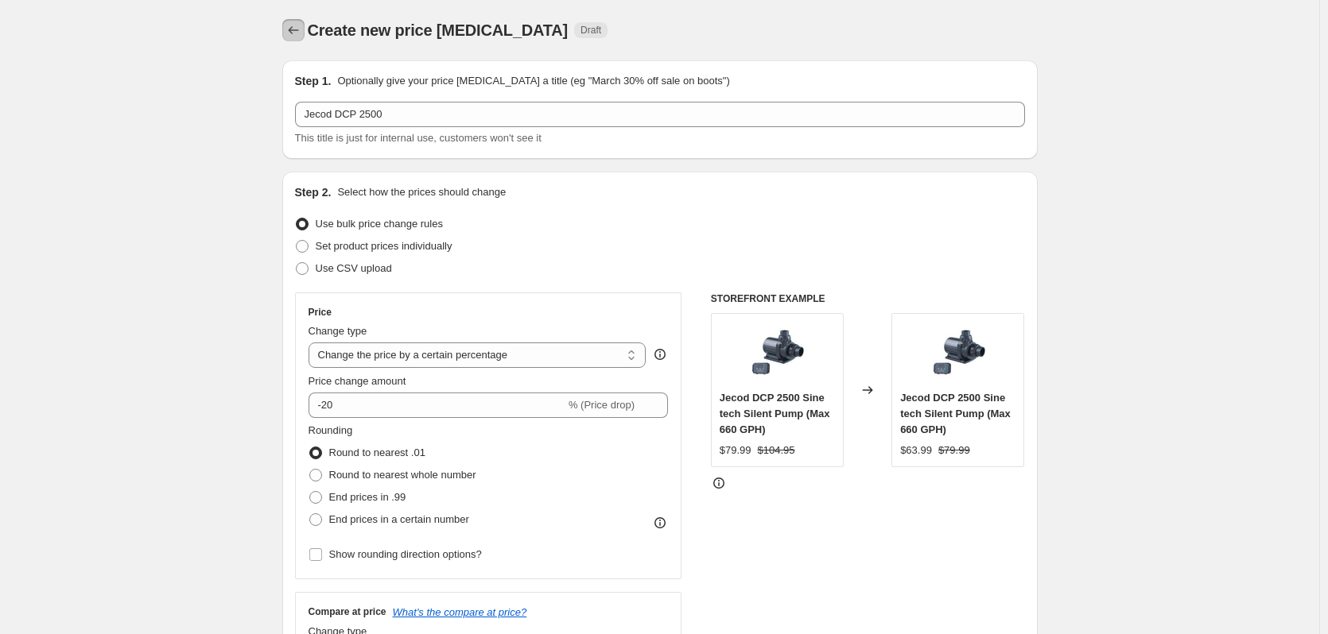
click at [297, 33] on icon "Price change jobs" at bounding box center [293, 30] width 16 height 16
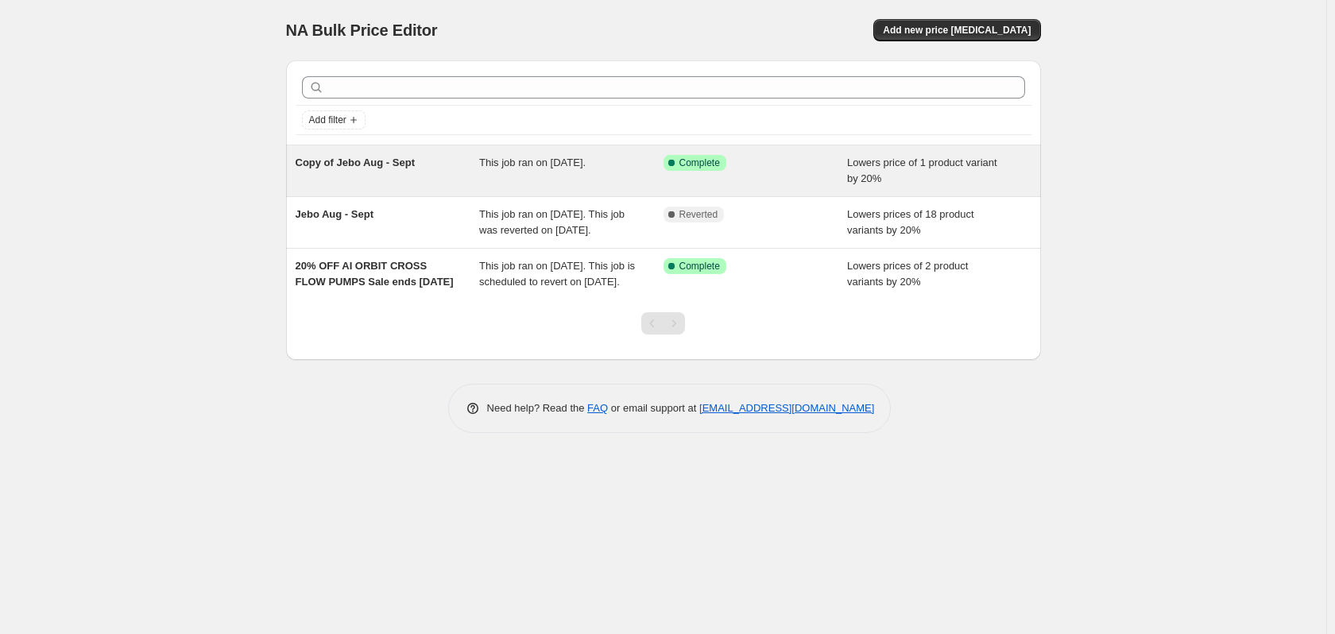
click at [359, 161] on span "Copy of Jebo Aug - Sept" at bounding box center [355, 163] width 119 height 12
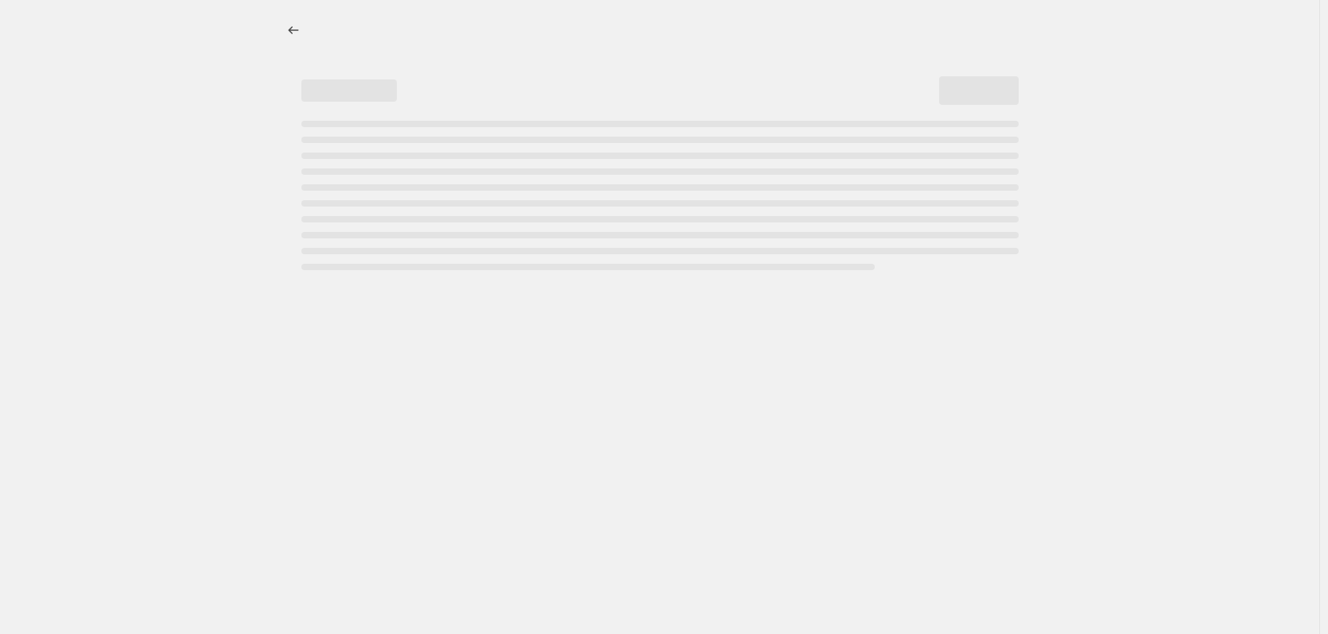
select select "percentage"
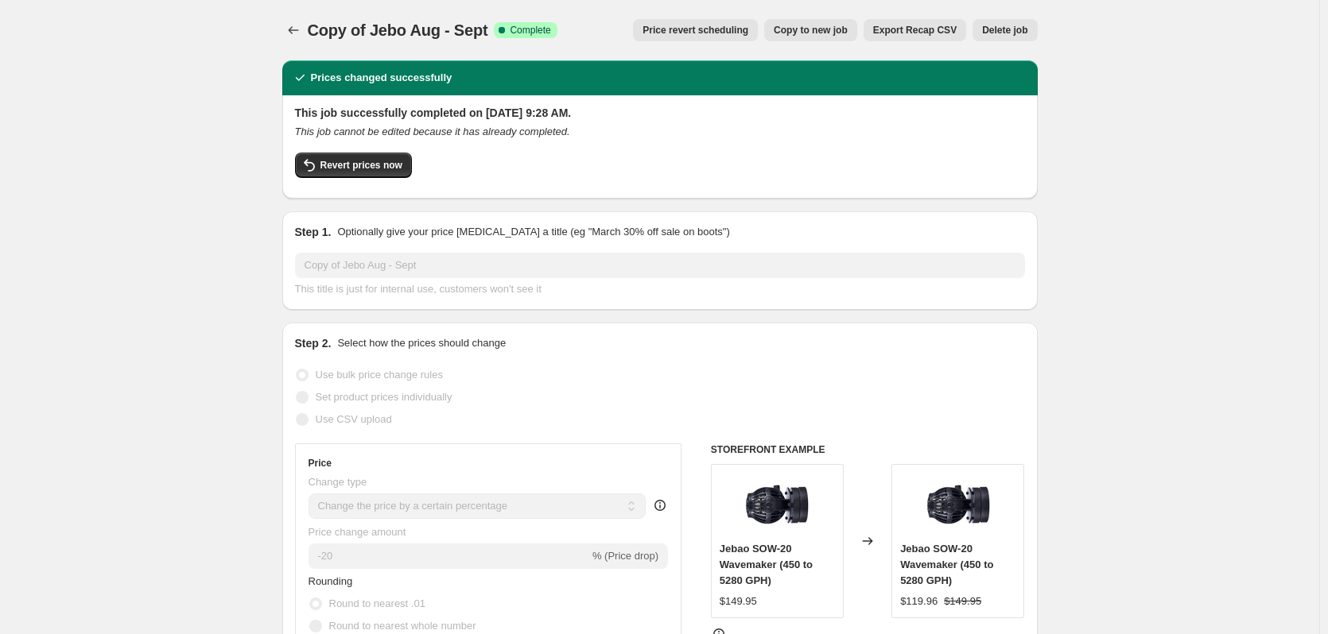
click at [376, 190] on div "This job successfully completed on August 15, 2025 at 9:28 AM. This job cannot …" at bounding box center [659, 146] width 755 height 103
click at [377, 165] on span "Revert prices now" at bounding box center [361, 165] width 82 height 13
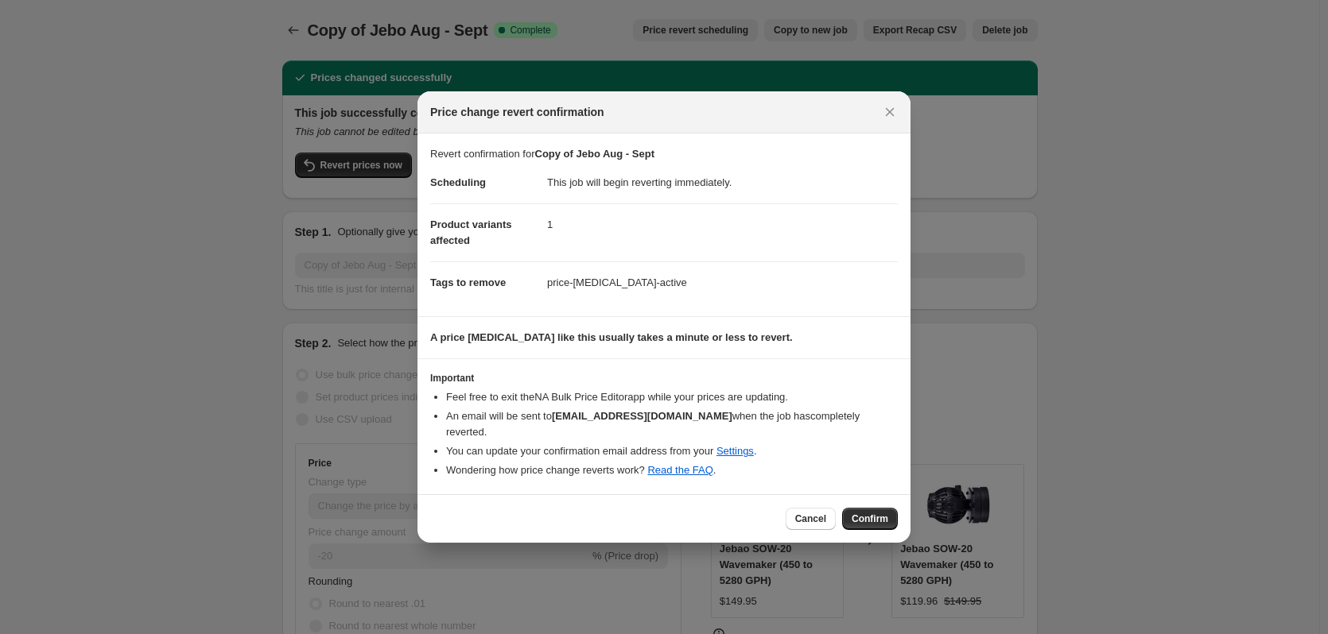
click at [875, 462] on span "Confirm" at bounding box center [869, 519] width 37 height 13
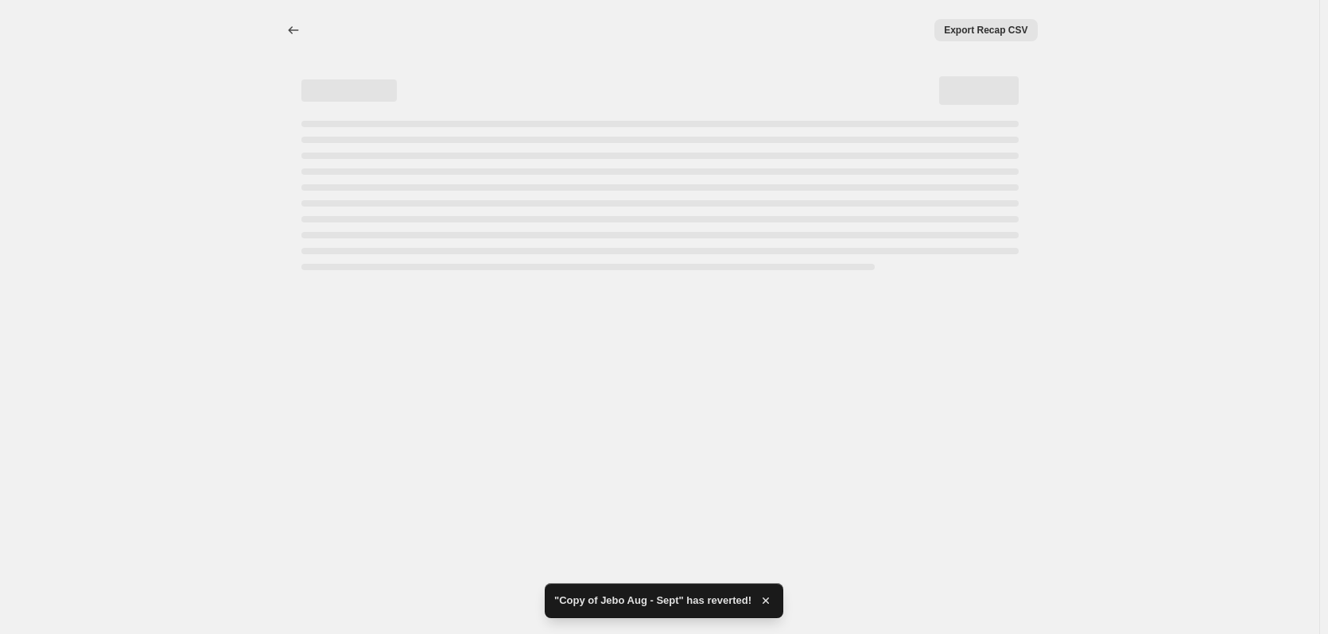
select select "percentage"
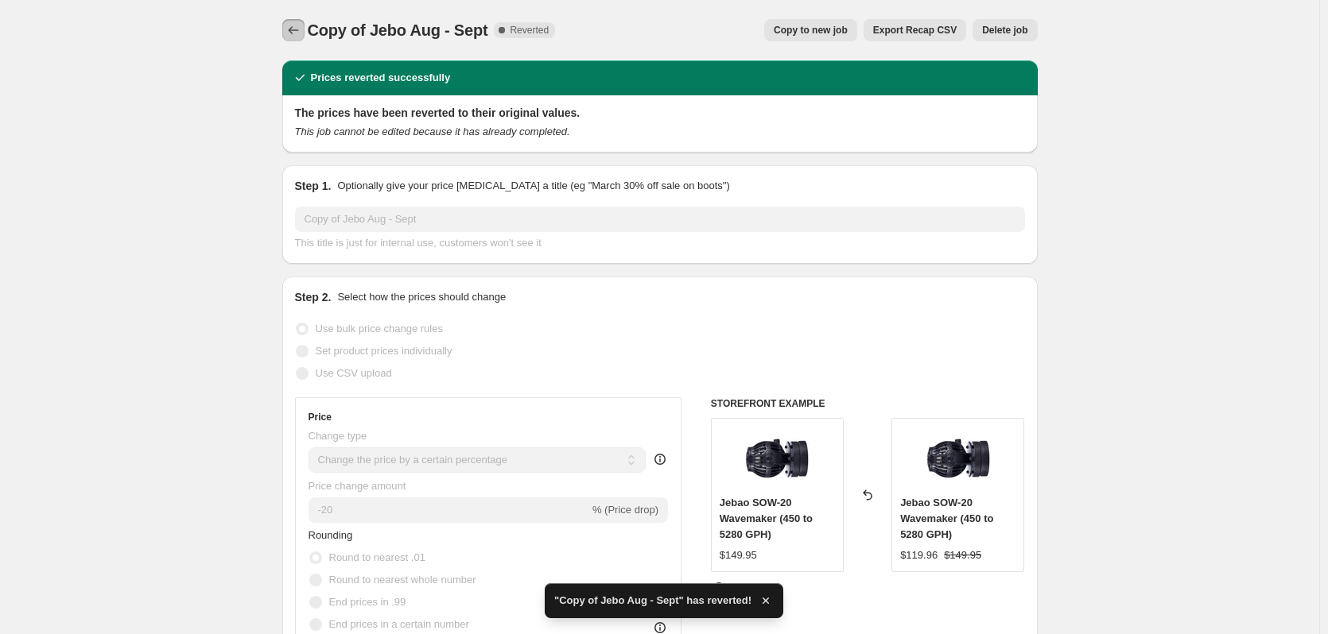
click at [296, 36] on icon "Price change jobs" at bounding box center [293, 30] width 16 height 16
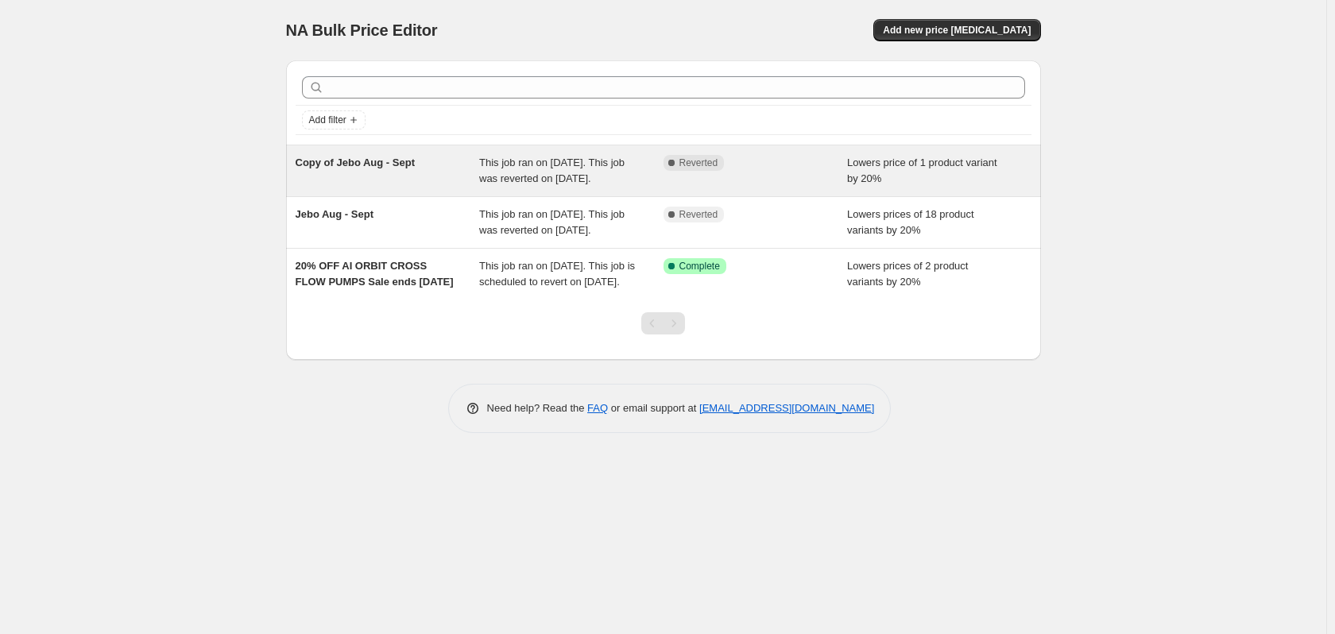
click at [567, 166] on span "This job ran on August 15, 2025. This job was reverted on August 15, 2025." at bounding box center [551, 171] width 145 height 28
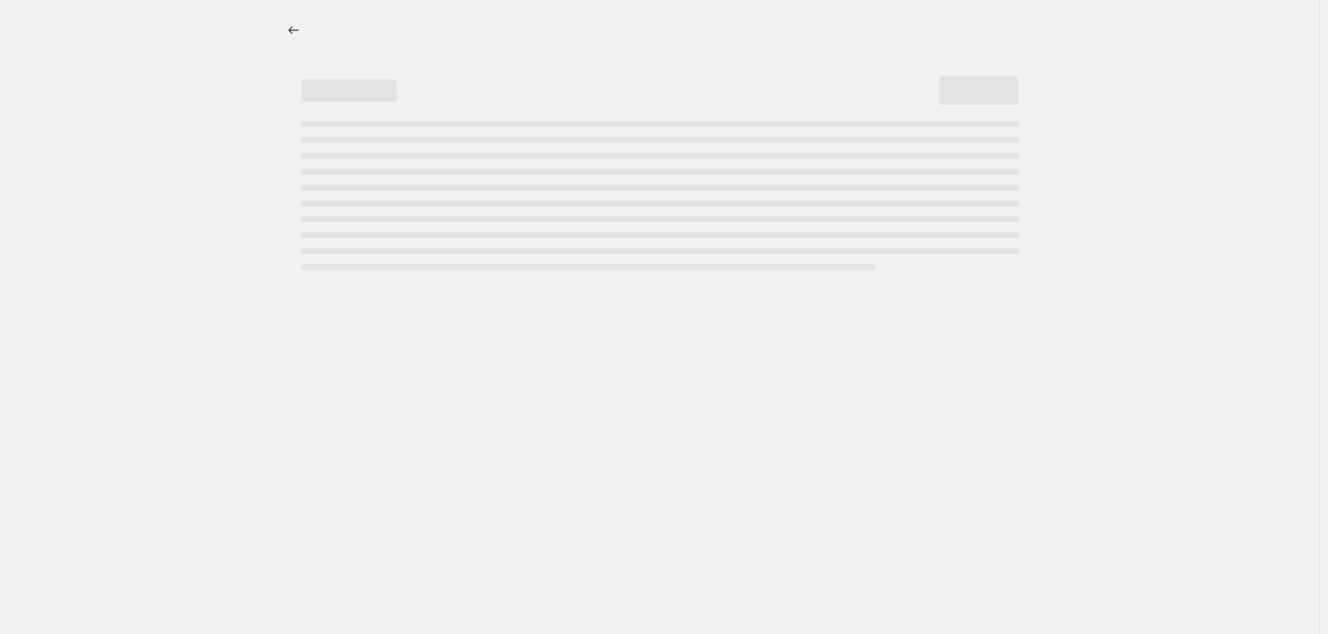
select select "percentage"
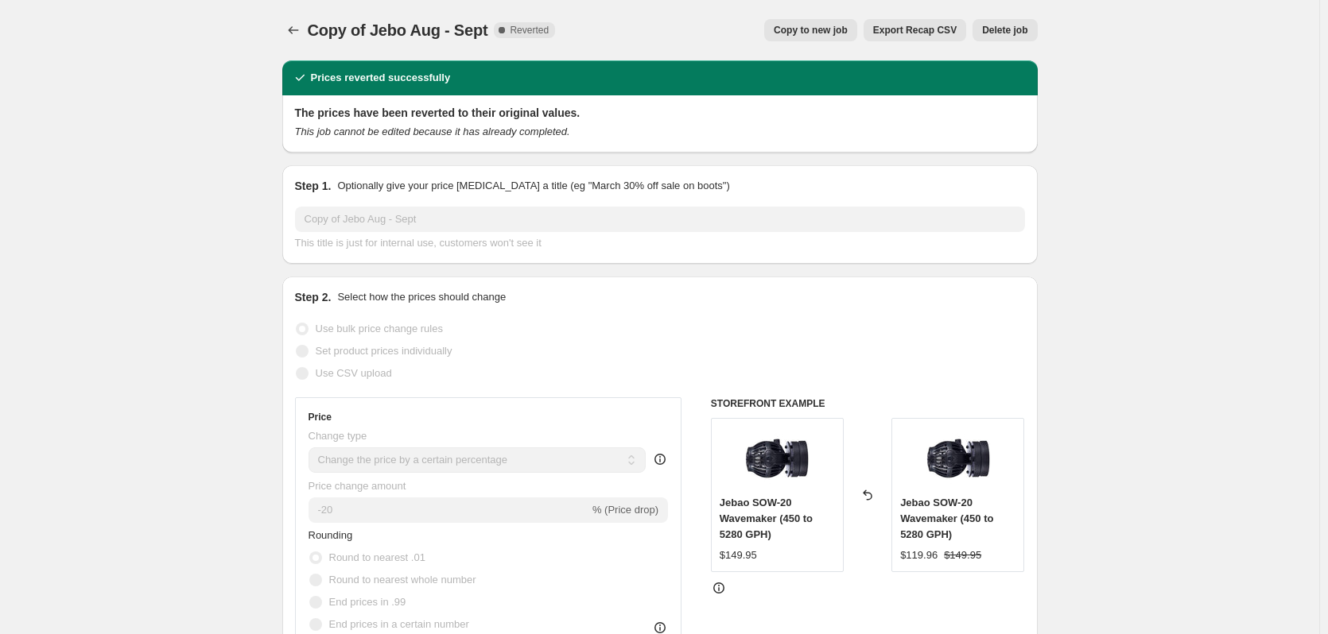
click at [1025, 25] on span "Delete job" at bounding box center [1004, 30] width 45 height 13
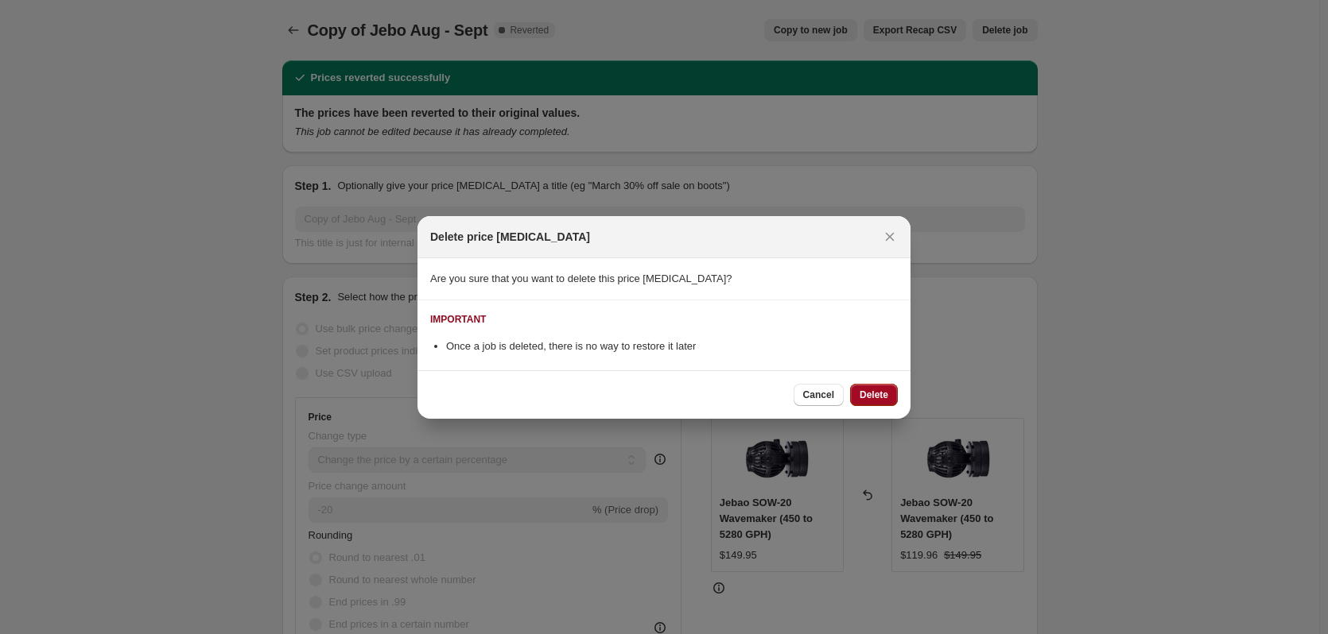
click at [868, 395] on span "Delete" at bounding box center [873, 395] width 29 height 13
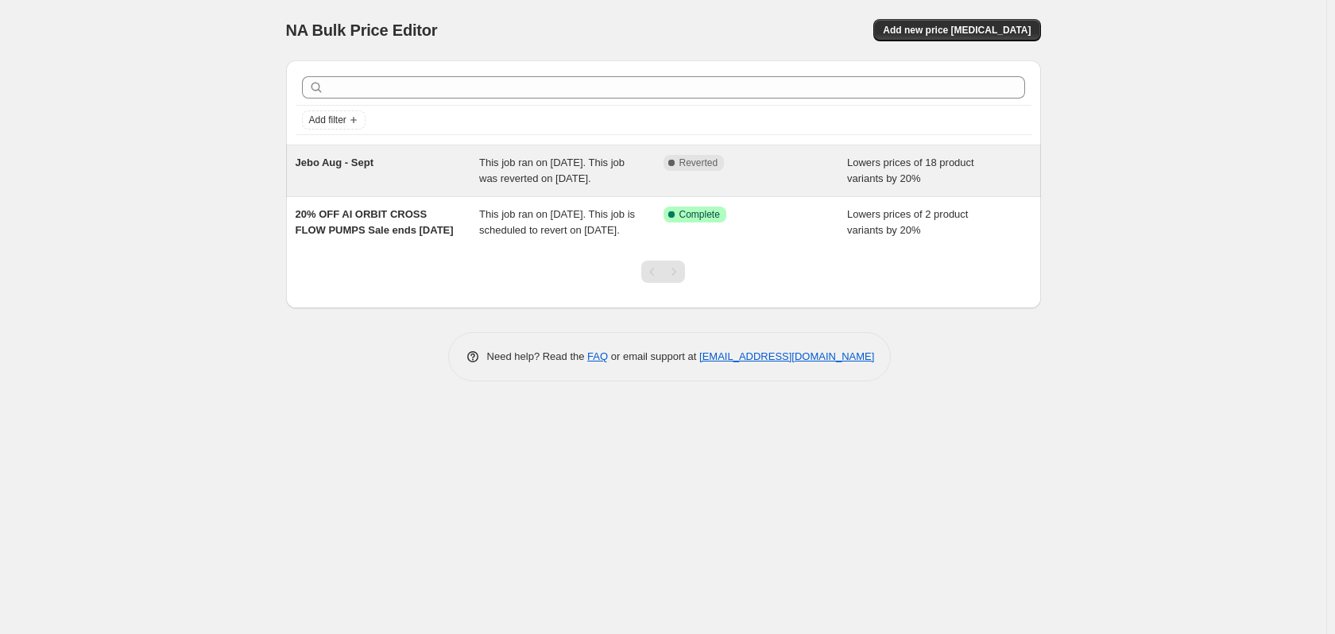
click at [534, 169] on div "This job ran on August 15, 2025. This job was reverted on August 15, 2025." at bounding box center [571, 171] width 184 height 32
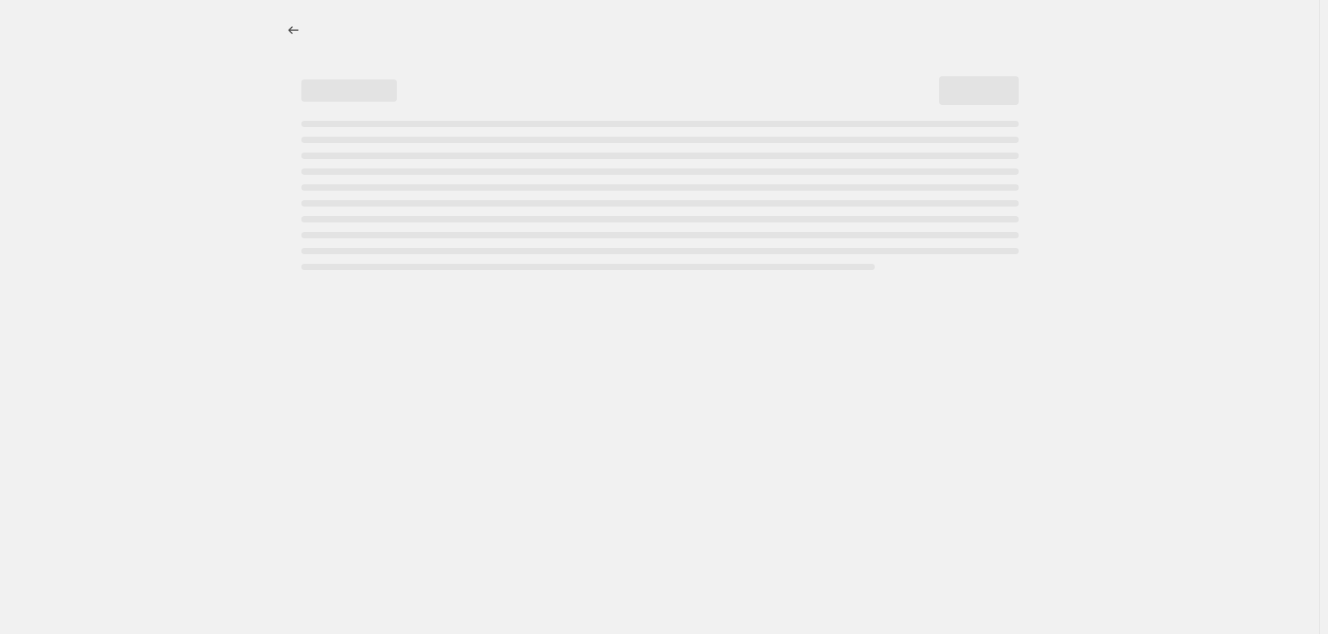
select select "percentage"
select select "no_change"
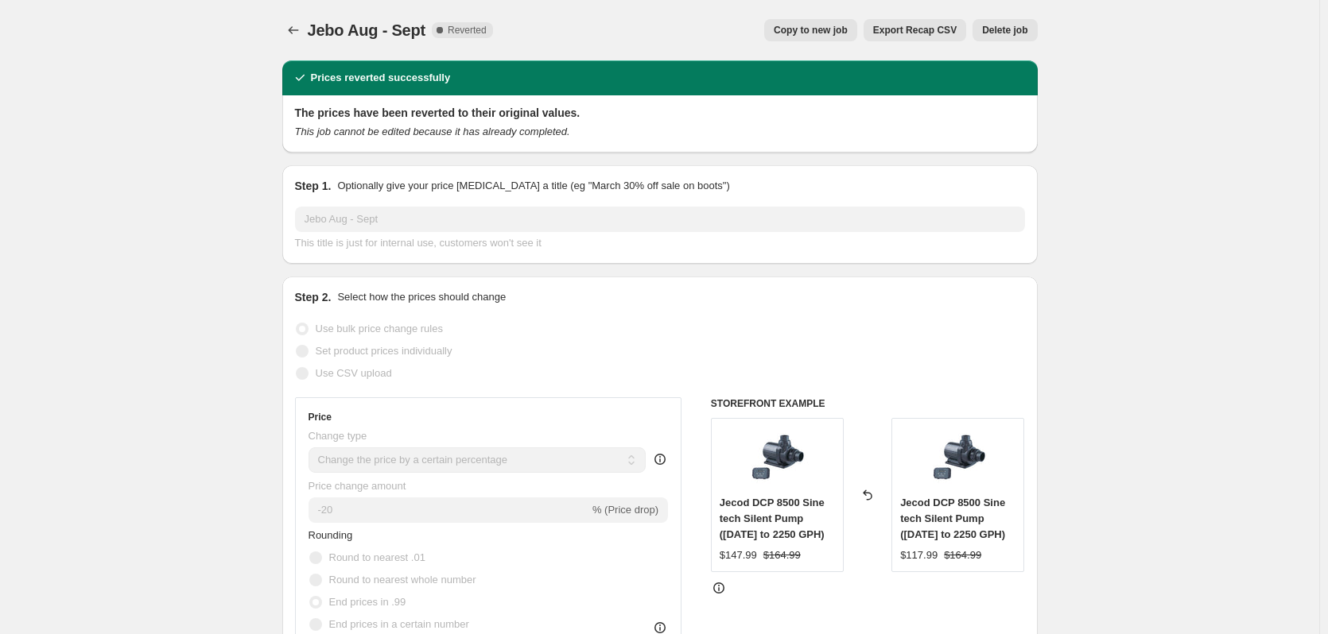
click at [804, 33] on span "Copy to new job" at bounding box center [810, 30] width 74 height 13
select select "percentage"
select select "no_change"
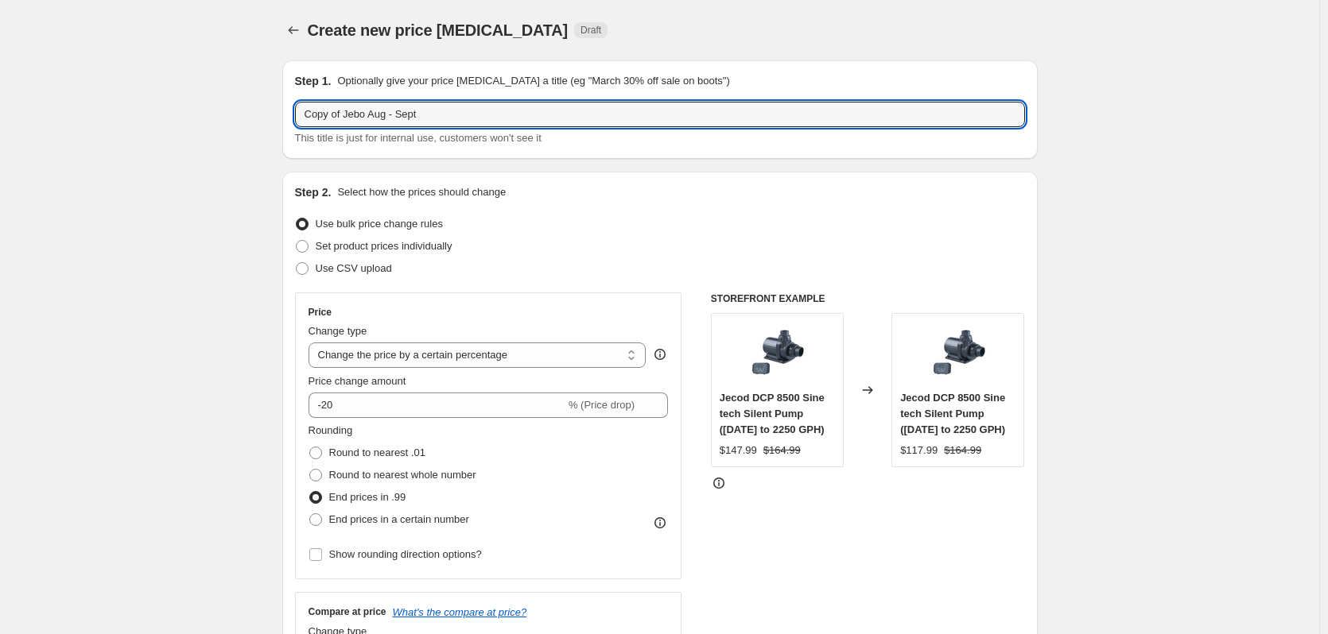
drag, startPoint x: 366, startPoint y: 113, endPoint x: 295, endPoint y: 115, distance: 70.8
click at [295, 115] on div "Step 1. Optionally give your price change job a title (eg "March 30% off sale o…" at bounding box center [659, 109] width 755 height 99
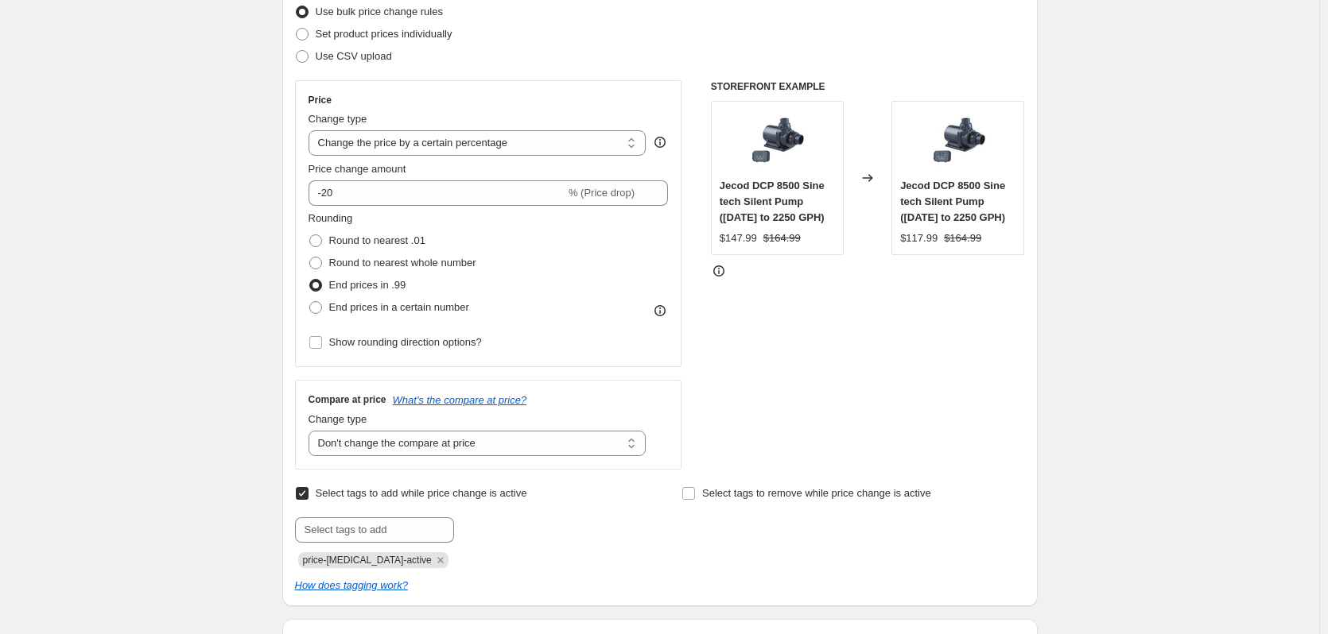
scroll to position [238, 0]
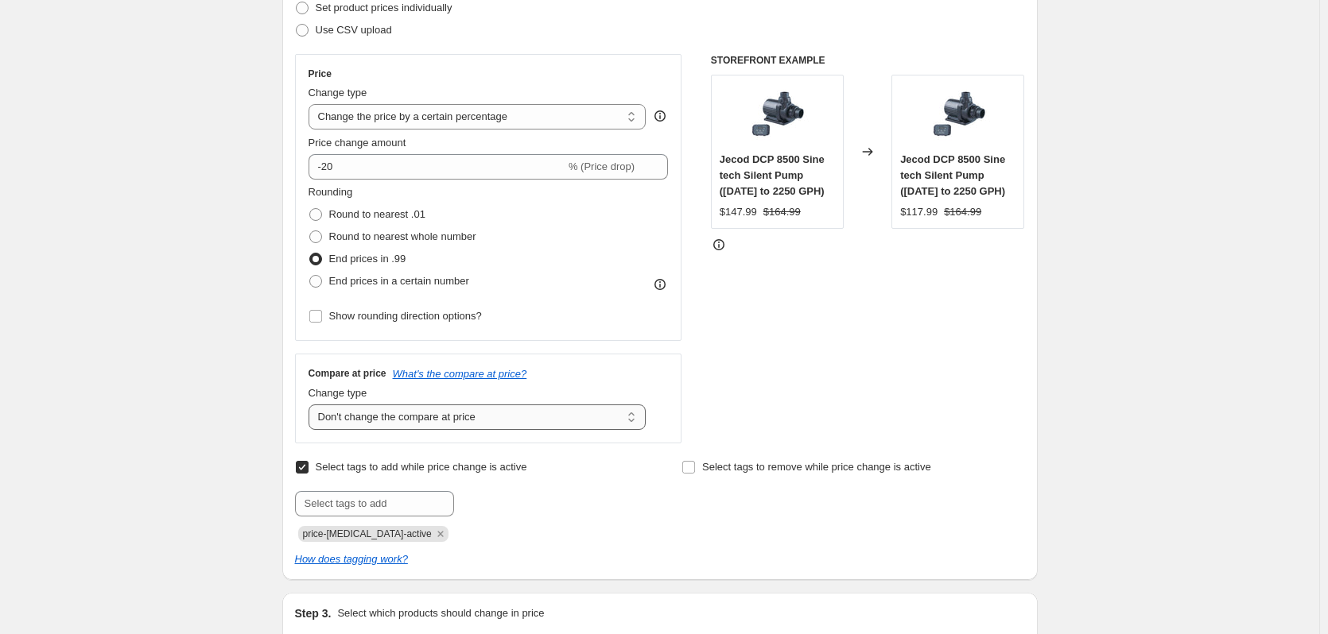
type input "Jebao Aug - Sept"
click at [356, 421] on select "Change the compare at price to the current price (sale) Change the compare at p…" at bounding box center [477, 417] width 338 height 25
select select "ep"
click at [312, 405] on select "Change the compare at price to the current price (sale) Change the compare at p…" at bounding box center [477, 417] width 338 height 25
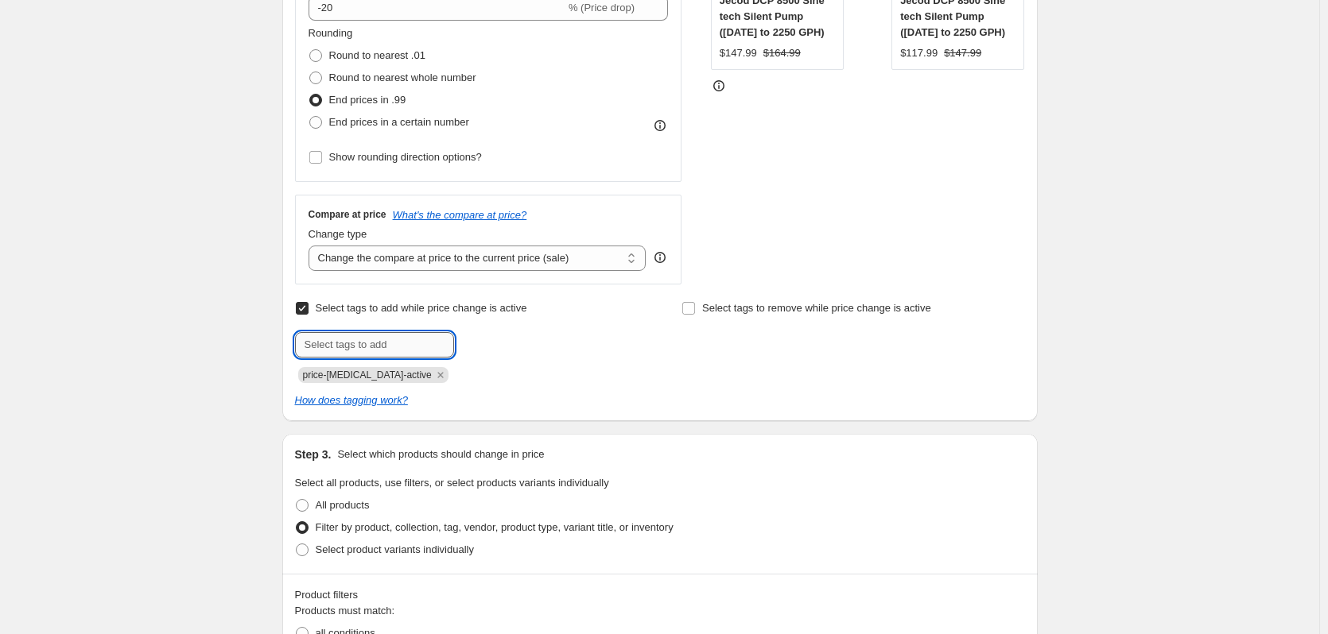
click at [374, 336] on input "text" at bounding box center [374, 344] width 159 height 25
type input "sale"
click at [506, 342] on span "sale" at bounding box center [497, 343] width 18 height 11
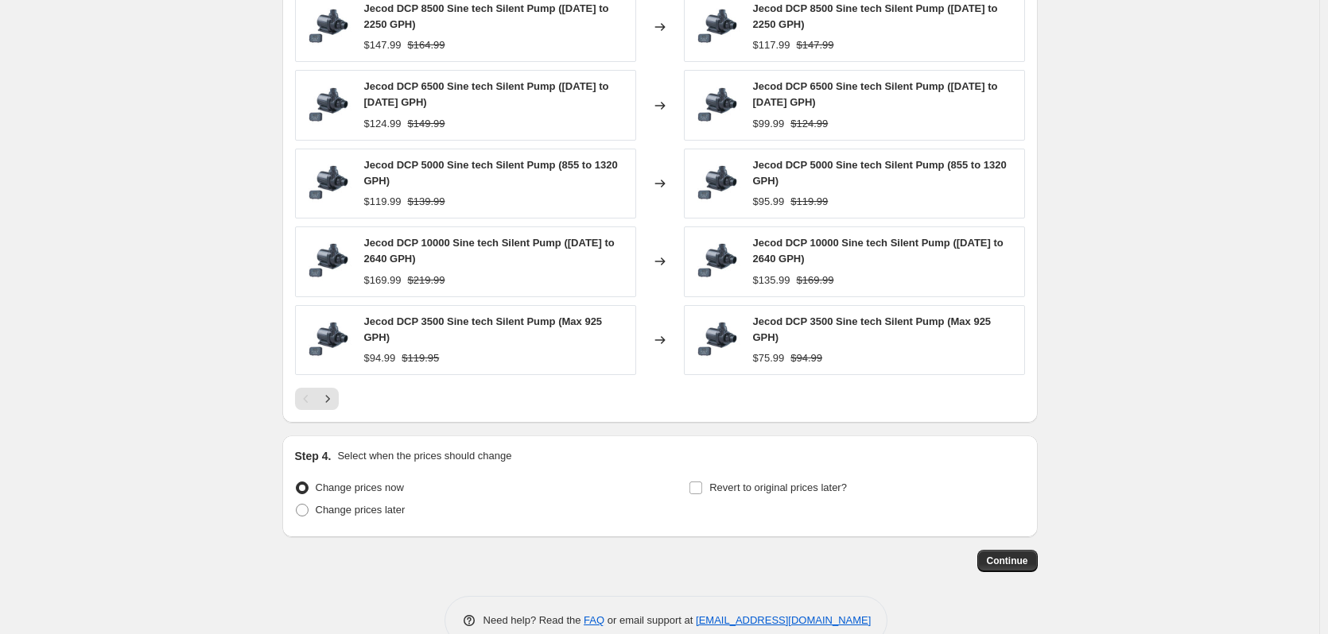
scroll to position [1996, 0]
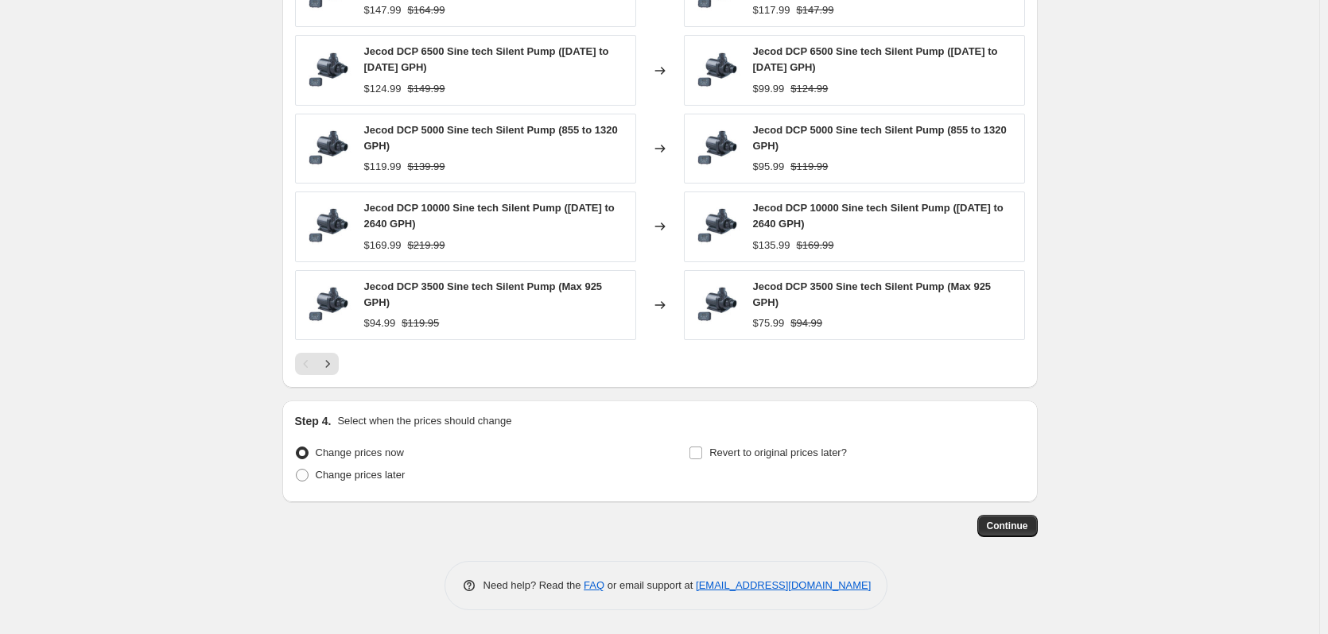
click at [1028, 462] on span "Continue" at bounding box center [1006, 526] width 41 height 13
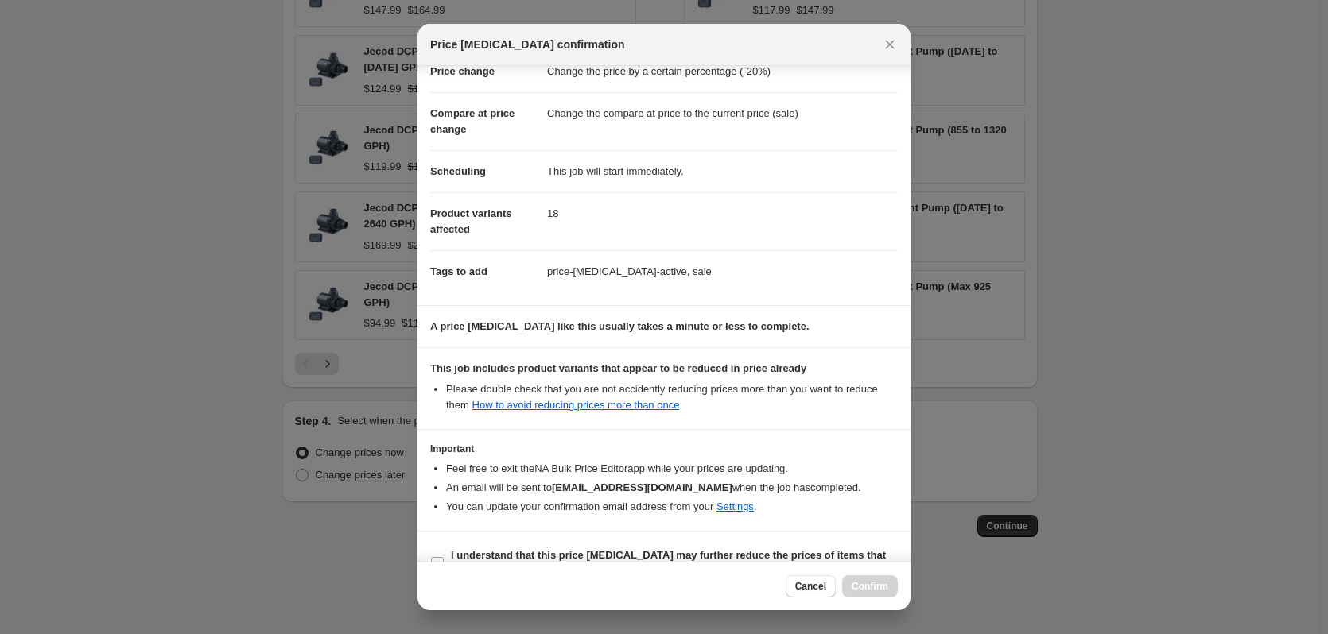
scroll to position [77, 0]
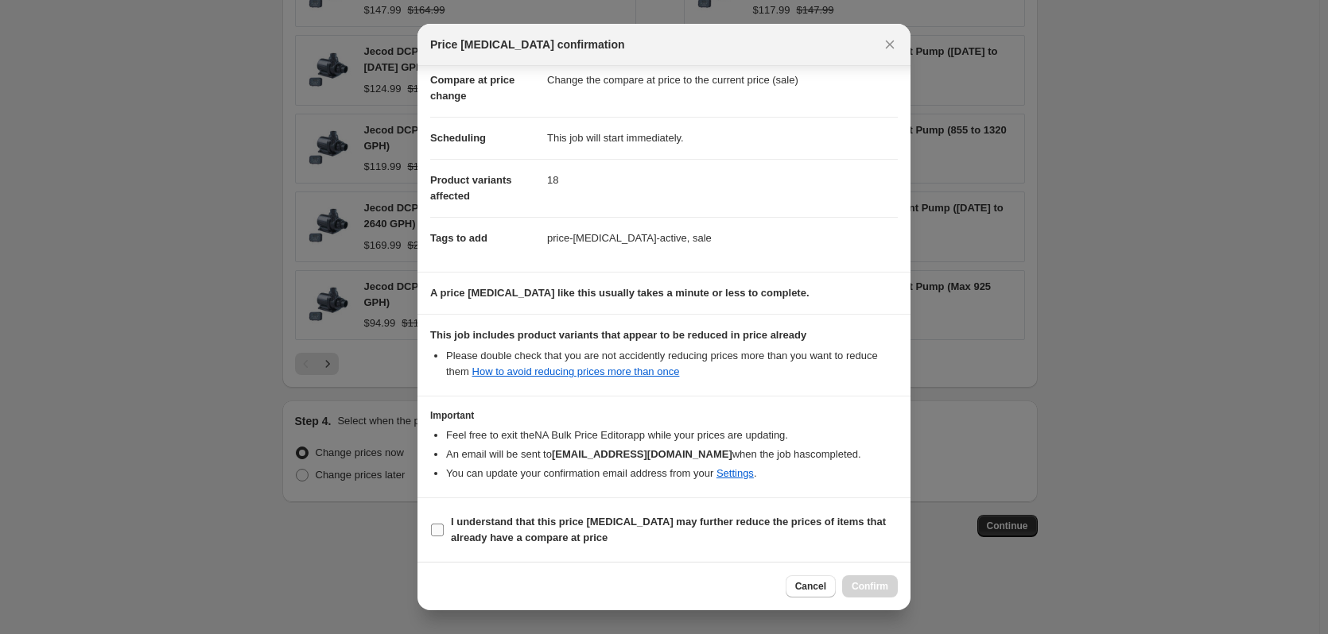
click at [437, 462] on input "I understand that this price change job may further reduce the prices of items …" at bounding box center [437, 530] width 13 height 13
checkbox input "true"
drag, startPoint x: 564, startPoint y: 544, endPoint x: 528, endPoint y: 545, distance: 36.6
click at [528, 462] on span "I understand that this price change job may further reduce the prices of items …" at bounding box center [674, 530] width 447 height 32
click at [865, 462] on span "Confirm" at bounding box center [869, 586] width 37 height 13
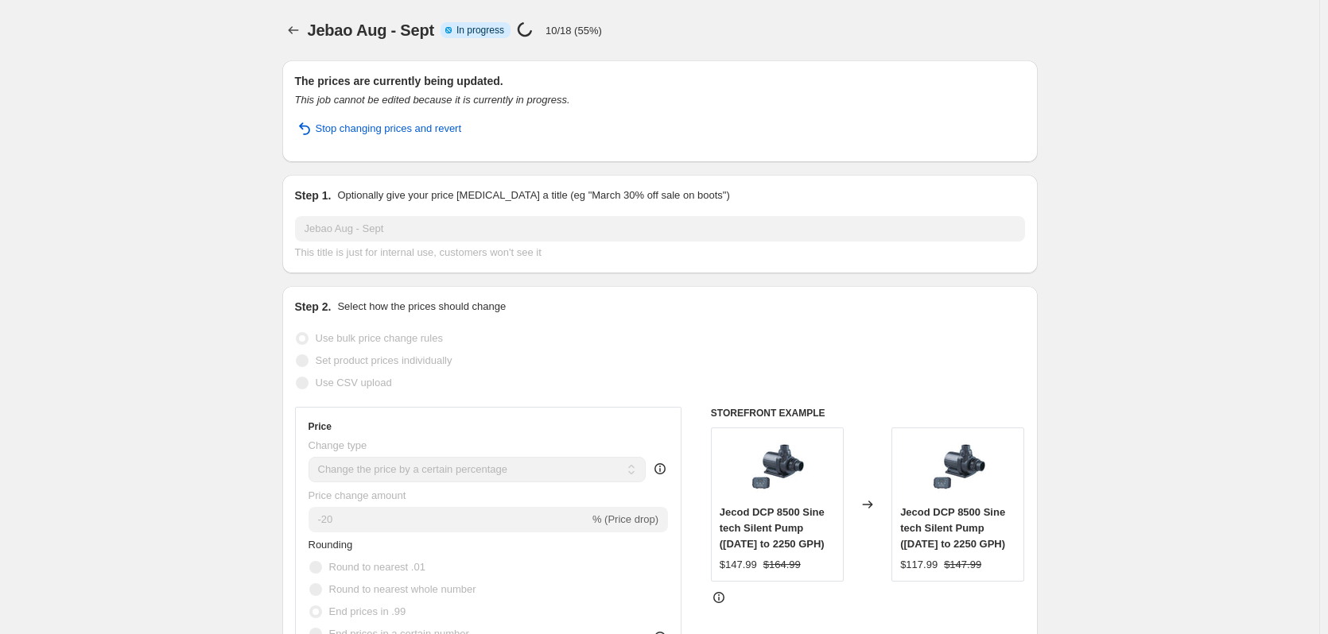
select select "percentage"
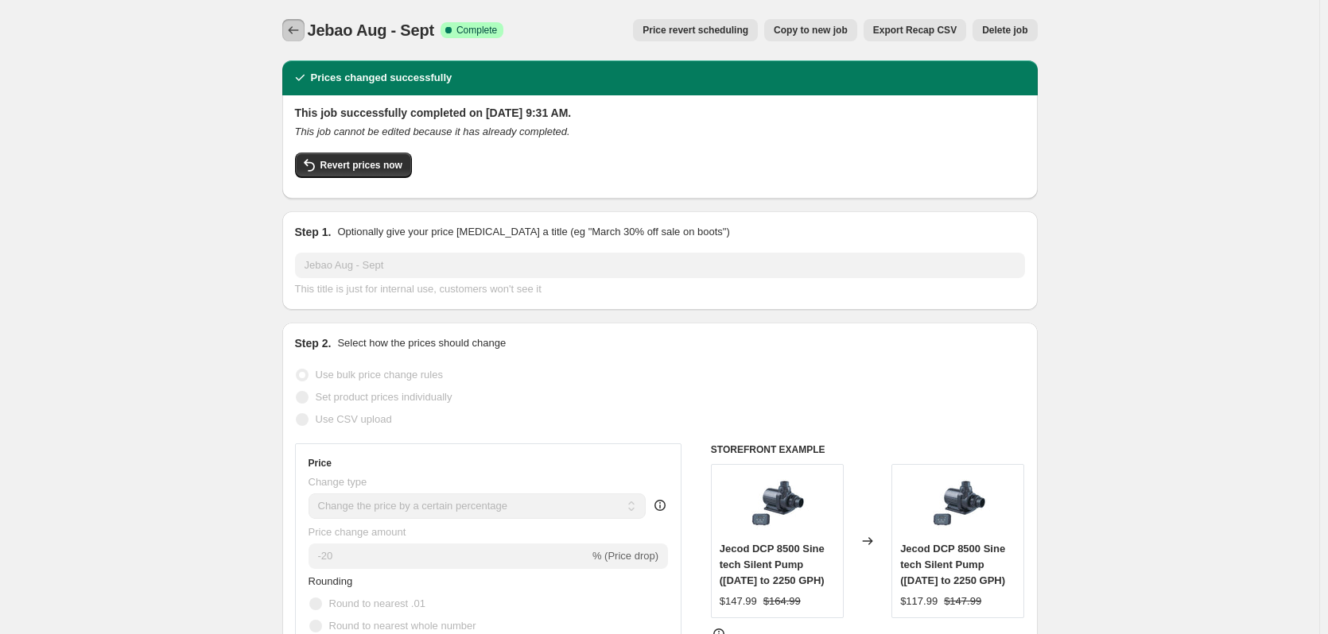
click at [286, 33] on button "Price change jobs" at bounding box center [293, 30] width 22 height 22
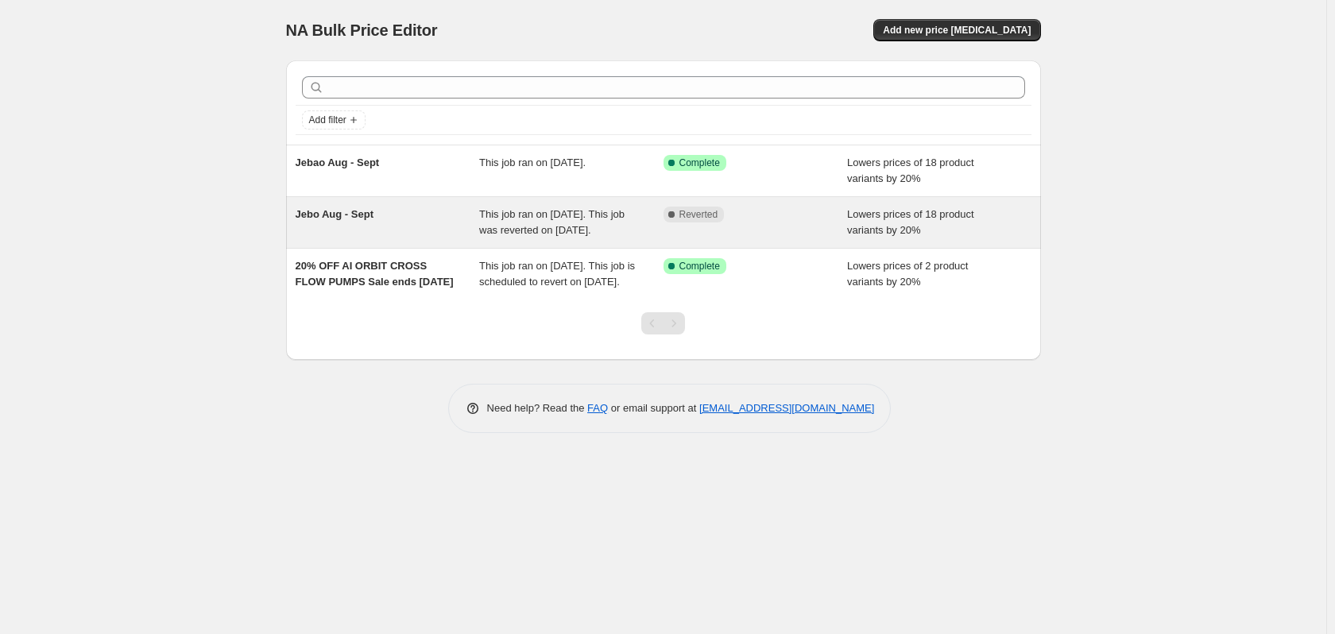
click at [570, 227] on span "This job ran on August 15, 2025. This job was reverted on August 15, 2025." at bounding box center [551, 222] width 145 height 28
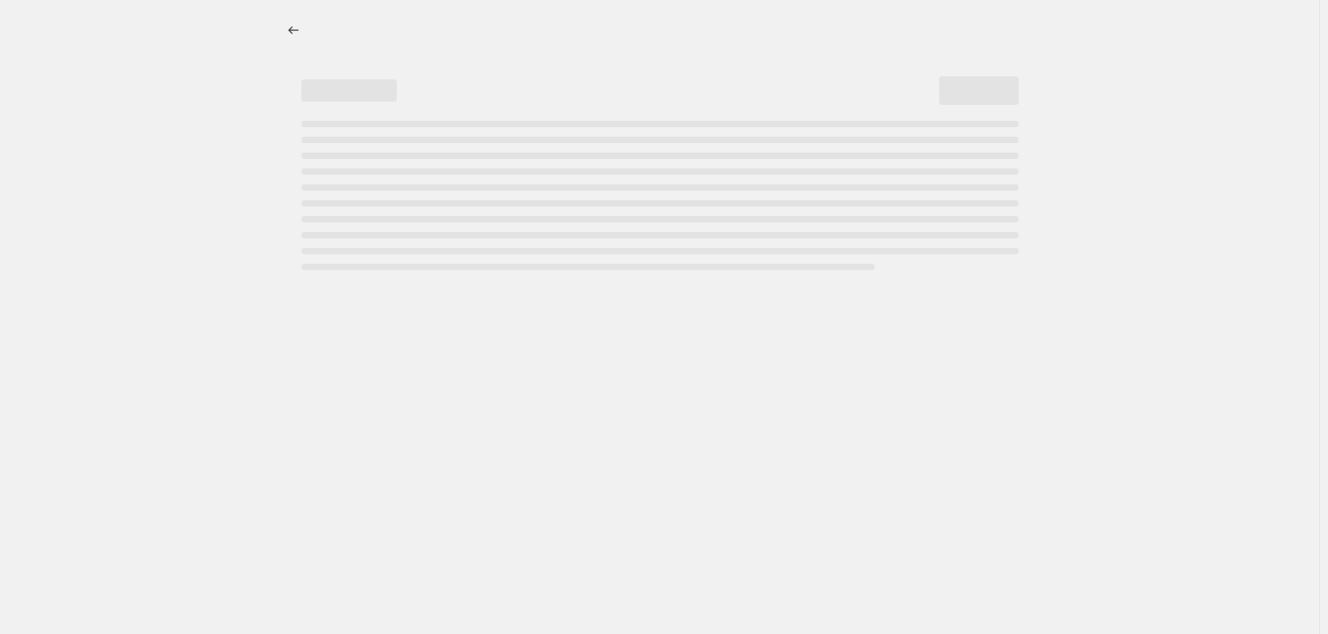
select select "percentage"
select select "no_change"
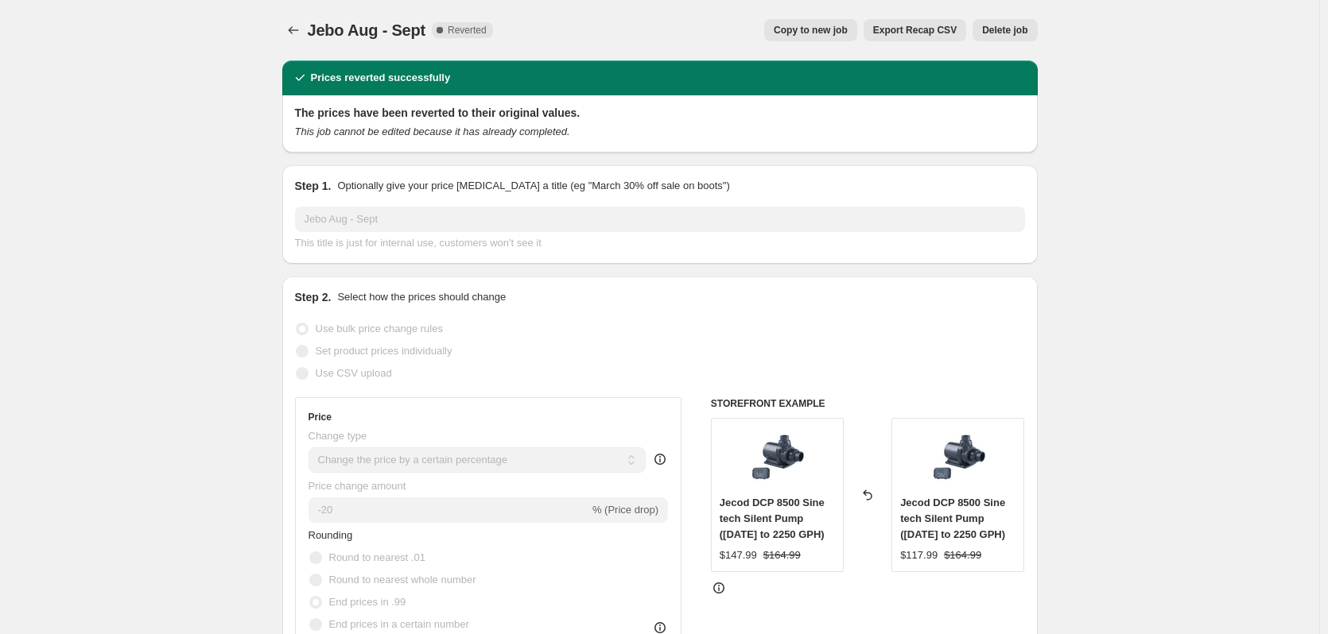
click at [1029, 33] on button "Delete job" at bounding box center [1004, 30] width 64 height 22
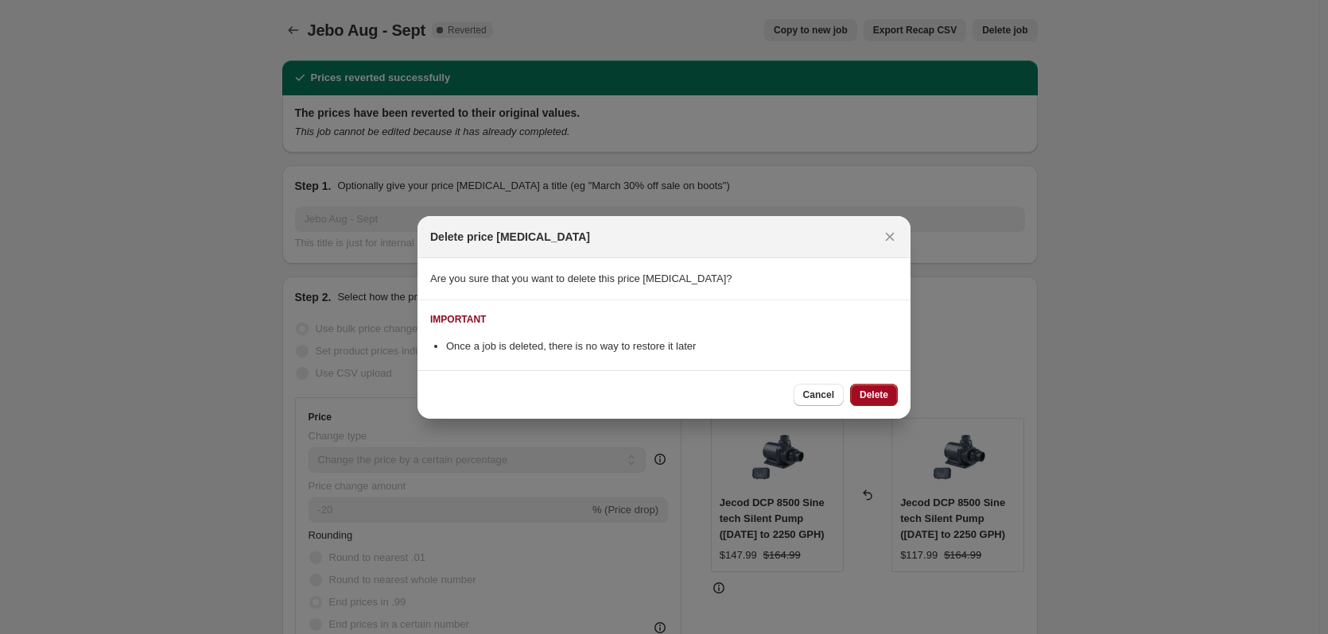
click at [861, 390] on span "Delete" at bounding box center [873, 395] width 29 height 13
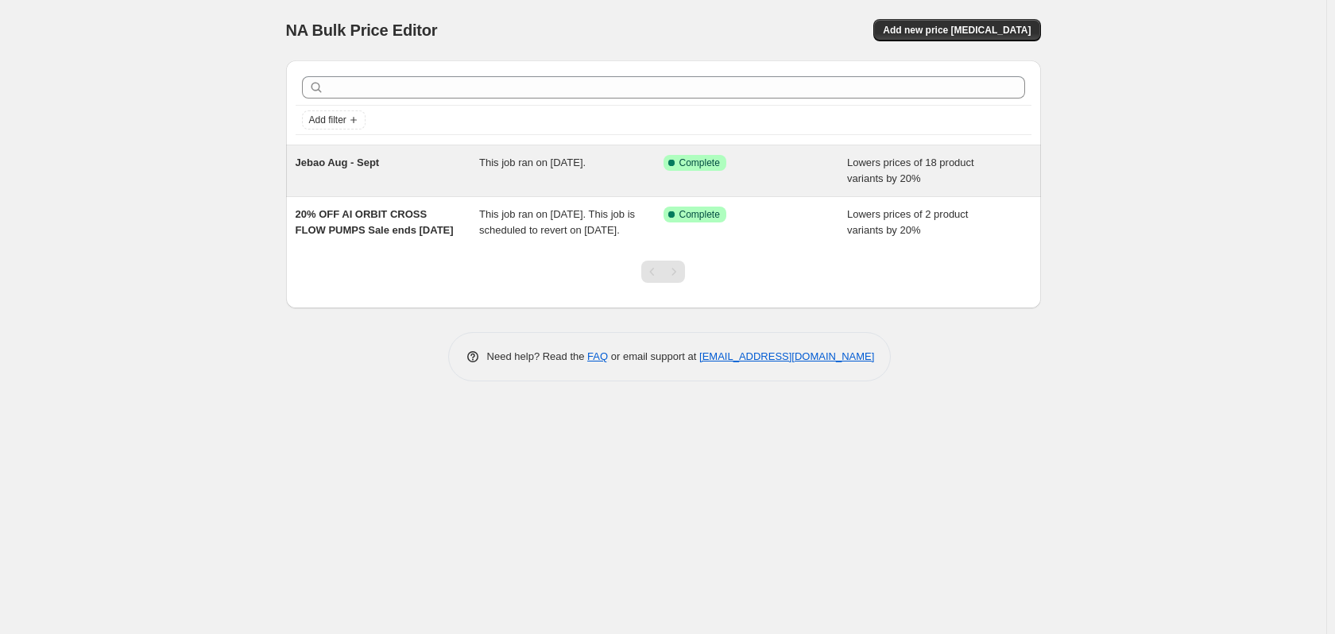
click at [425, 165] on div "Jebao Aug - Sept" at bounding box center [388, 171] width 184 height 32
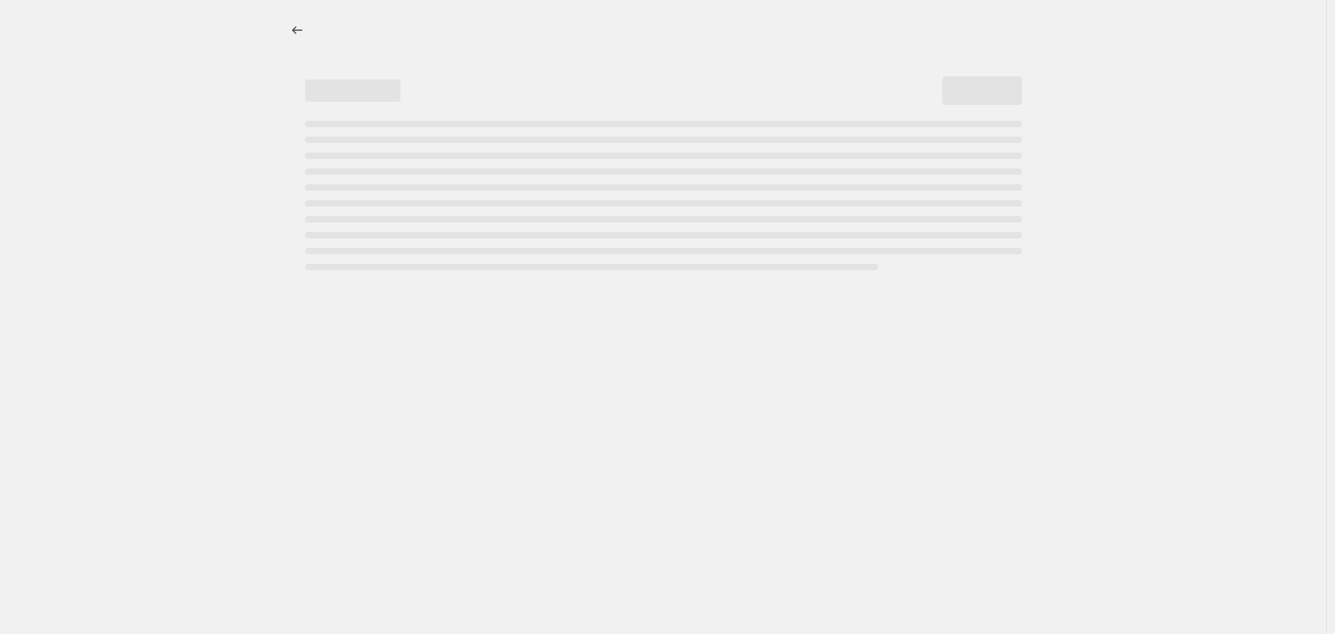
select select "percentage"
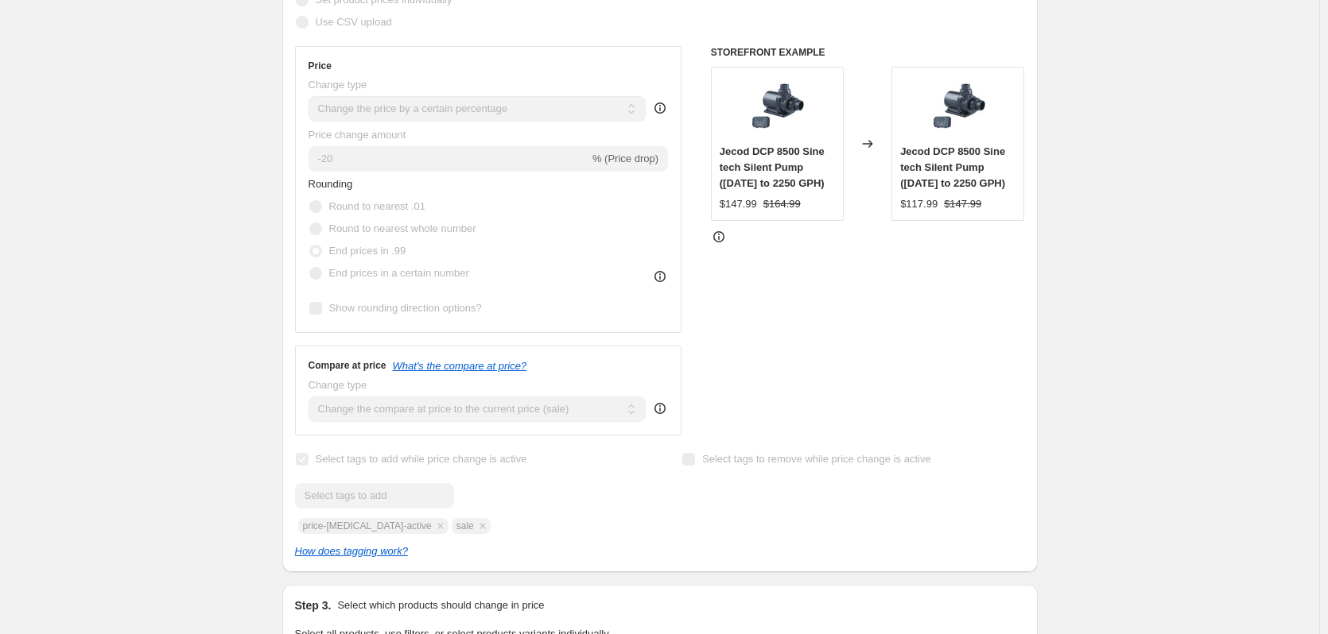
scroll to position [1033, 0]
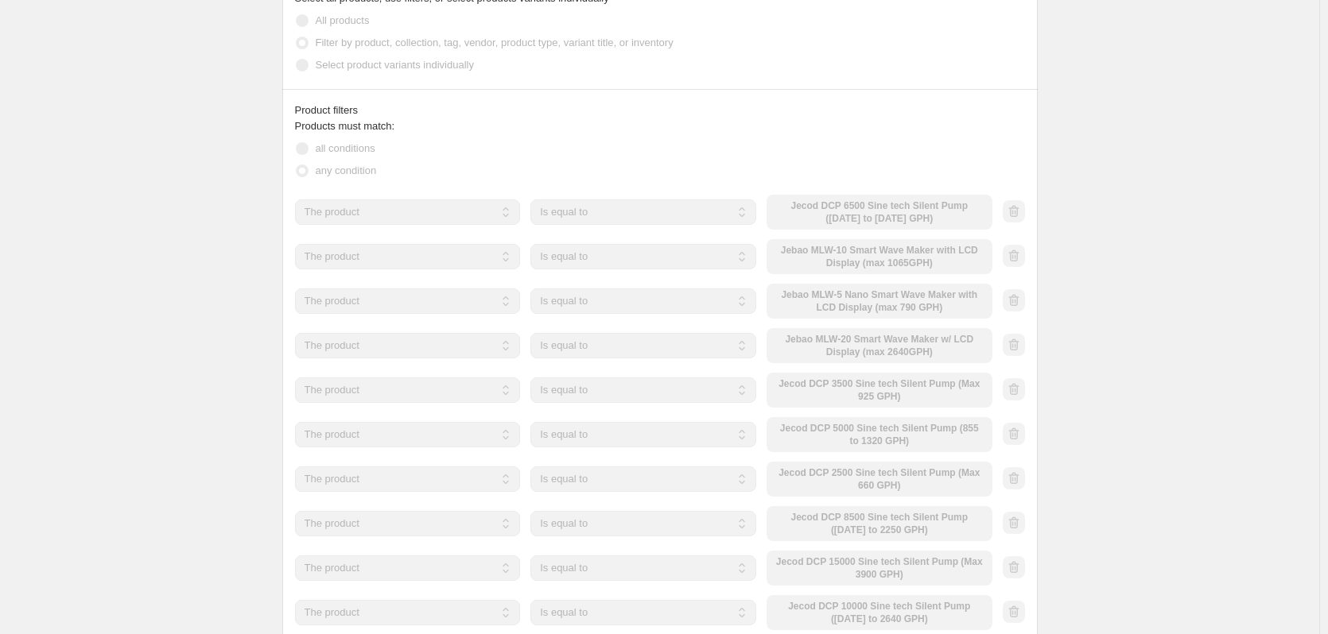
drag, startPoint x: 866, startPoint y: 210, endPoint x: 891, endPoint y: 219, distance: 26.9
click at [866, 210] on div "The product The product's collection The product's tag The product's vendor The…" at bounding box center [643, 212] width 697 height 35
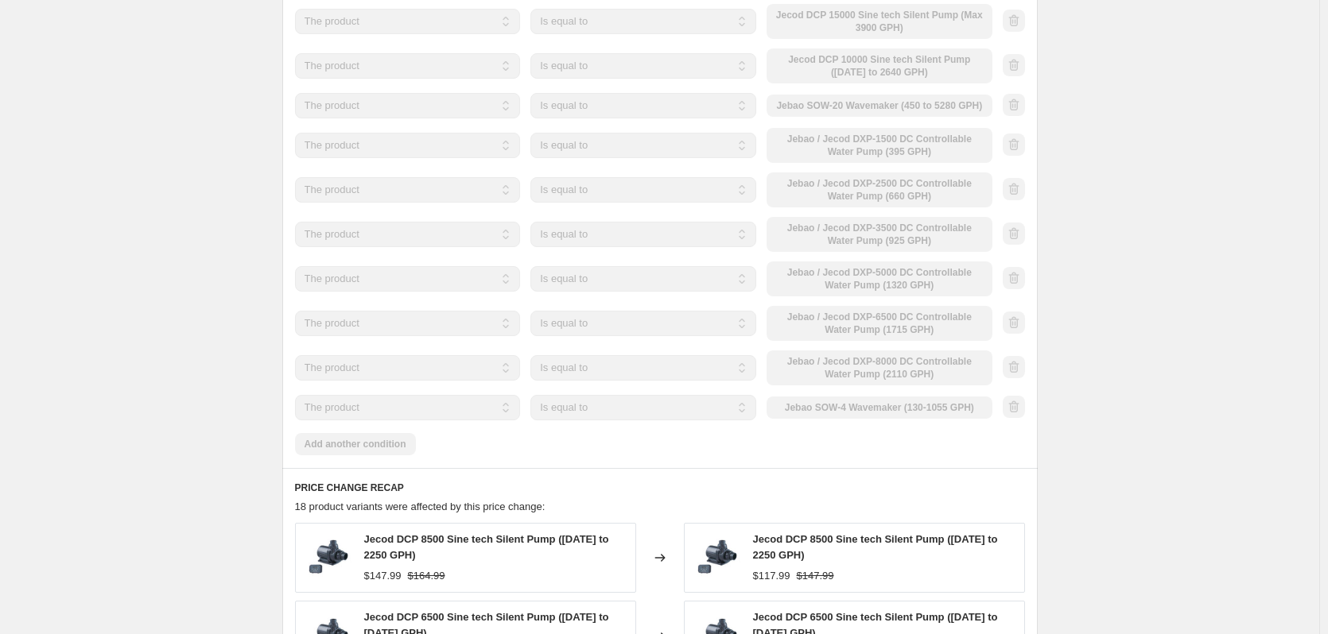
scroll to position [1590, 0]
